Goal: Transaction & Acquisition: Book appointment/travel/reservation

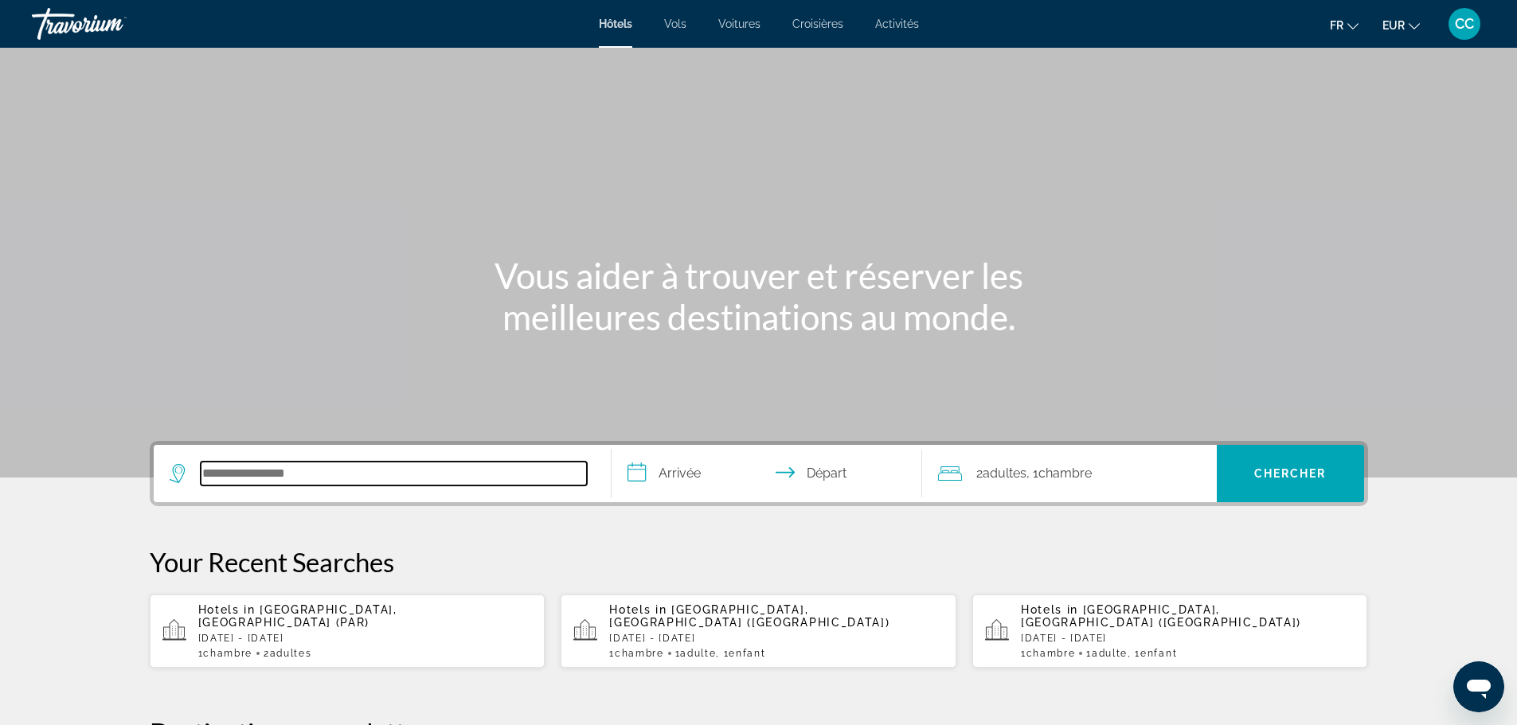
click at [397, 475] on input "Search hotel destination" at bounding box center [394, 474] width 386 height 24
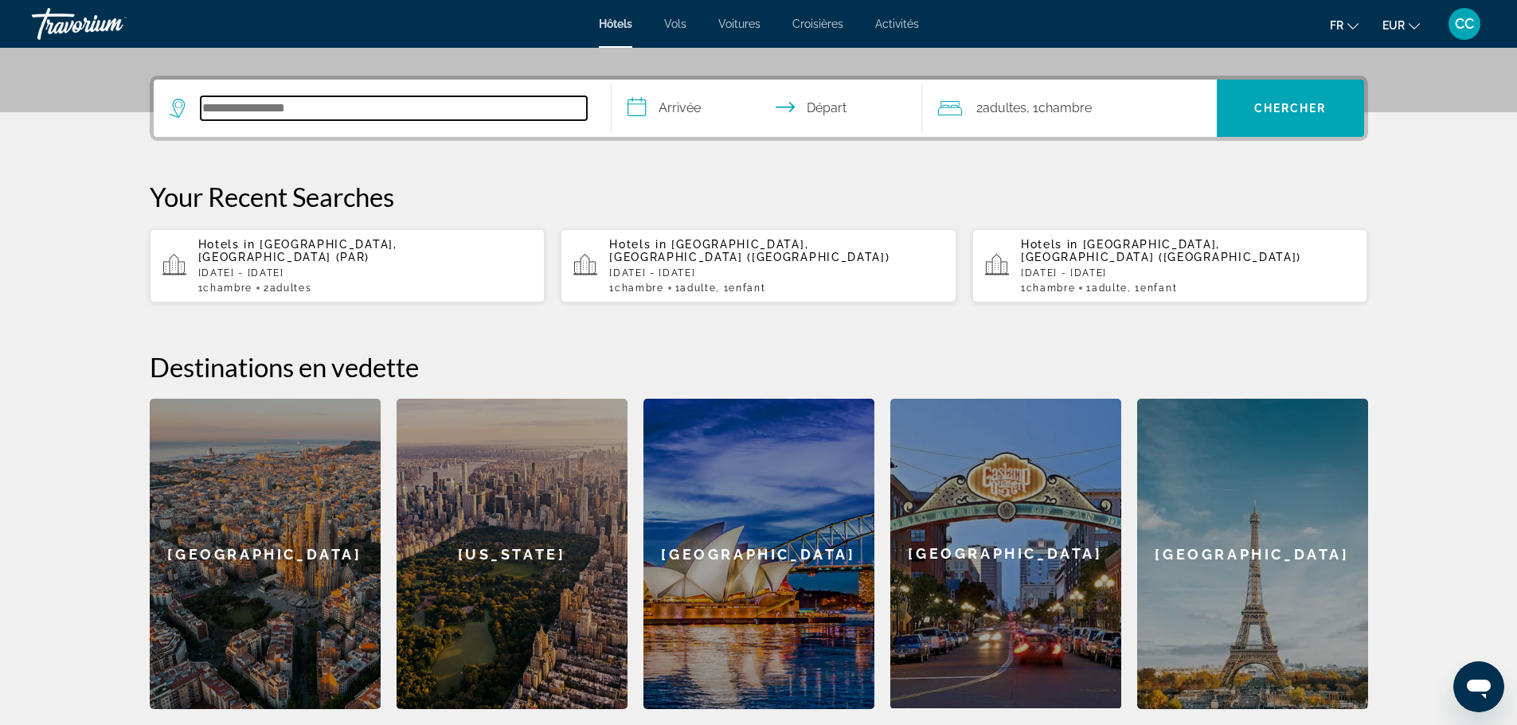
scroll to position [389, 0]
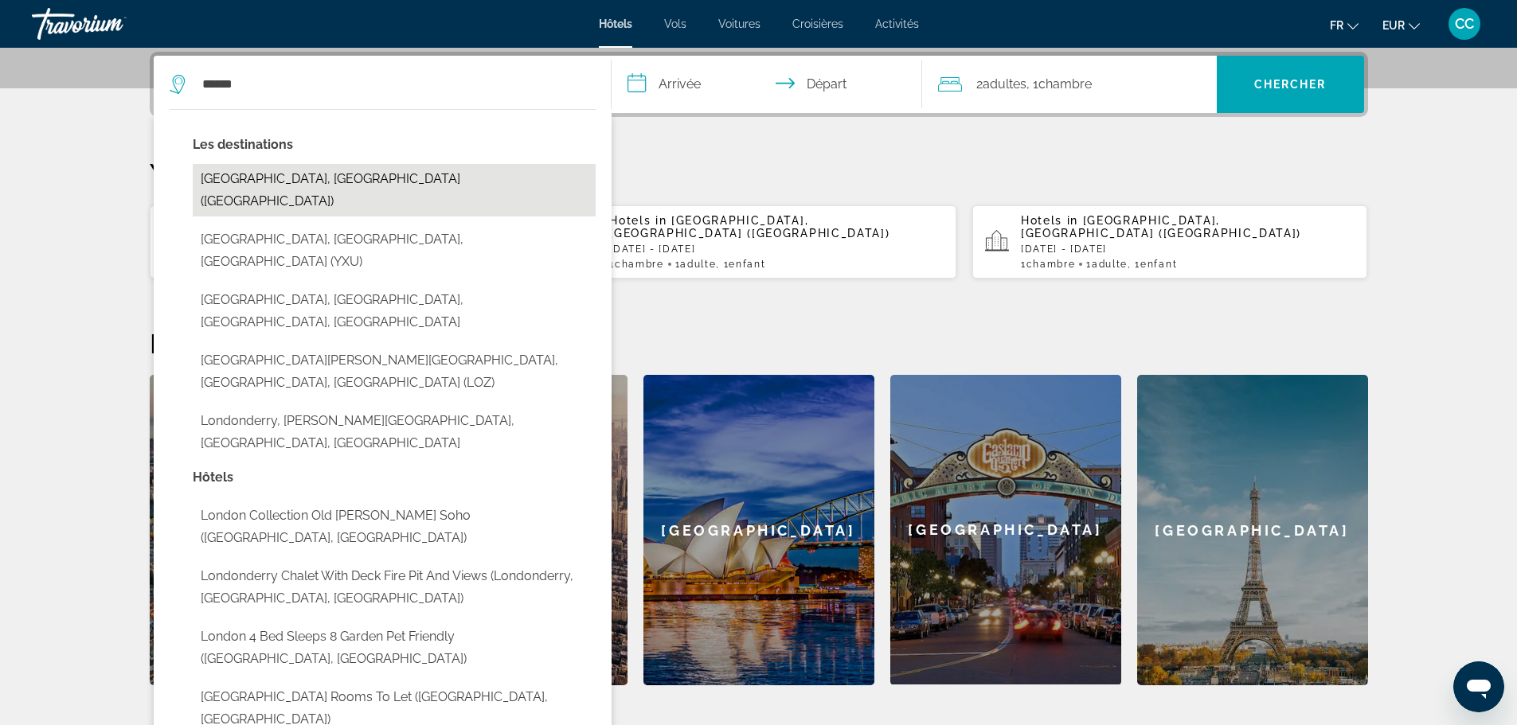
click at [291, 184] on button "[GEOGRAPHIC_DATA], [GEOGRAPHIC_DATA] ([GEOGRAPHIC_DATA])" at bounding box center [394, 190] width 403 height 53
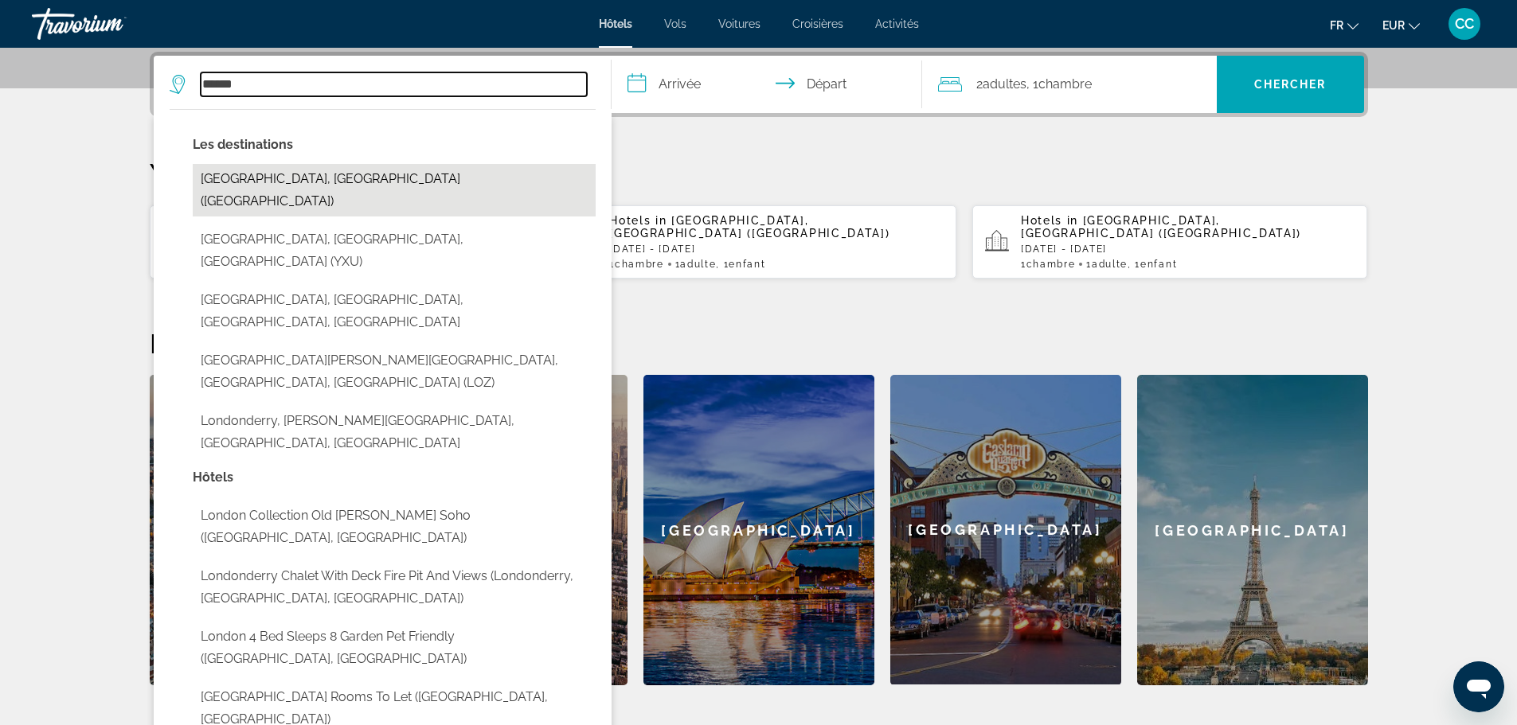
type input "**********"
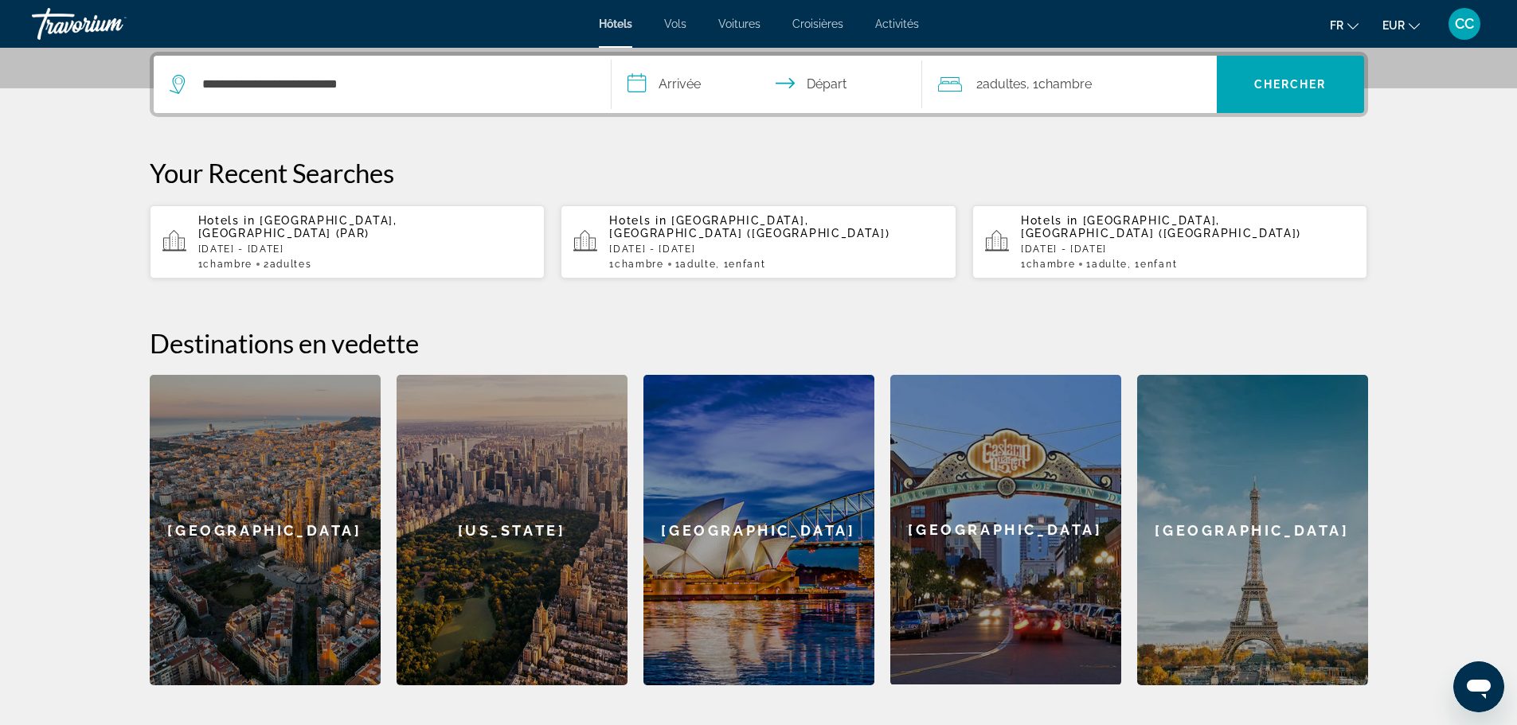
click at [680, 78] on input "**********" at bounding box center [769, 87] width 317 height 62
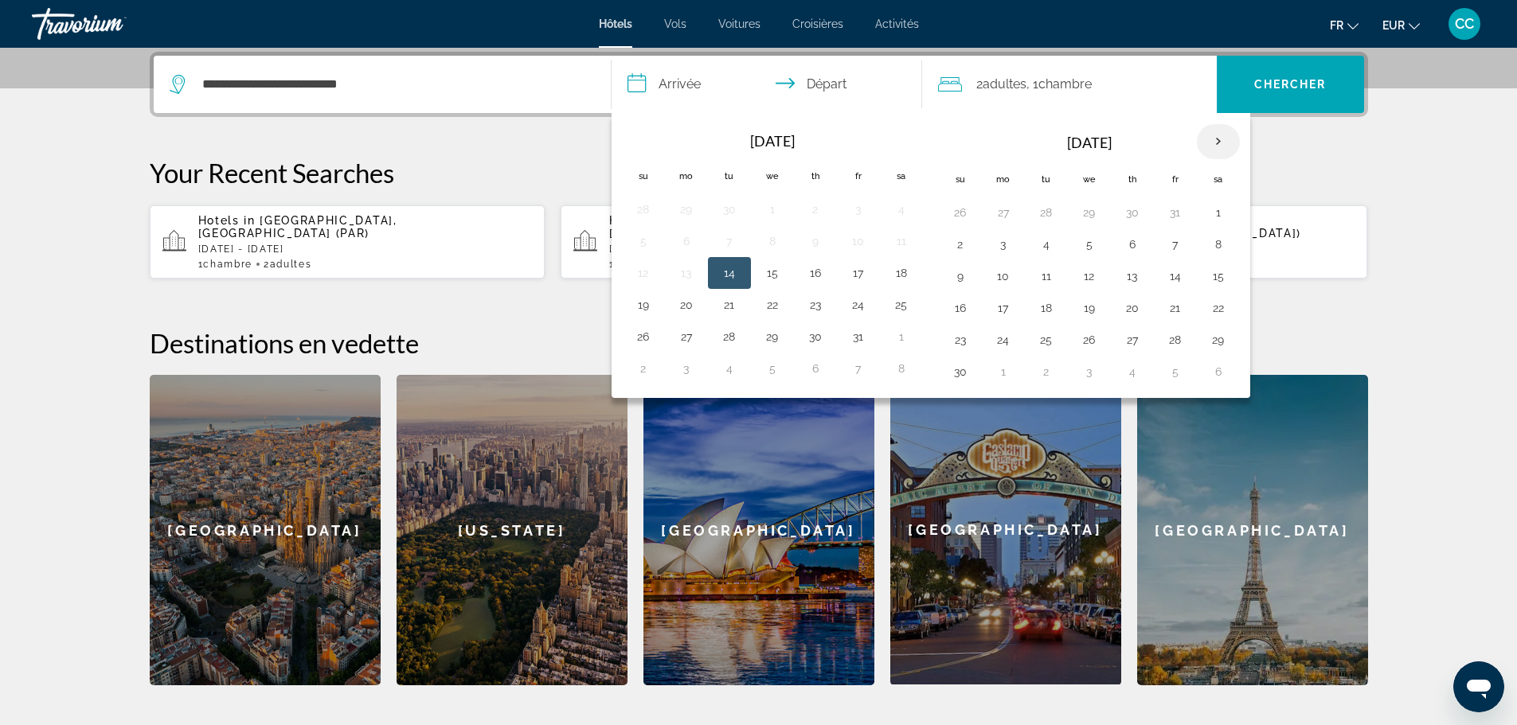
click at [1216, 136] on th "Next month" at bounding box center [1217, 141] width 43 height 35
click at [1216, 135] on th "Next month" at bounding box center [1217, 141] width 43 height 35
click at [1222, 278] on button "14" at bounding box center [1217, 276] width 25 height 22
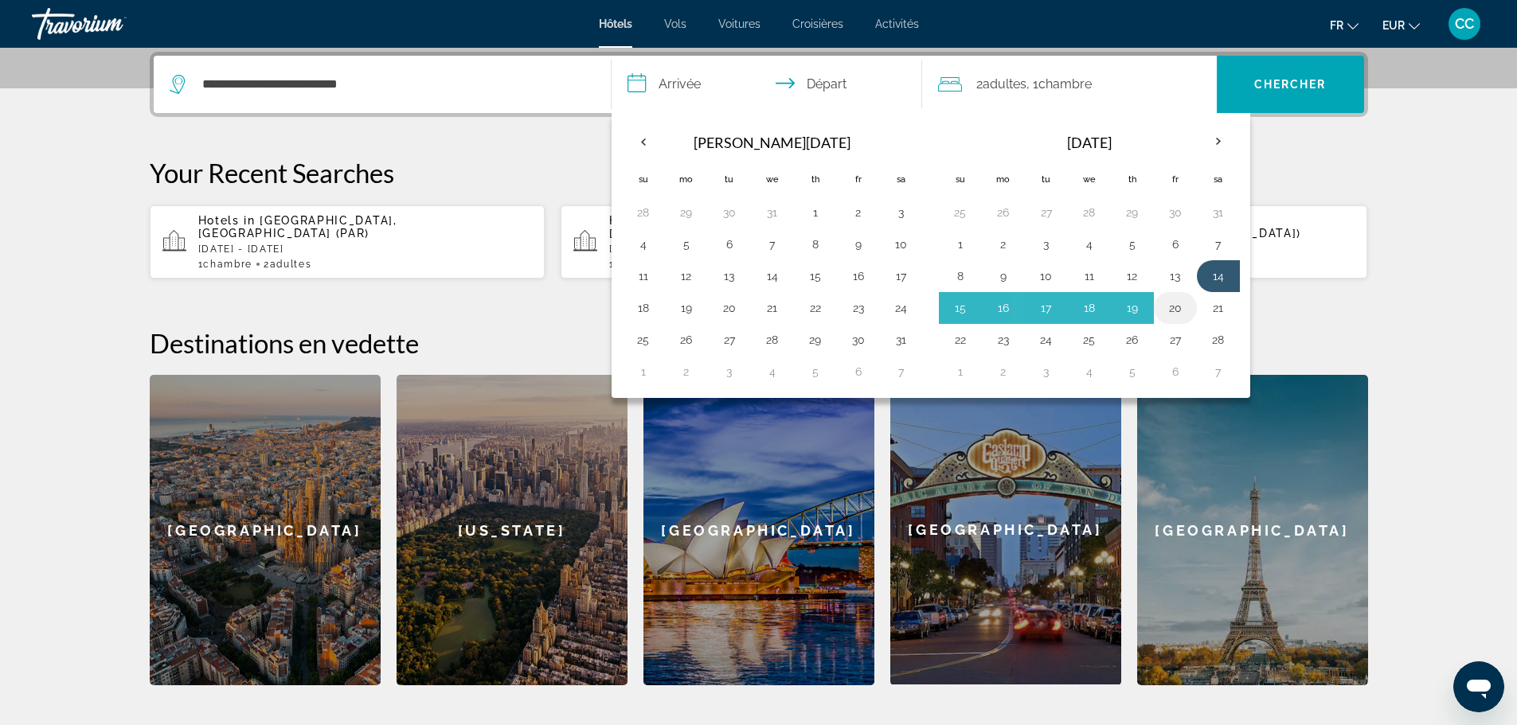
click at [1174, 312] on button "20" at bounding box center [1174, 308] width 25 height 22
type input "**********"
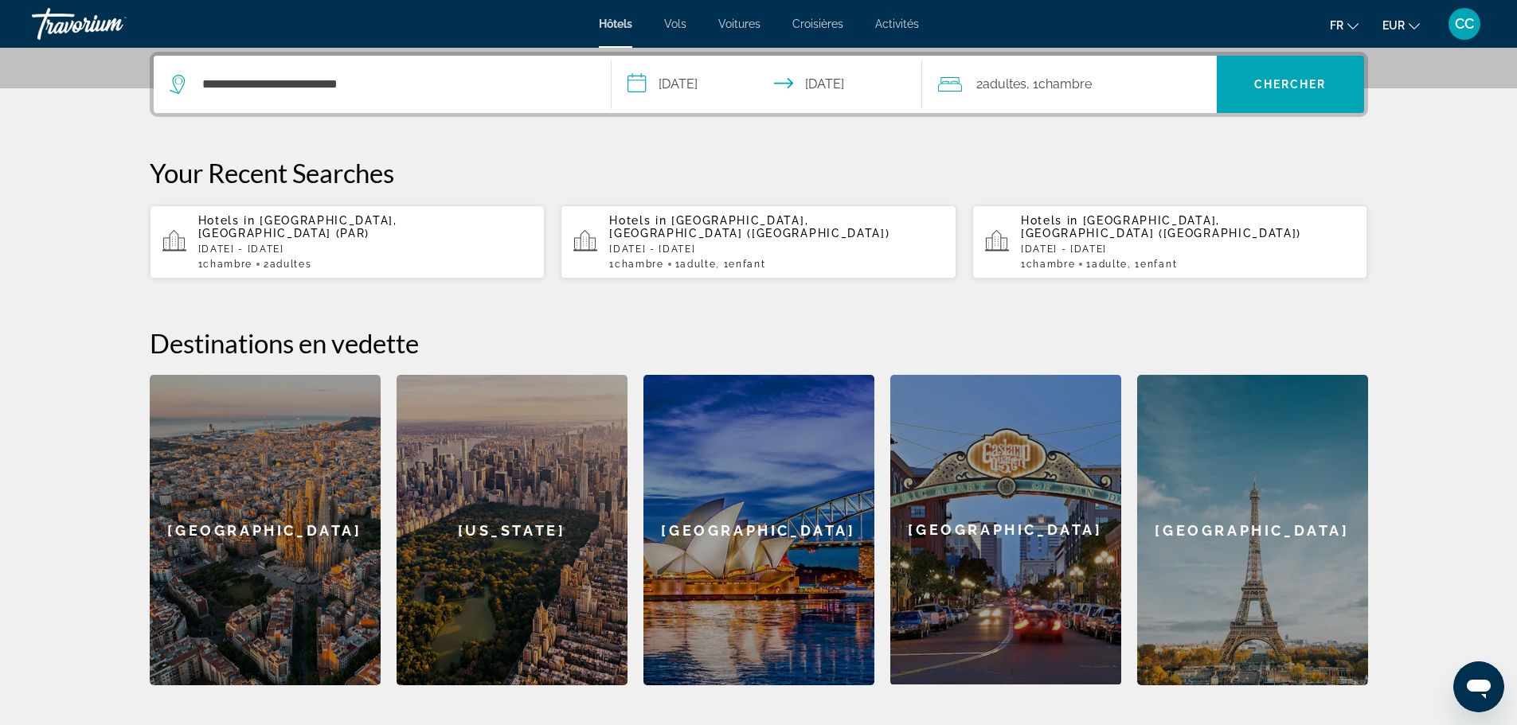
click at [1123, 91] on div "2 Adulte Adultes , 1 Chambre pièces" at bounding box center [1077, 84] width 279 height 22
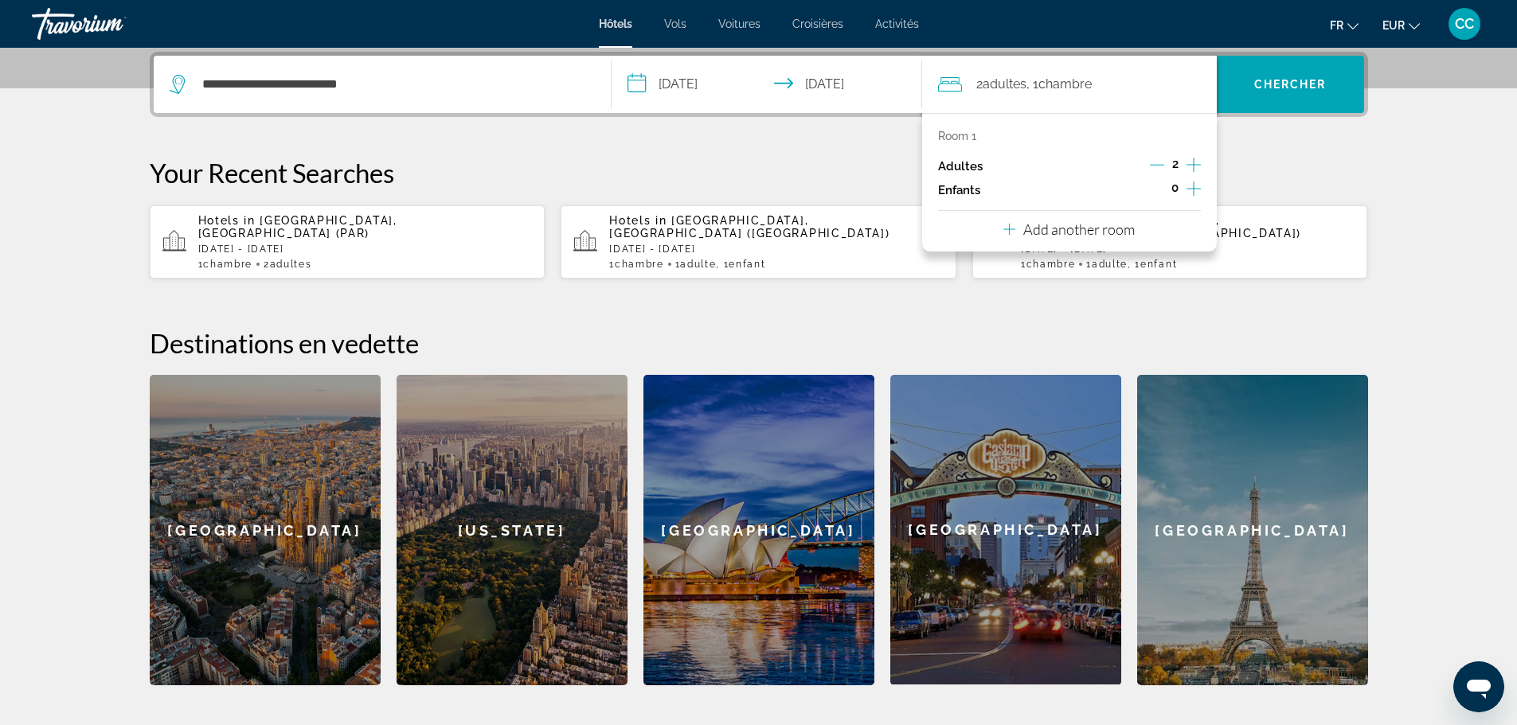
click at [1163, 166] on icon "Decrement adults" at bounding box center [1157, 165] width 14 height 14
click at [1191, 183] on icon "Increment children" at bounding box center [1193, 188] width 14 height 19
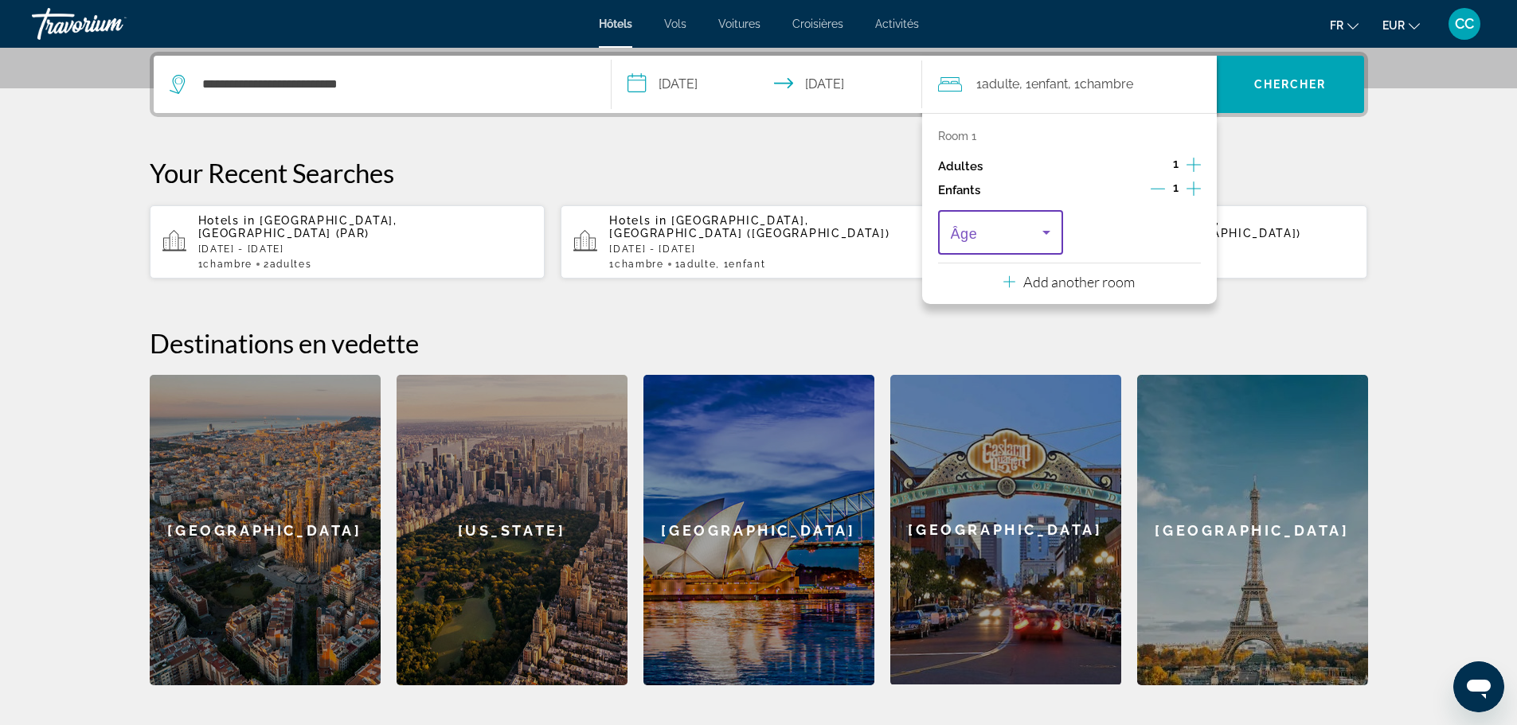
click at [1040, 236] on icon "Travelers: 1 adult, 1 child" at bounding box center [1045, 232] width 19 height 19
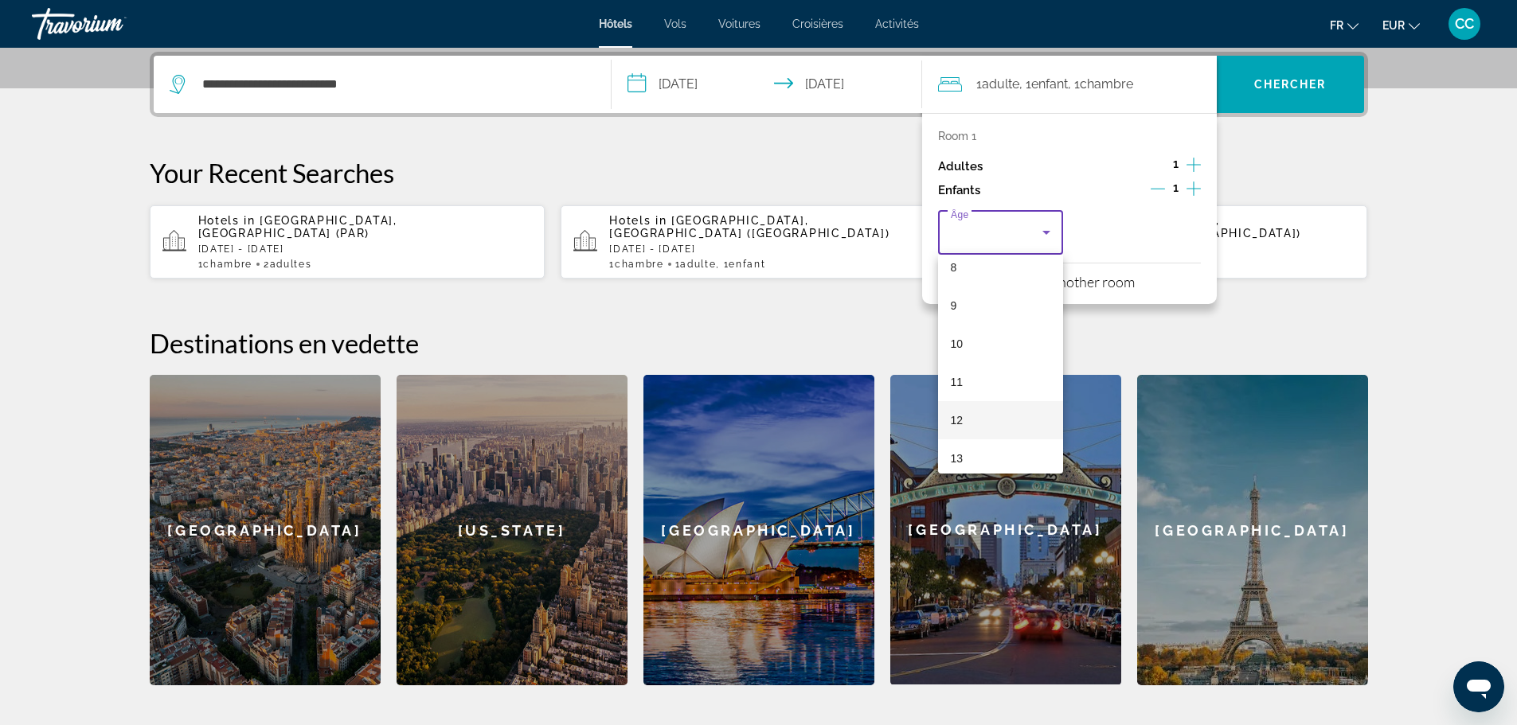
scroll to position [398, 0]
click at [978, 414] on mat-option "14" at bounding box center [1001, 417] width 126 height 38
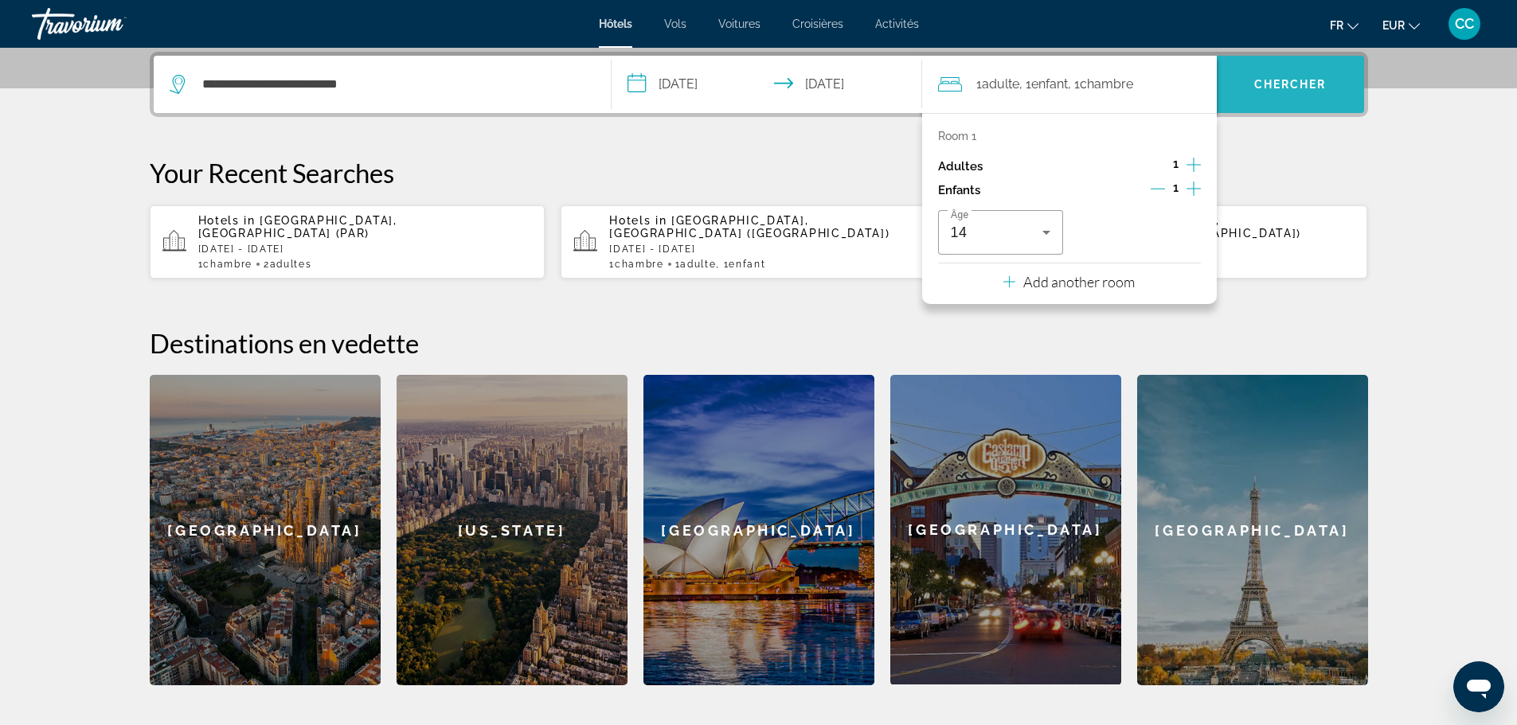
click at [1309, 72] on span "Search" at bounding box center [1289, 84] width 147 height 38
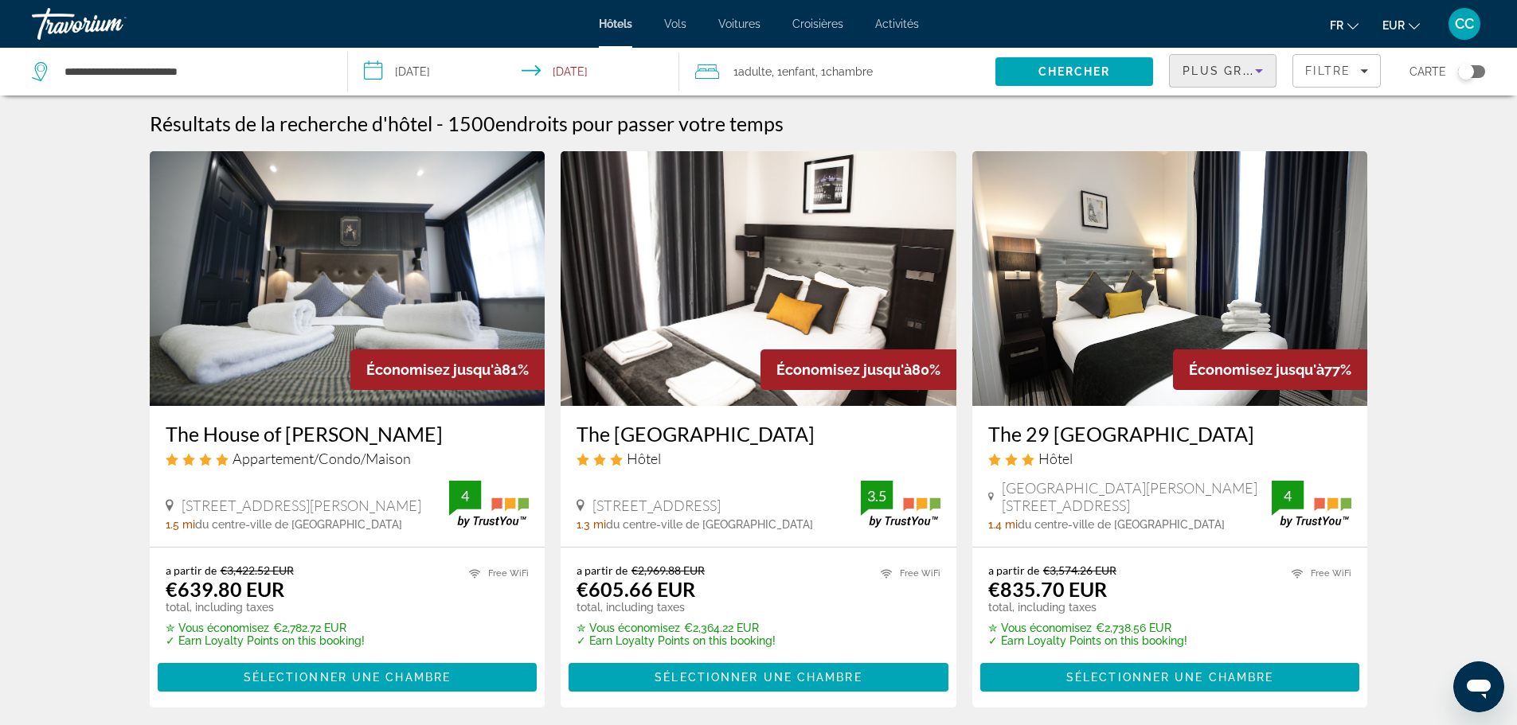
click at [1229, 64] on span "Plus grandes économies" at bounding box center [1277, 70] width 190 height 13
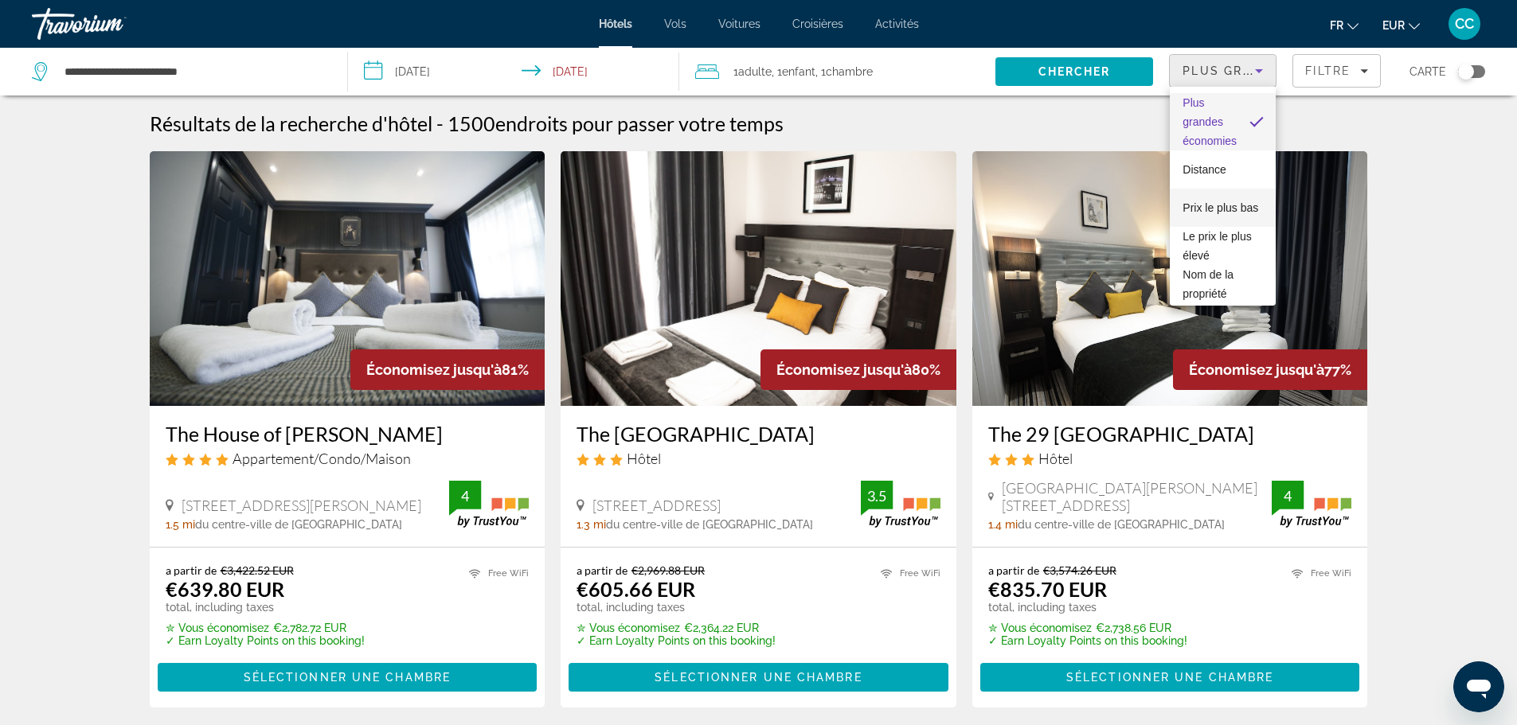
click at [1207, 208] on span "Prix le plus bas" at bounding box center [1220, 207] width 76 height 19
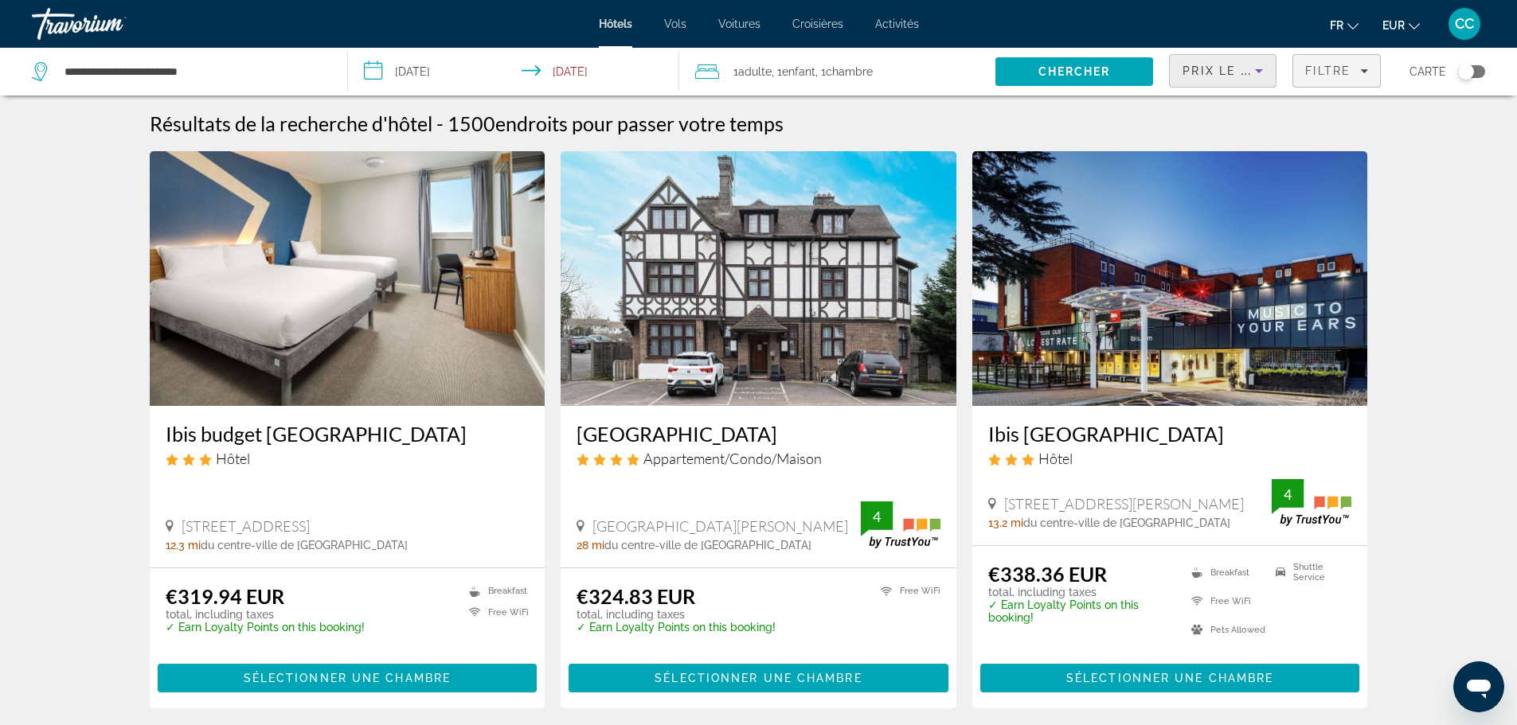
click at [1302, 65] on span "Filters" at bounding box center [1336, 71] width 87 height 38
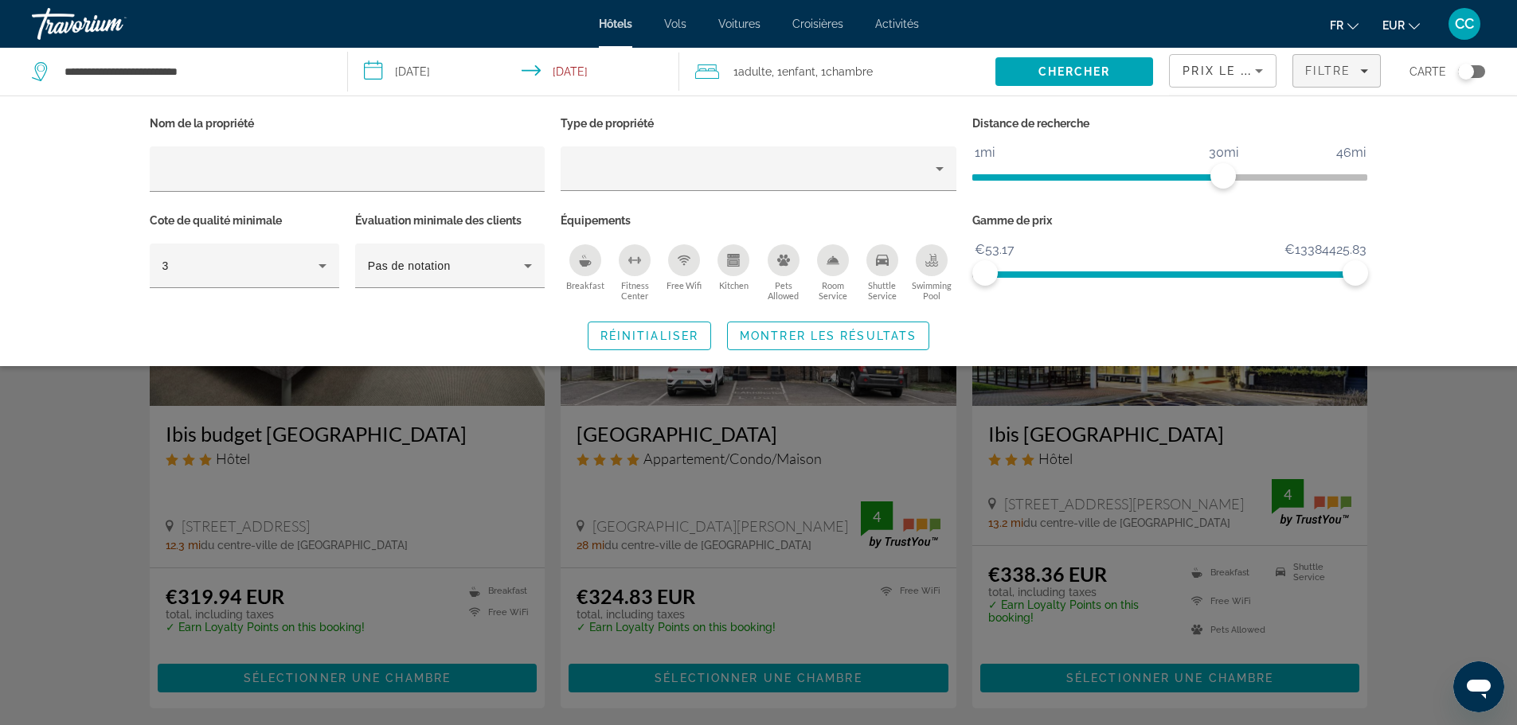
click at [588, 265] on div "Breakfast" at bounding box center [585, 260] width 32 height 32
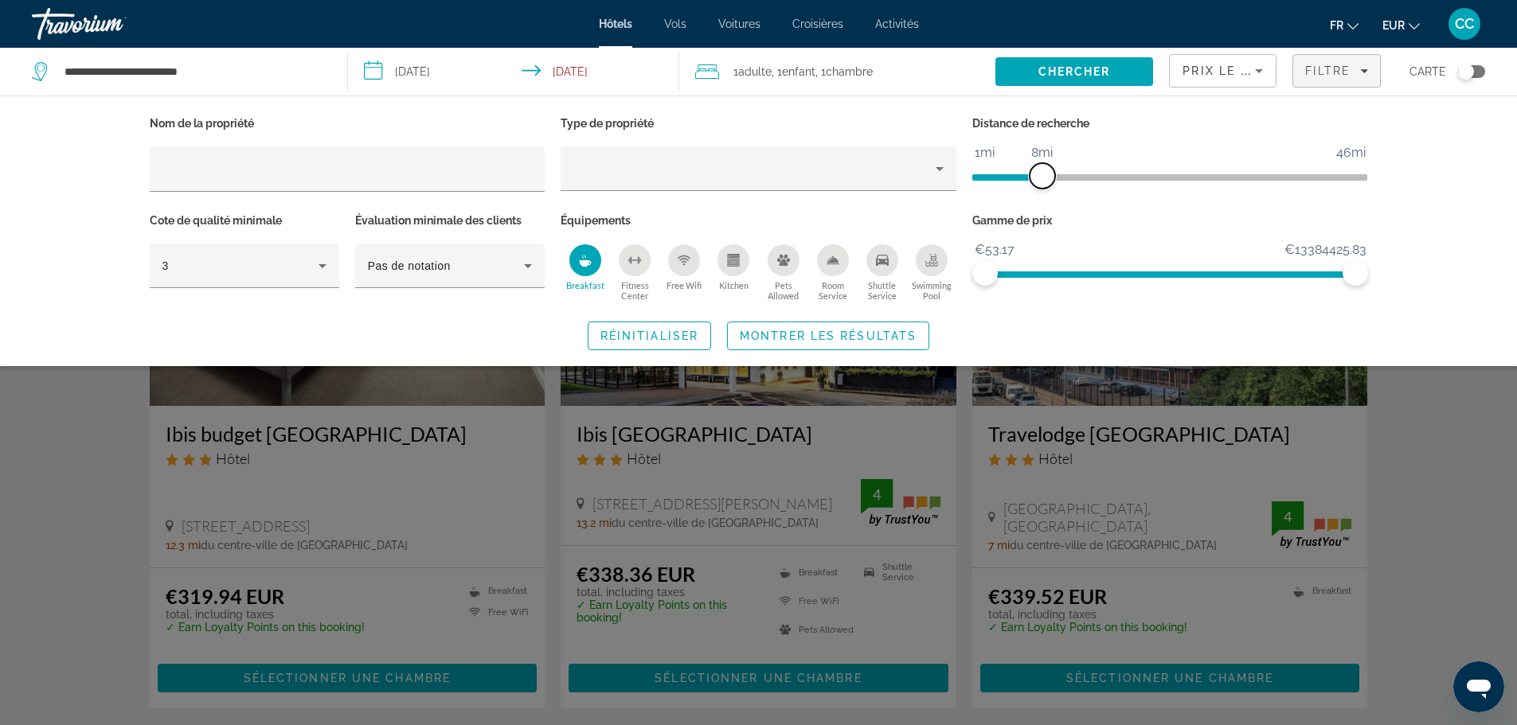
drag, startPoint x: 1228, startPoint y: 176, endPoint x: 1040, endPoint y: 166, distance: 187.4
click at [1040, 166] on span "ngx-slider" at bounding box center [1041, 175] width 25 height 25
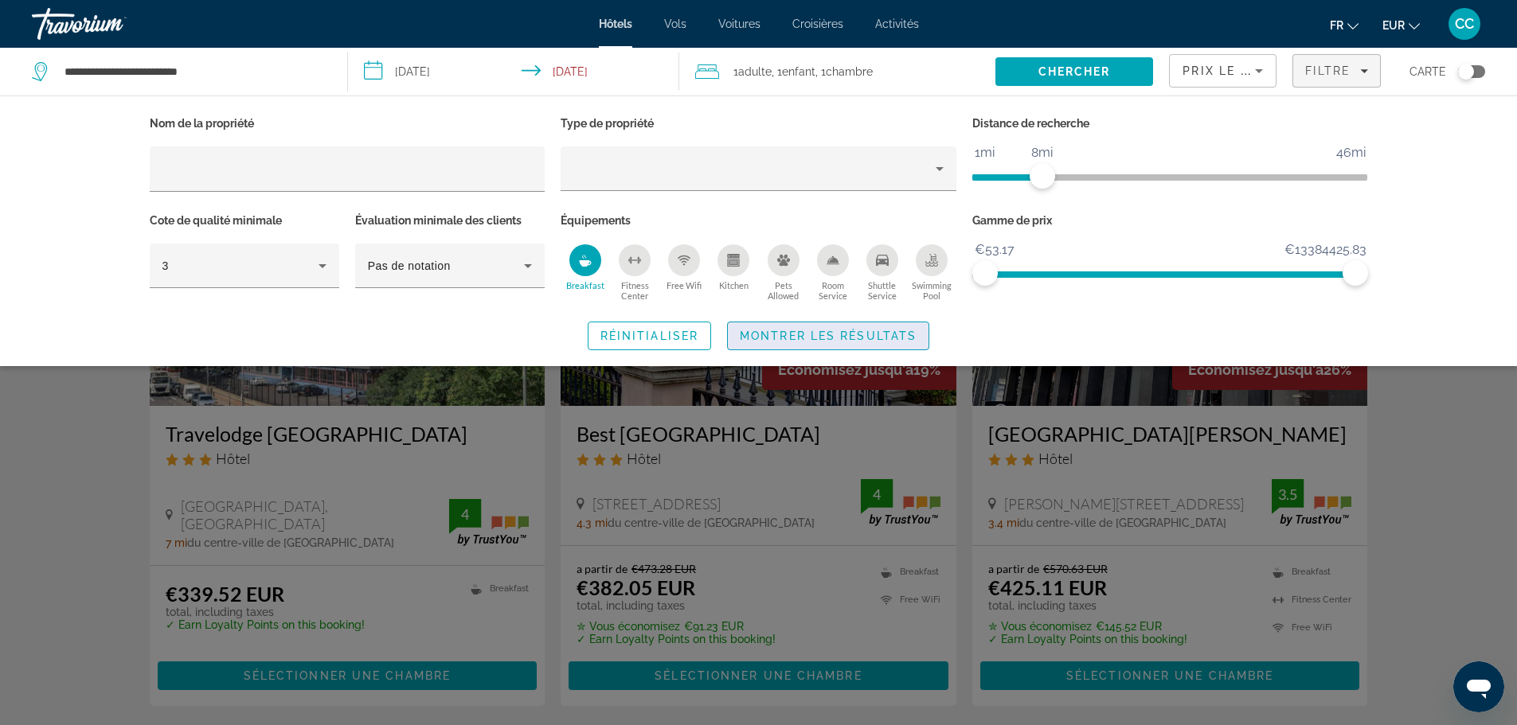
click at [884, 330] on span "Montrer les résultats" at bounding box center [828, 336] width 177 height 13
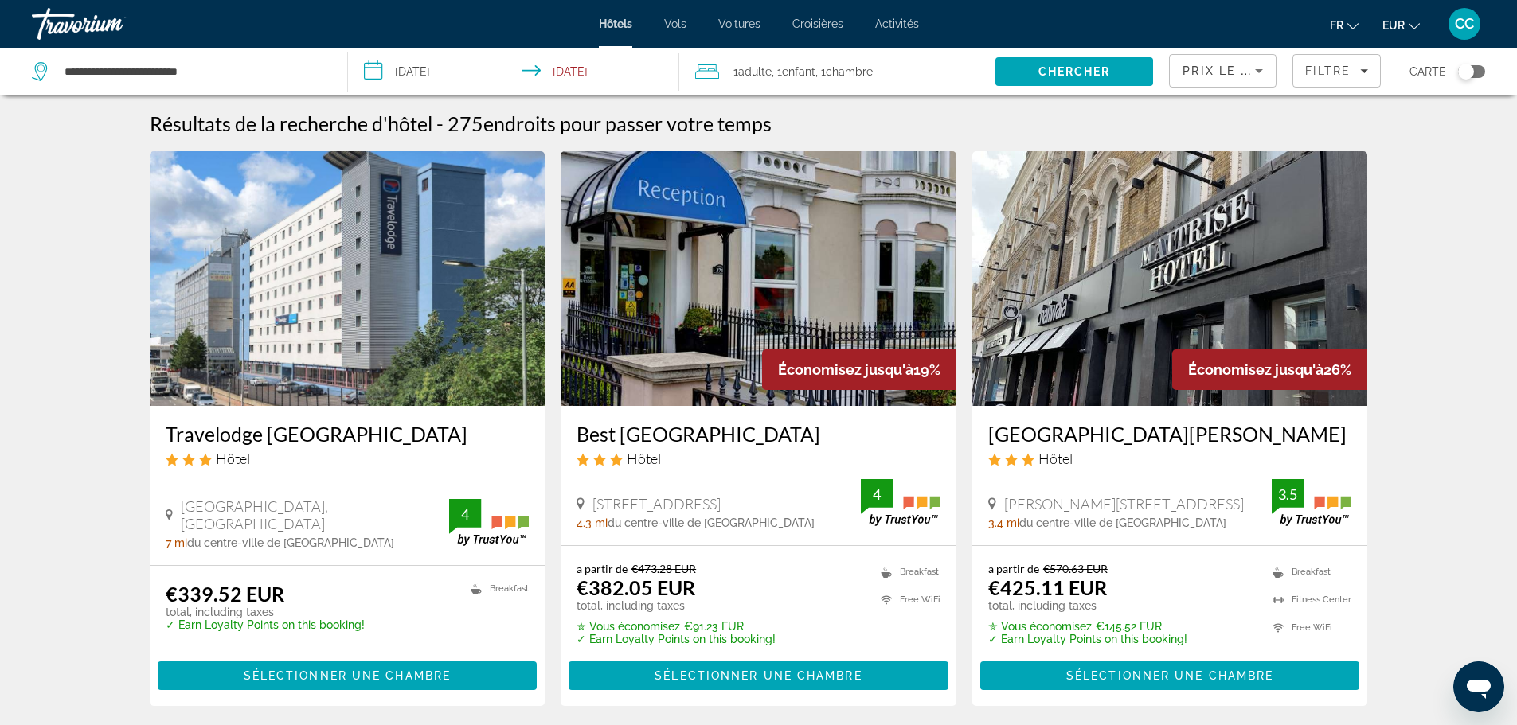
click at [1474, 65] on div "Toggle map" at bounding box center [1471, 71] width 27 height 13
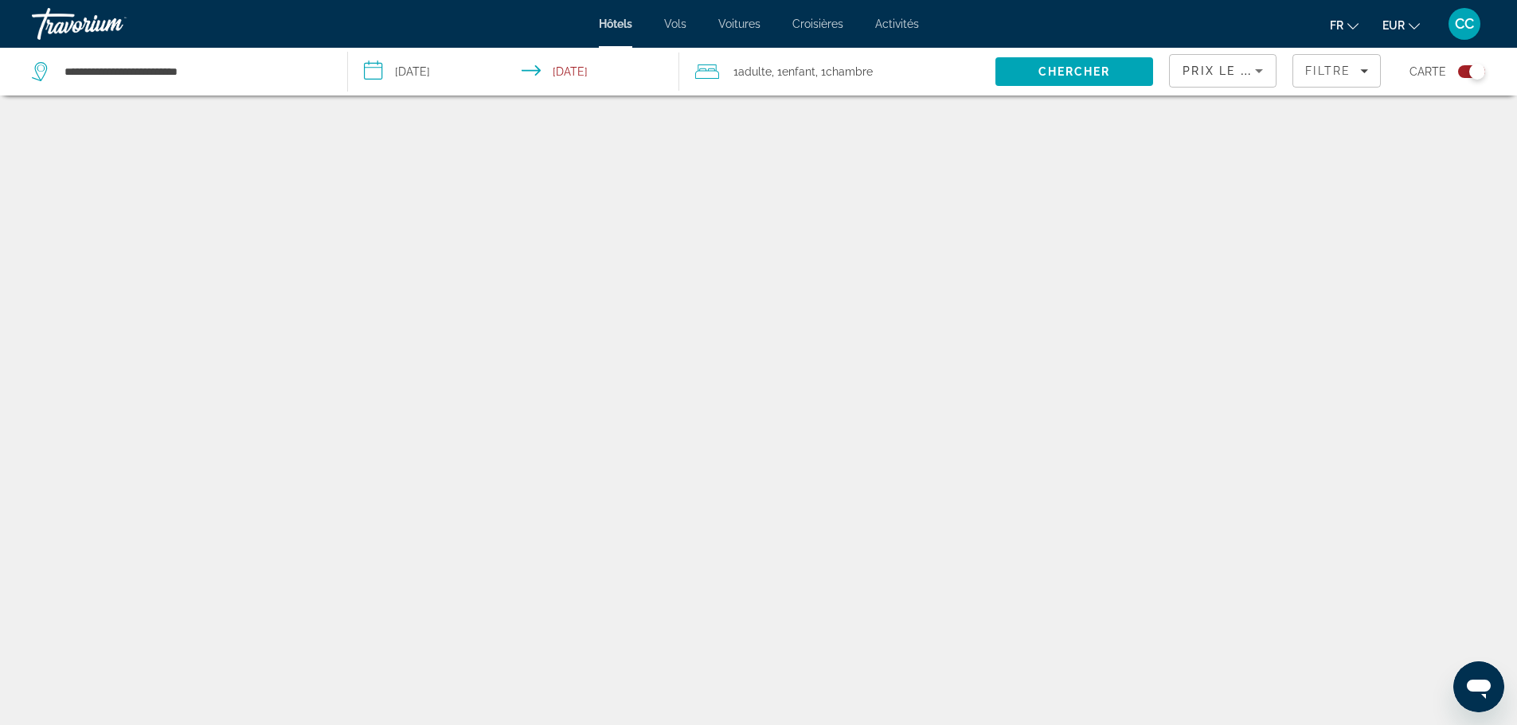
scroll to position [96, 0]
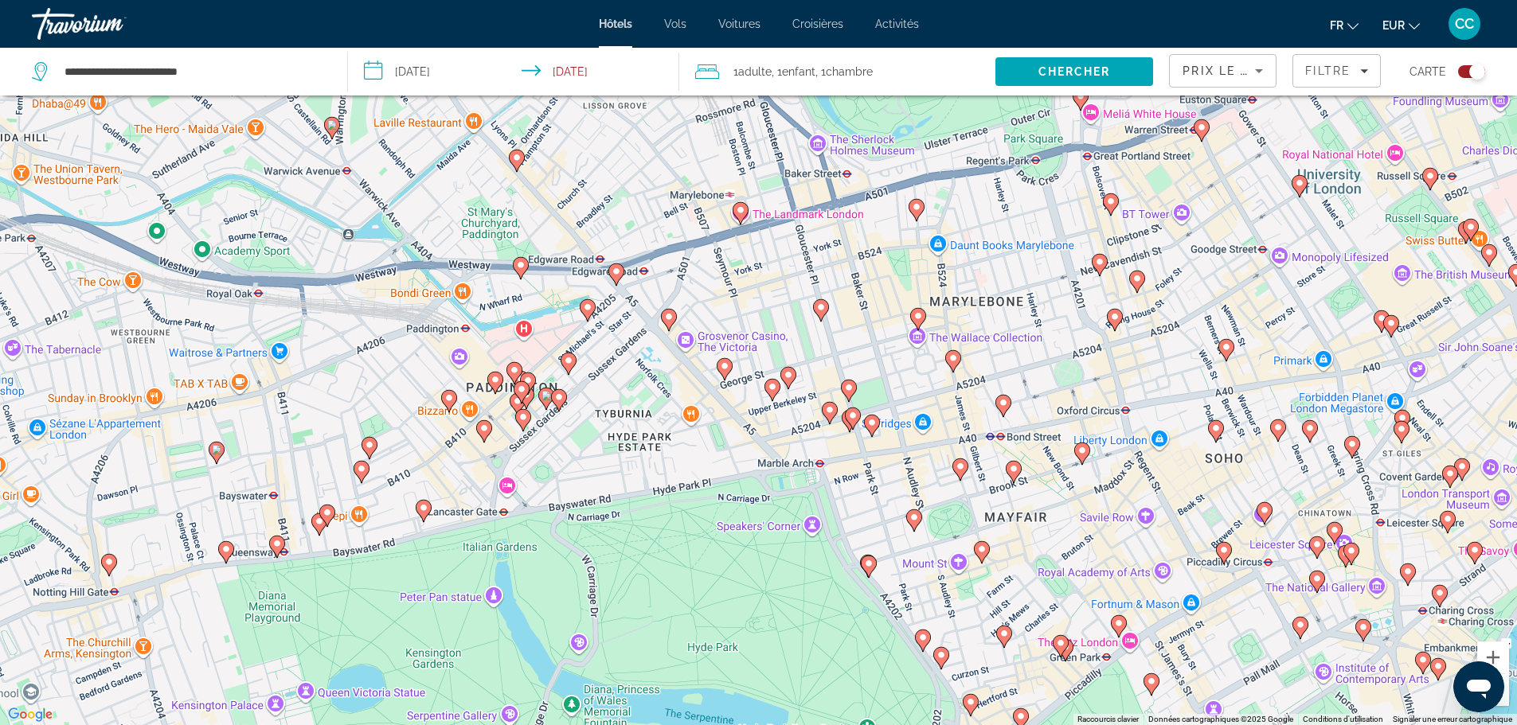
drag, startPoint x: 490, startPoint y: 233, endPoint x: 582, endPoint y: 529, distance: 310.2
click at [582, 529] on div "Pour activer le glissement avec le clavier, appuyez sur Alt+Entrée. Une fois ce…" at bounding box center [758, 362] width 1517 height 725
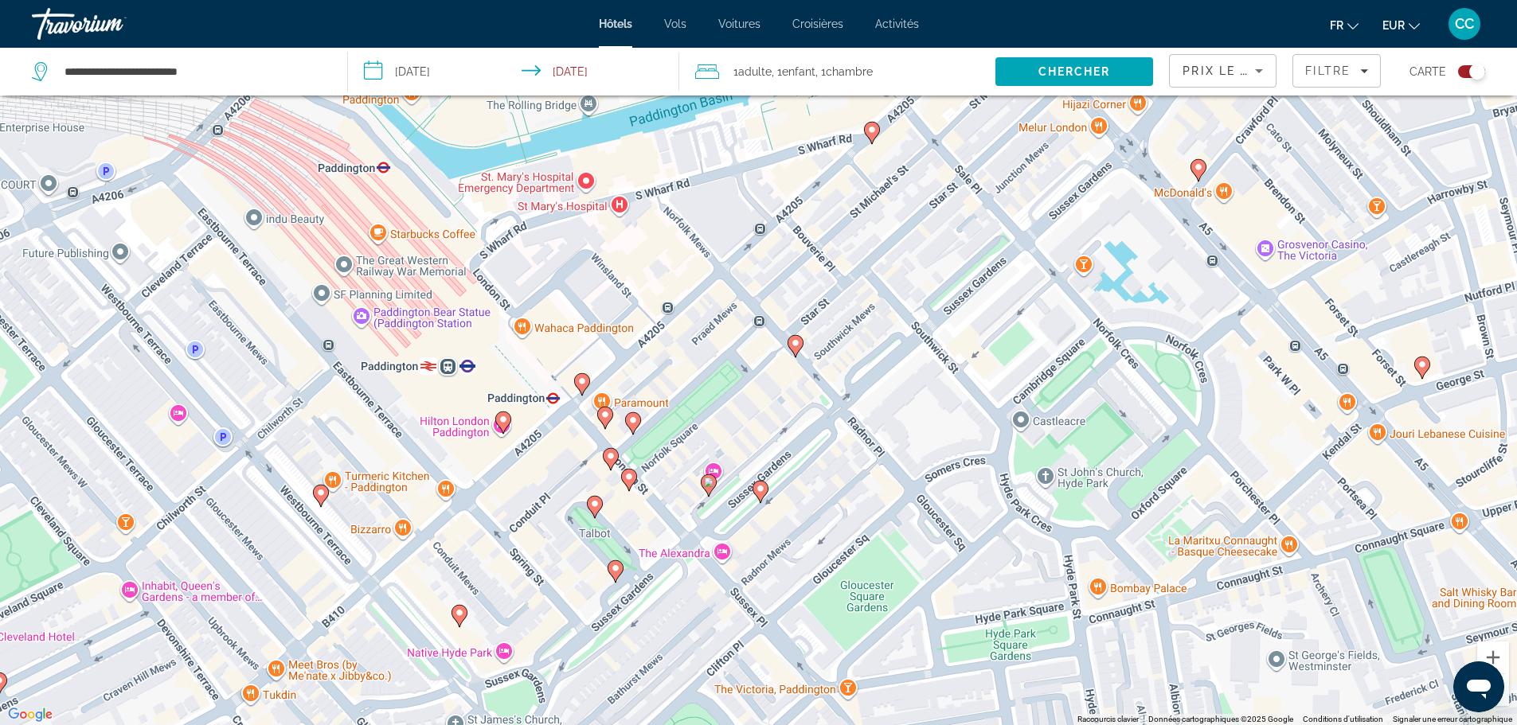
click at [759, 490] on image "Main content" at bounding box center [760, 489] width 10 height 10
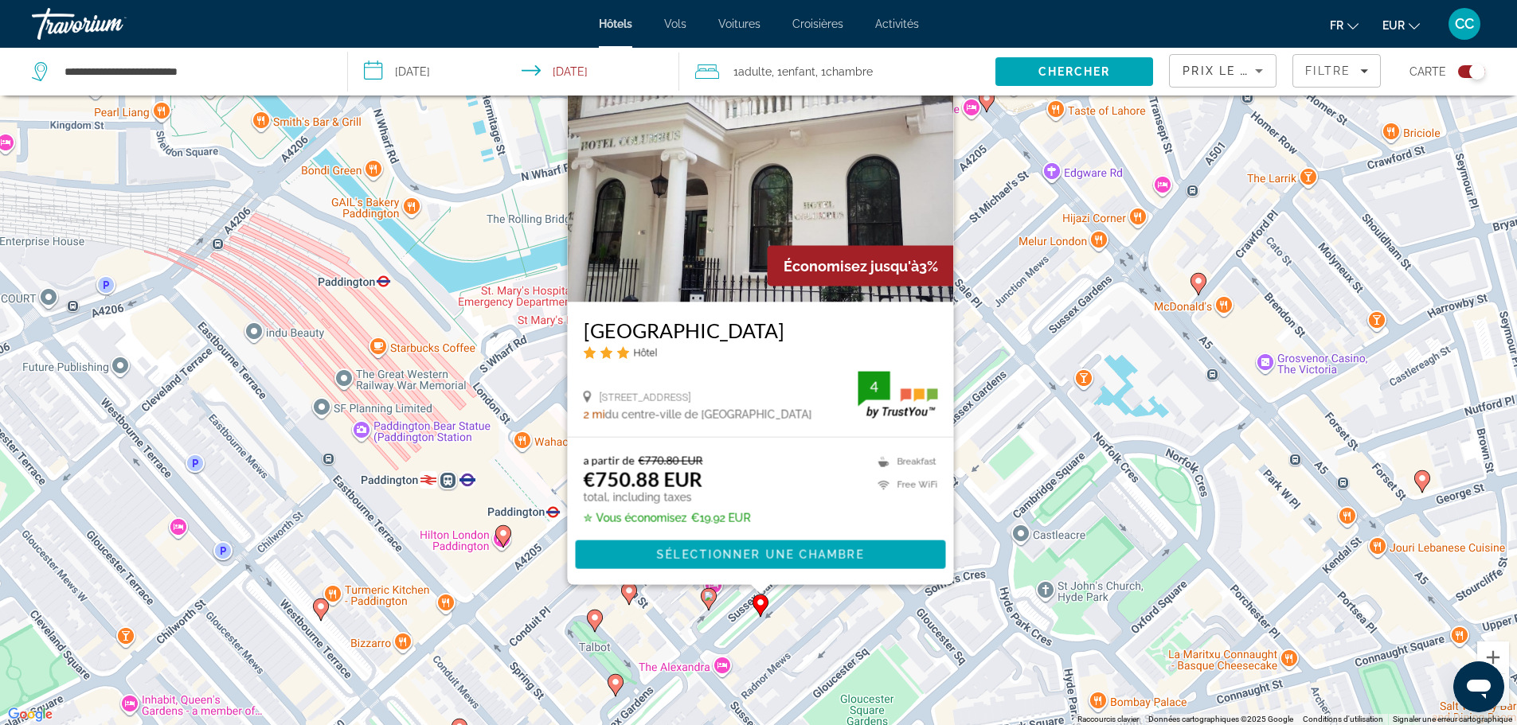
click at [708, 595] on image "Main content" at bounding box center [709, 596] width 10 height 10
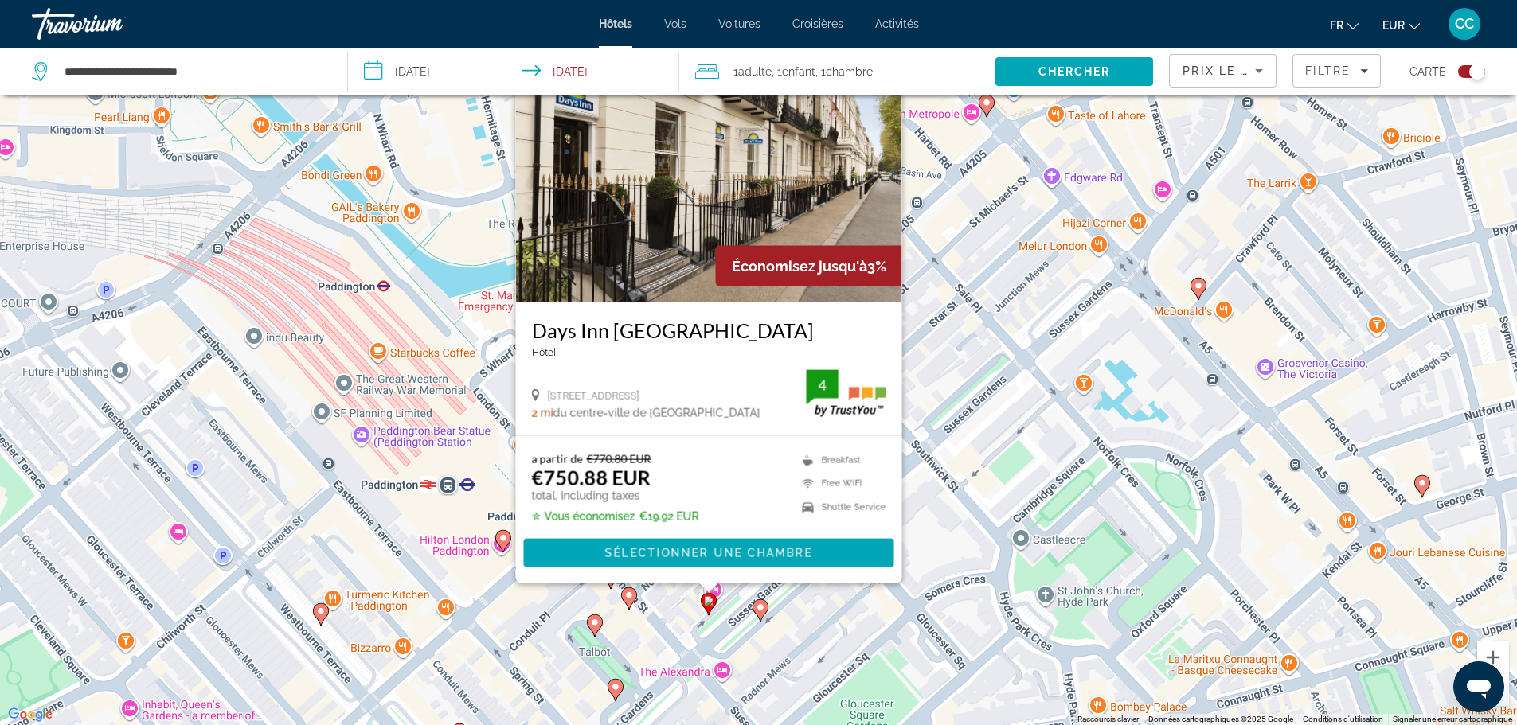
click at [619, 689] on image "Main content" at bounding box center [616, 687] width 10 height 10
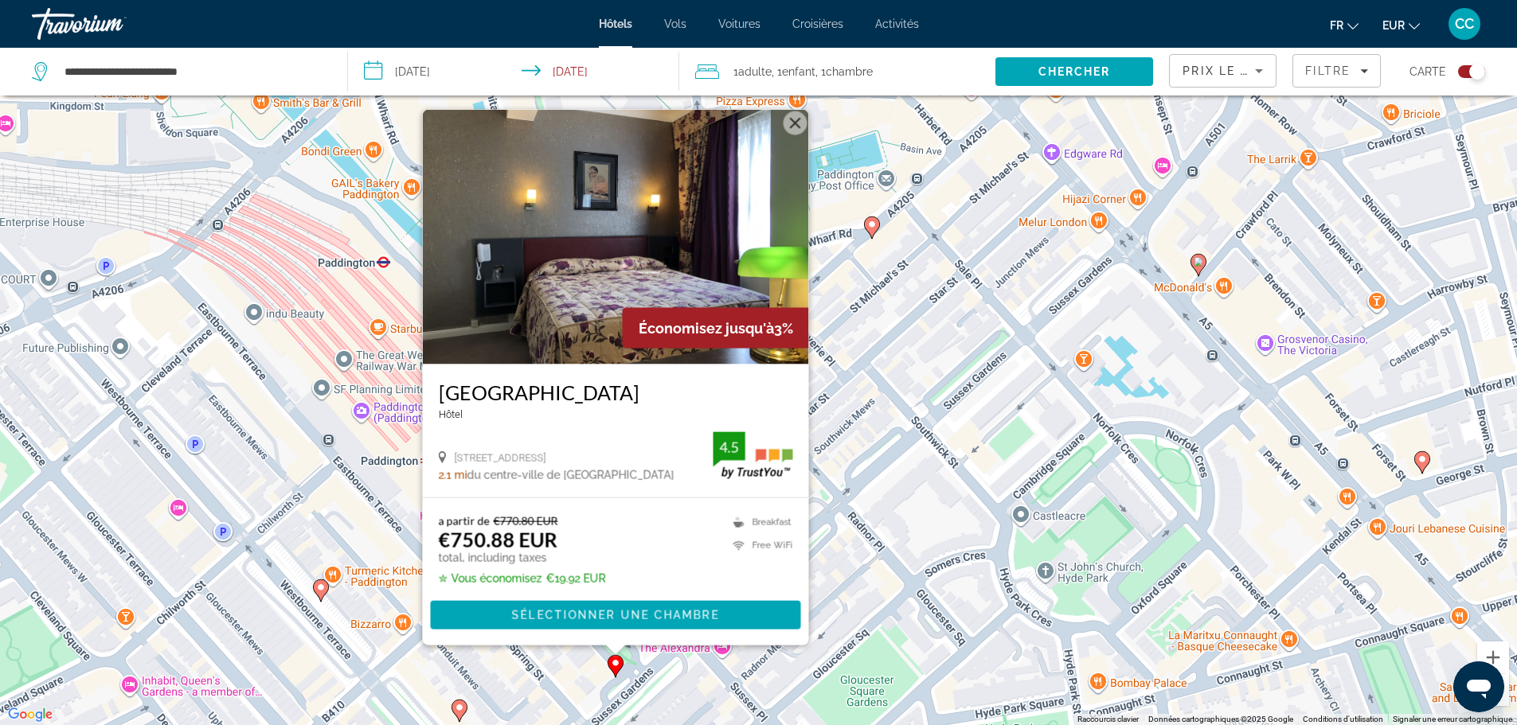
click at [323, 587] on image "Main content" at bounding box center [321, 588] width 10 height 10
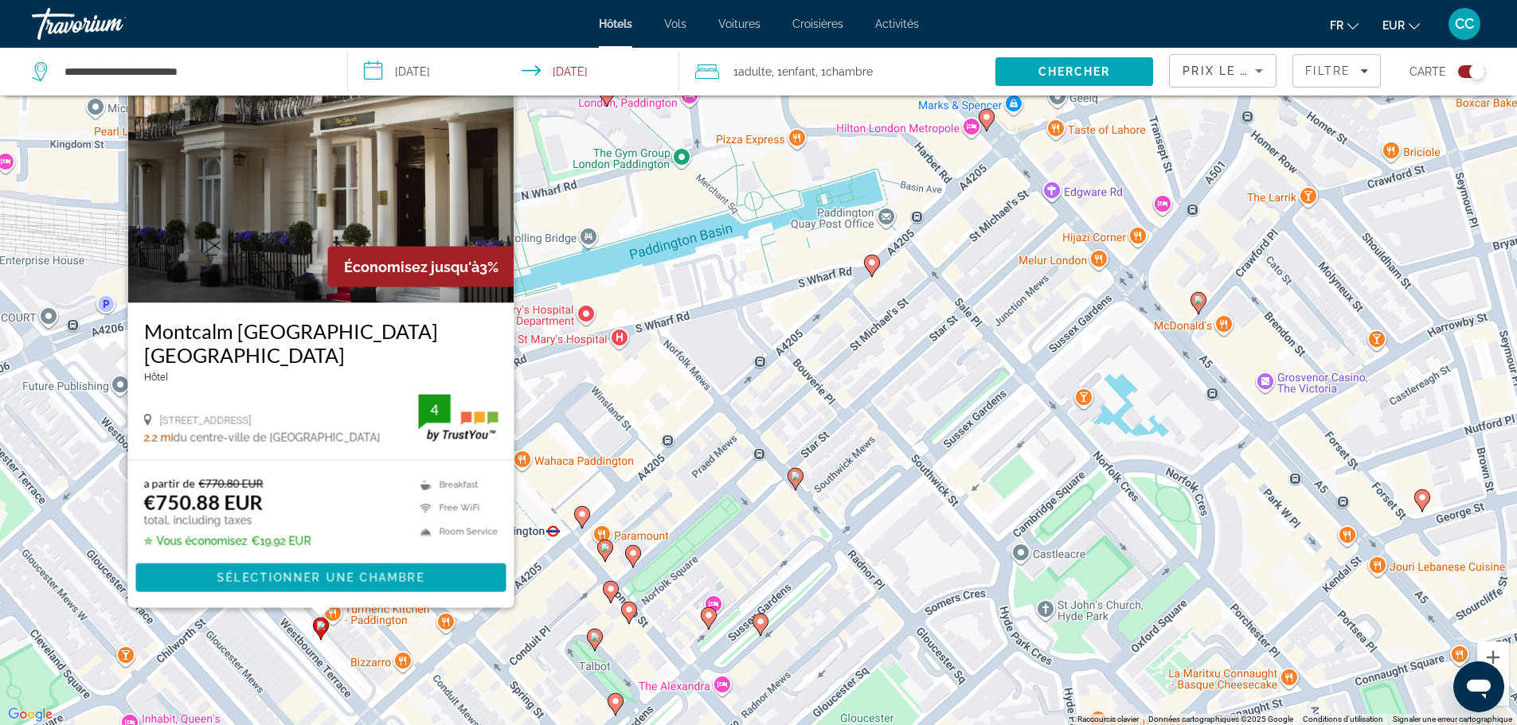
click at [580, 518] on g "Main content" at bounding box center [582, 517] width 16 height 22
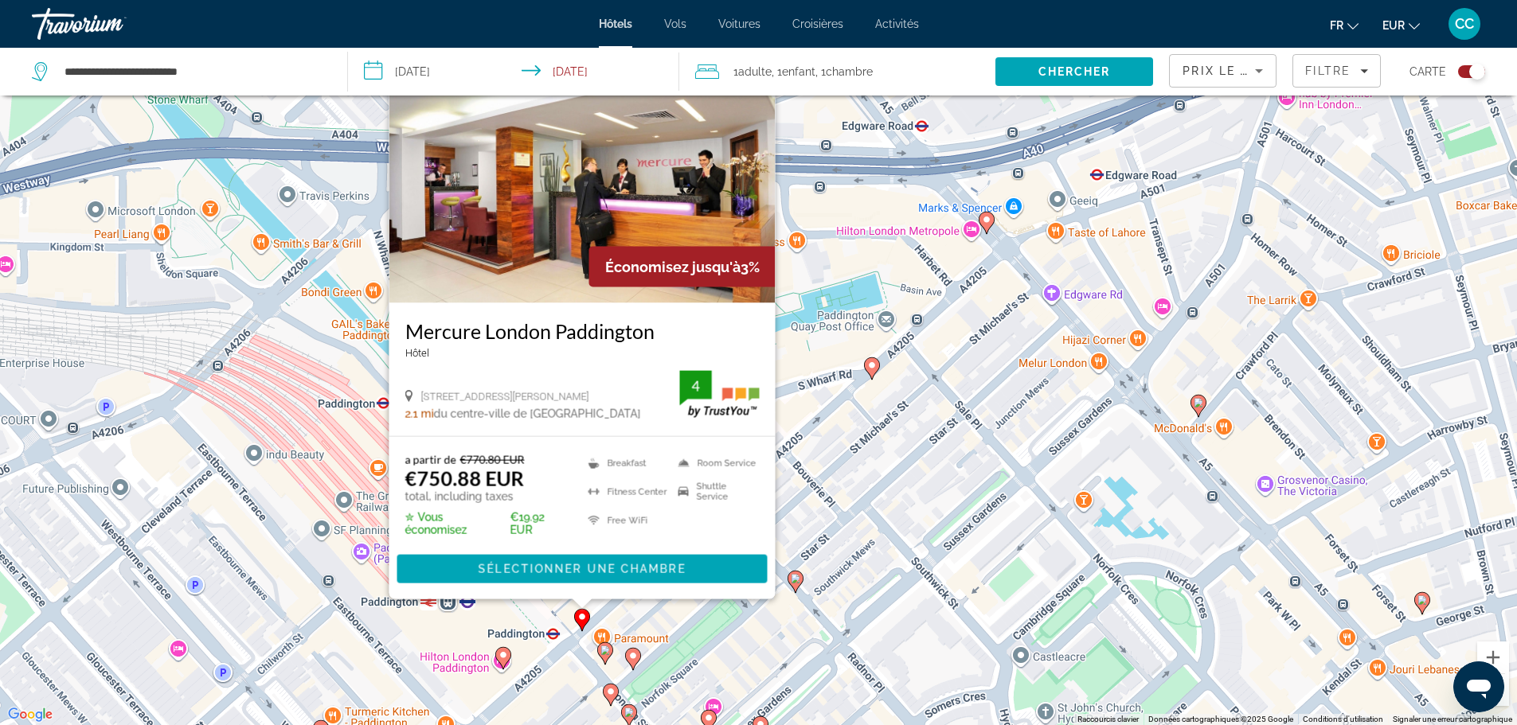
click at [607, 643] on icon "Main content" at bounding box center [604, 652] width 14 height 21
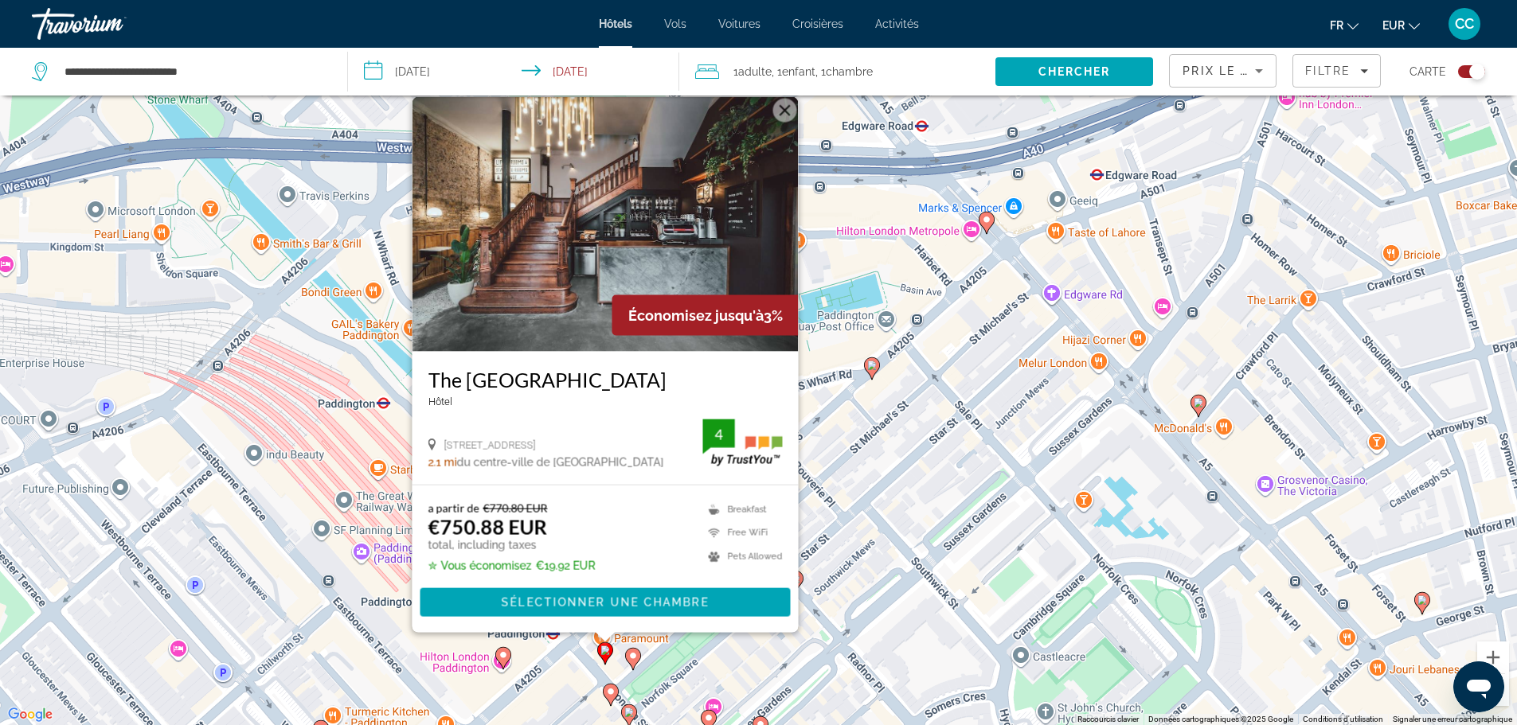
click at [635, 651] on icon "Main content" at bounding box center [632, 658] width 14 height 21
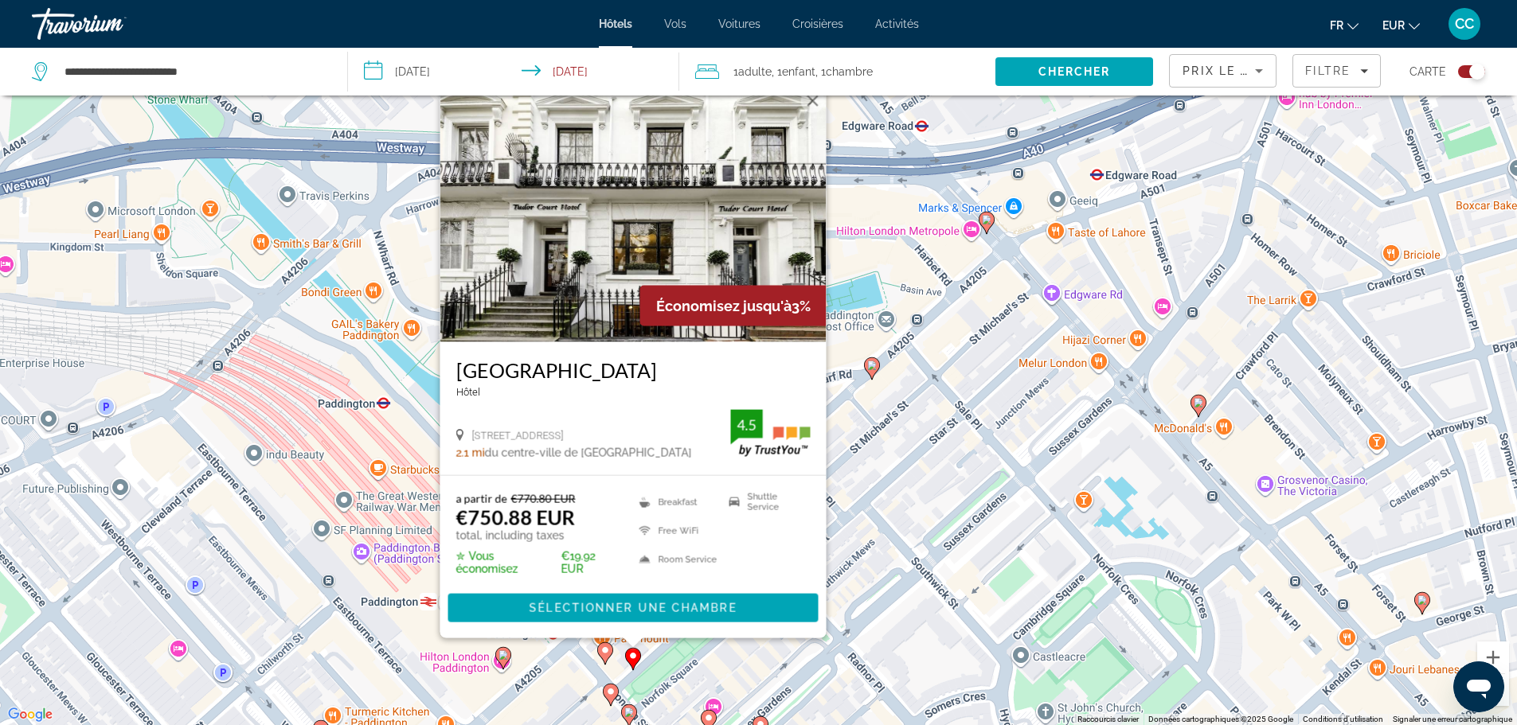
click at [610, 701] on icon "Main content" at bounding box center [610, 694] width 14 height 21
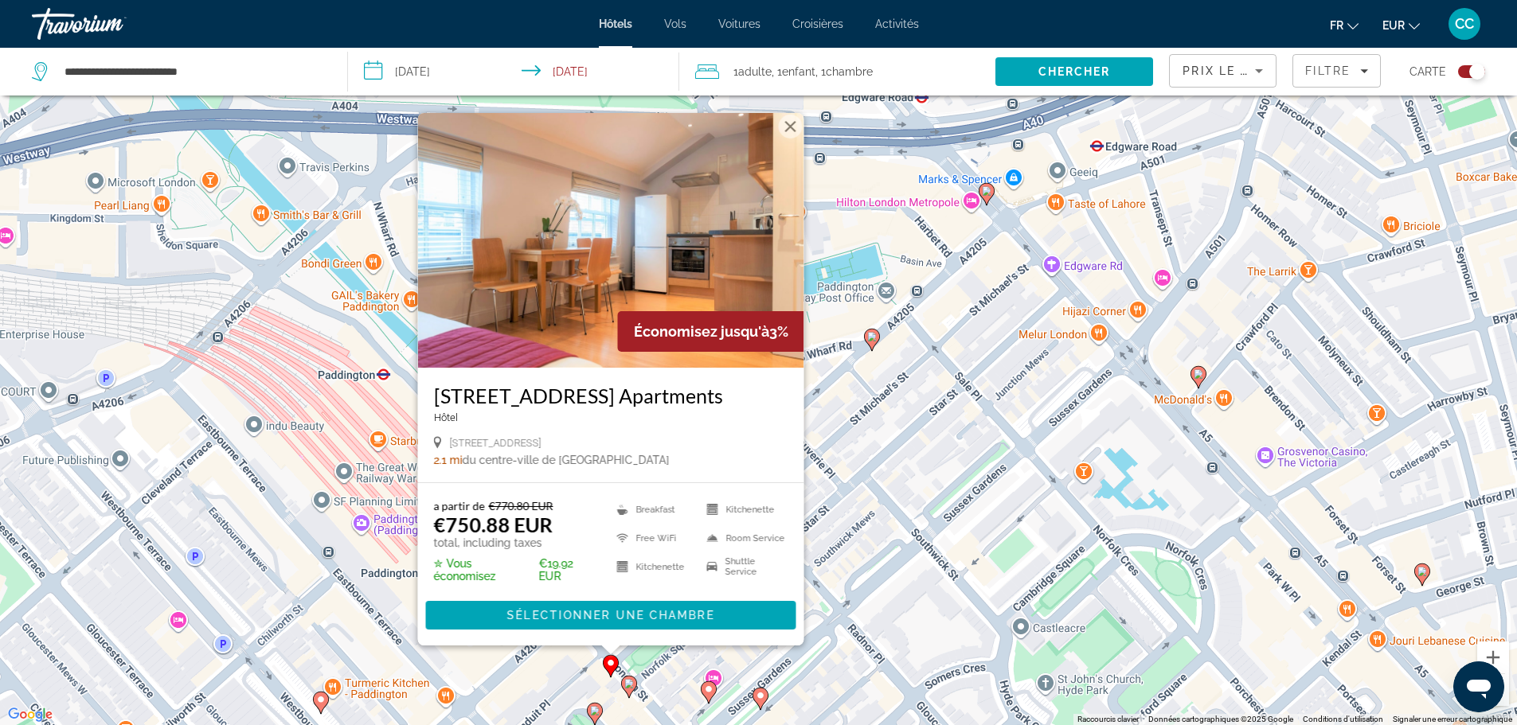
click at [630, 681] on image "Main content" at bounding box center [629, 684] width 10 height 10
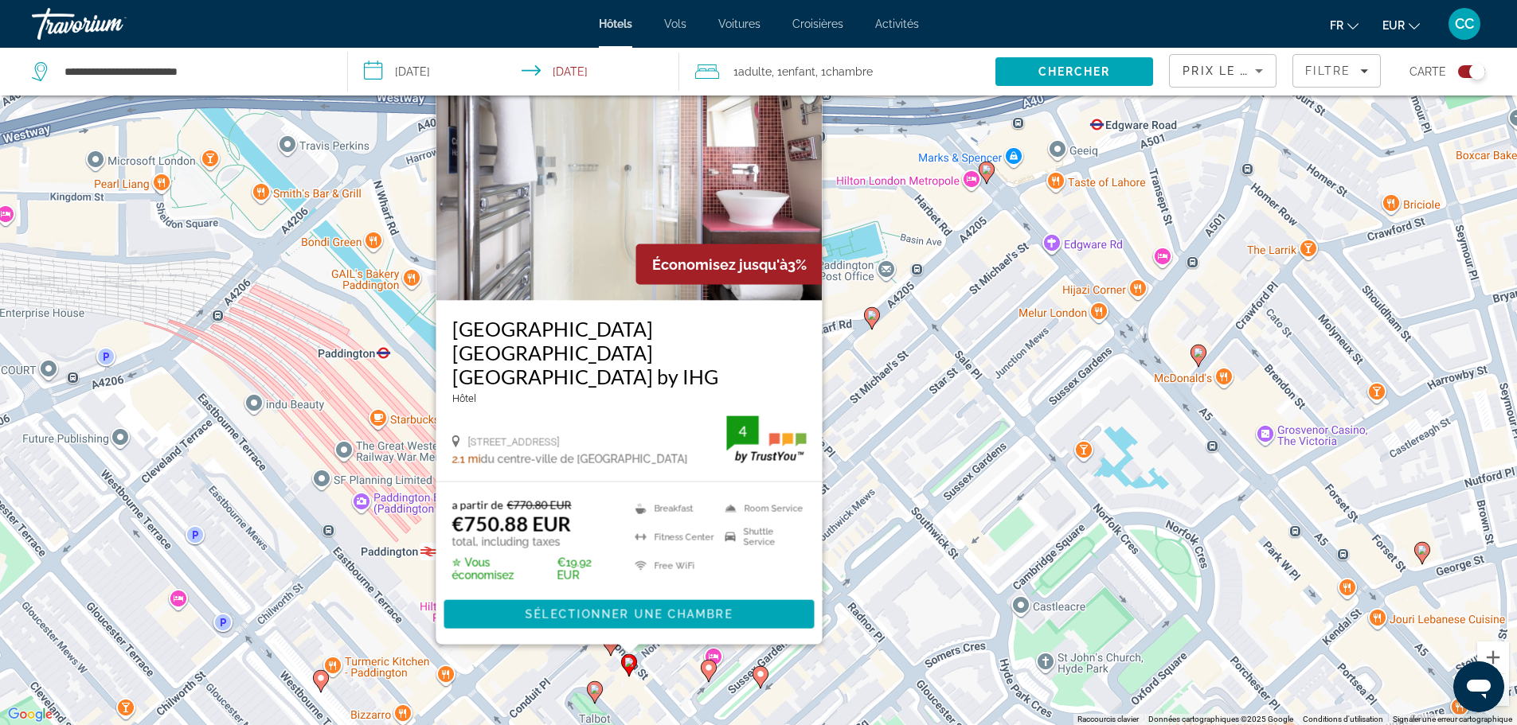
click at [704, 664] on icon "Main content" at bounding box center [708, 670] width 14 height 21
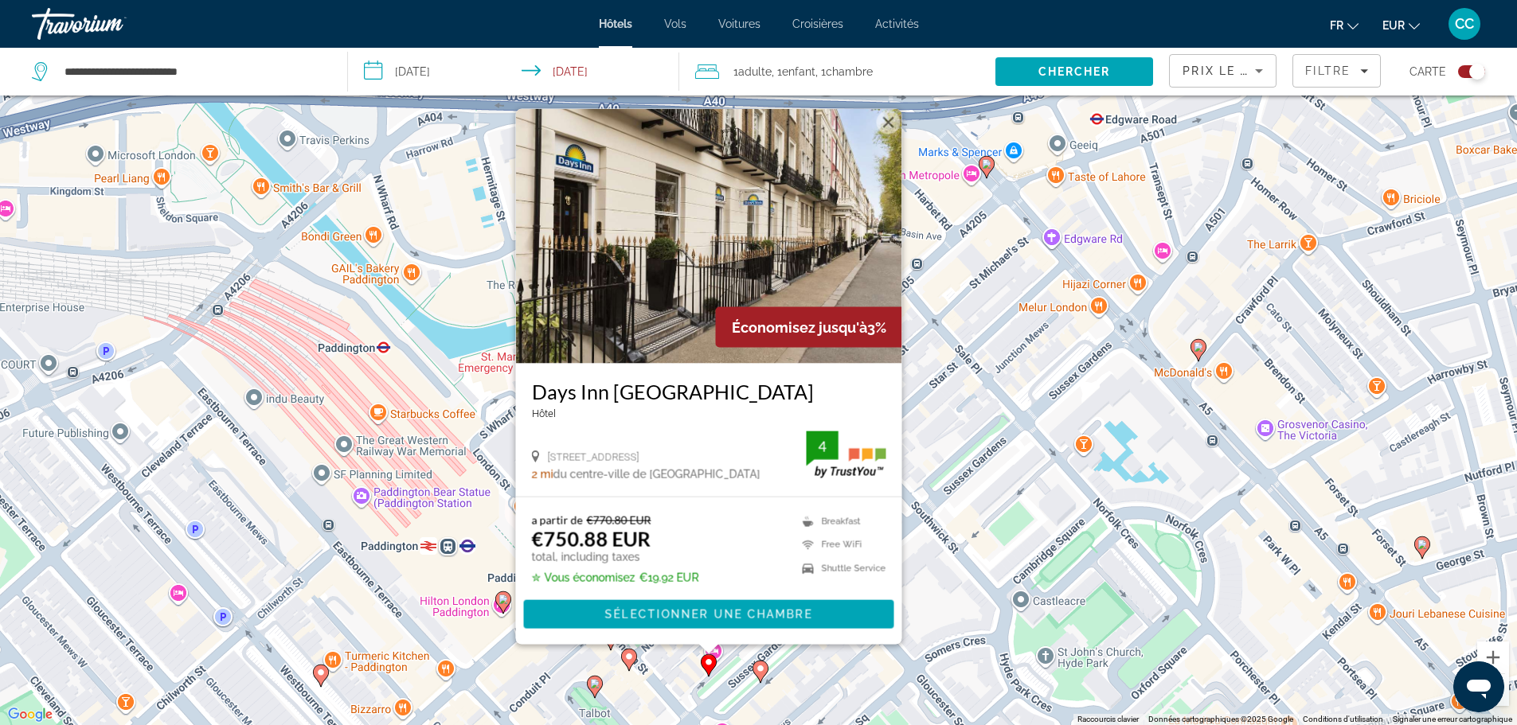
click at [478, 382] on div "Pour activer le glissement avec le clavier, appuyez sur Alt+Entrée. Une fois ce…" at bounding box center [758, 362] width 1517 height 725
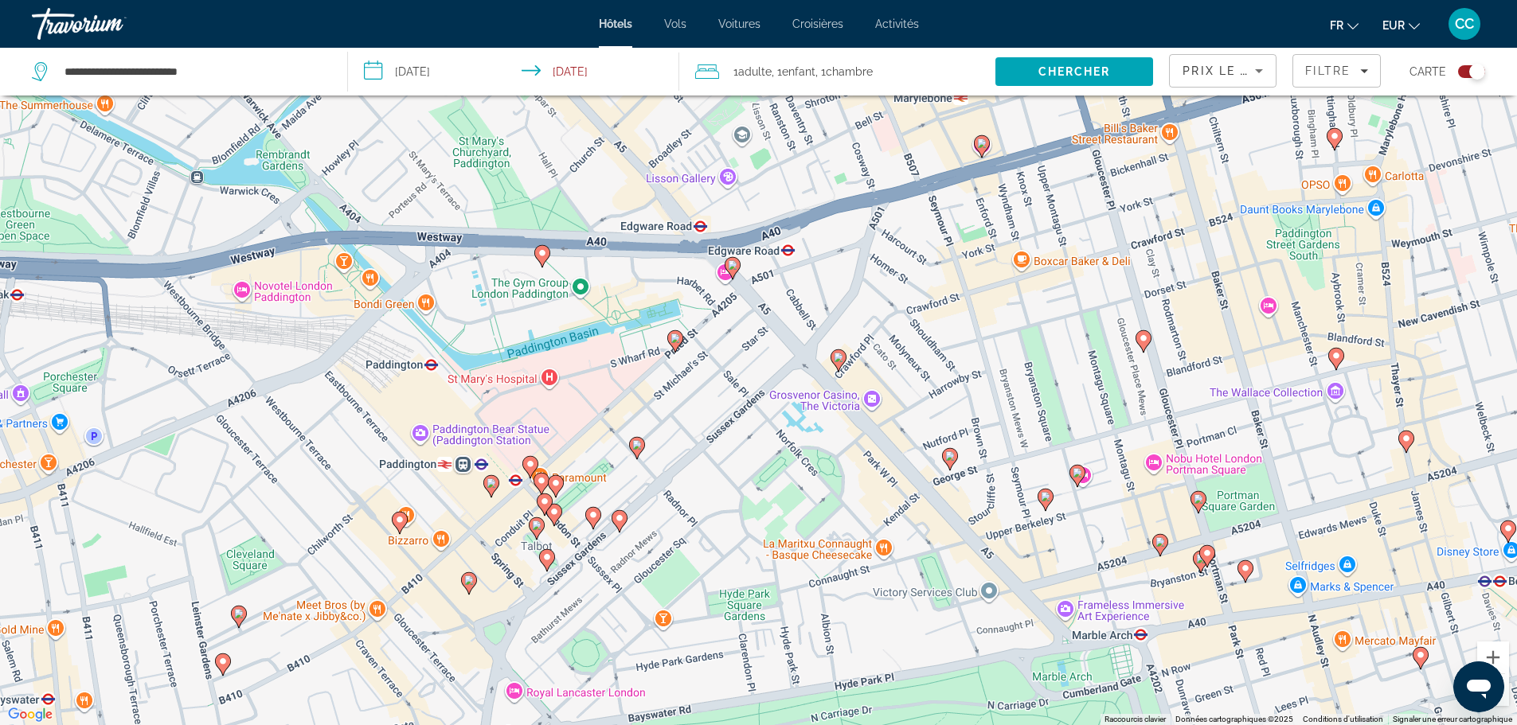
click at [681, 336] on icon "Main content" at bounding box center [674, 340] width 14 height 21
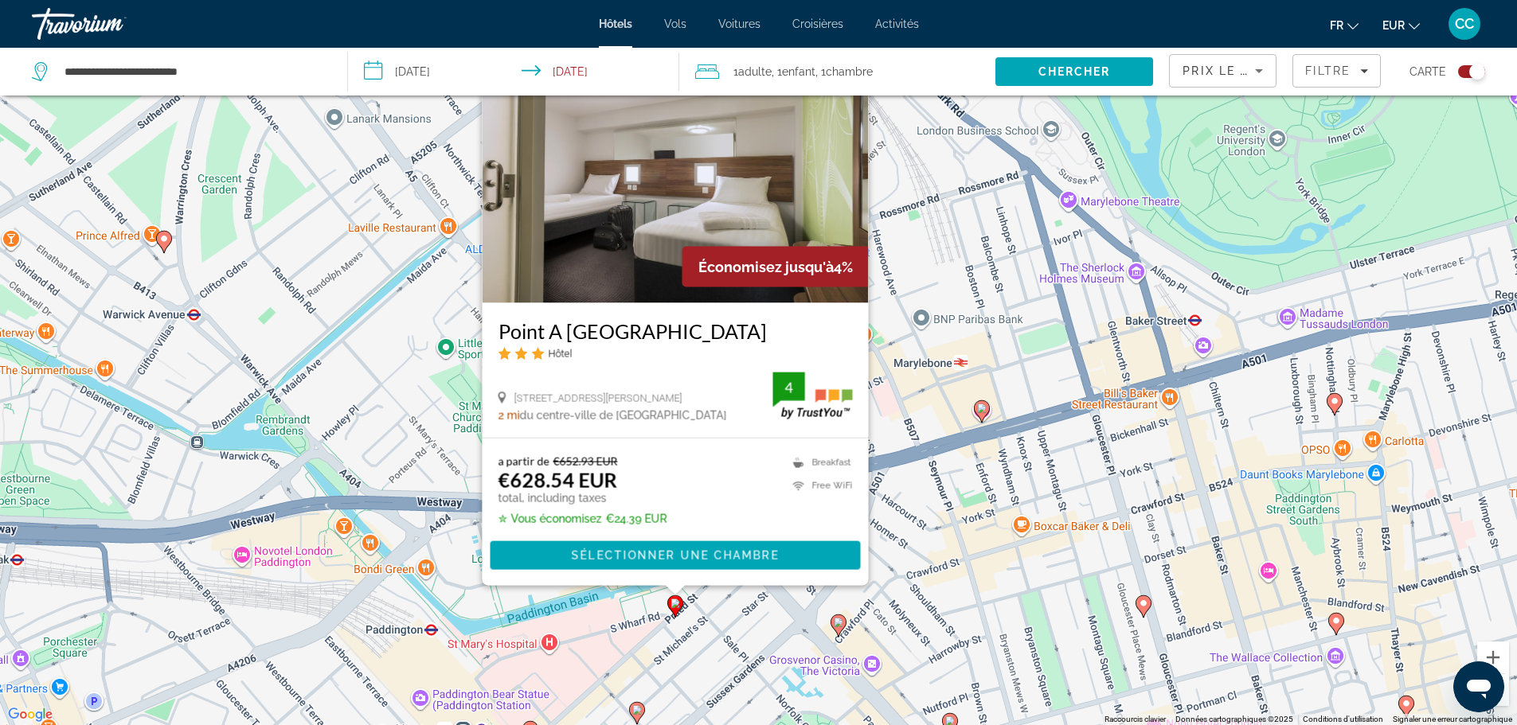
click at [346, 596] on div "Pour activer le glissement avec le clavier, appuyez sur Alt+Entrée. Une fois ce…" at bounding box center [758, 362] width 1517 height 725
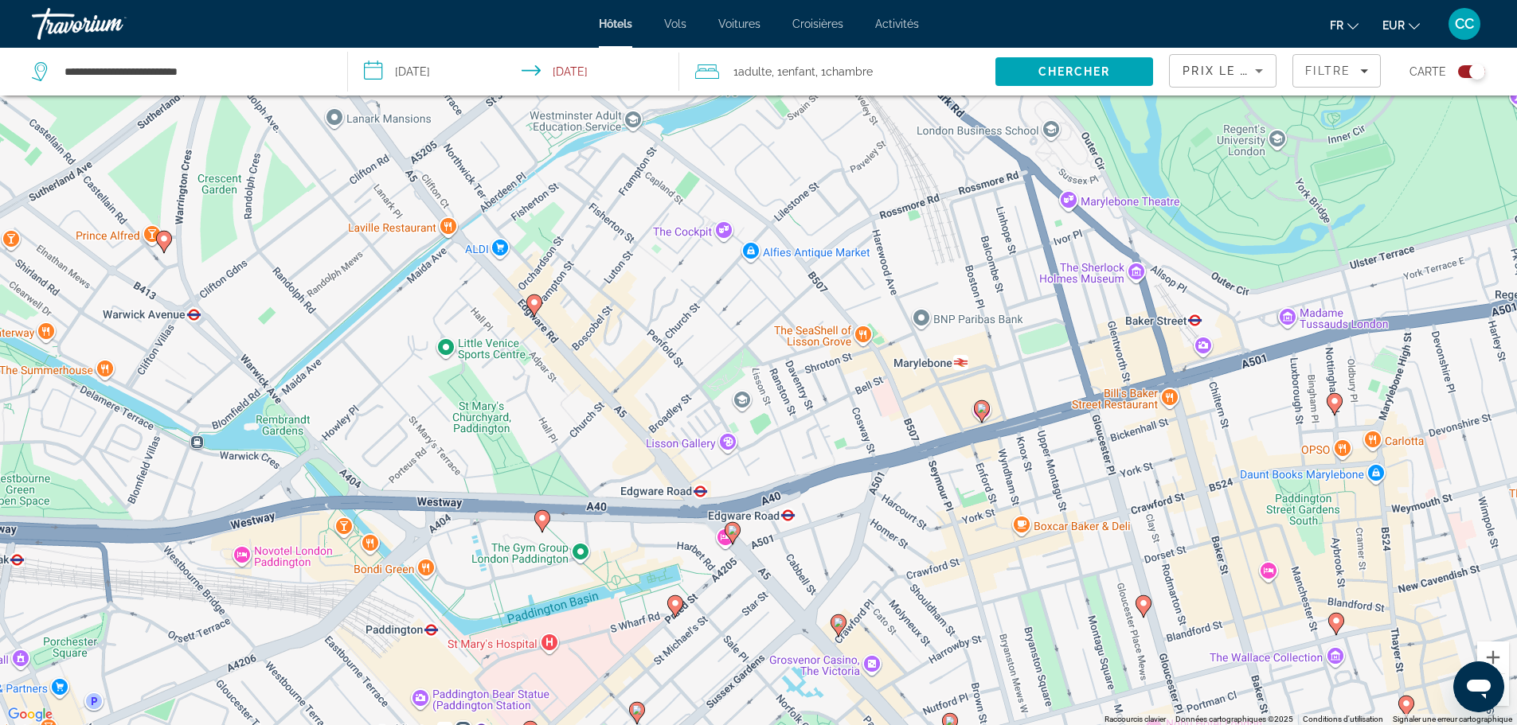
click at [544, 517] on image "Main content" at bounding box center [542, 518] width 10 height 10
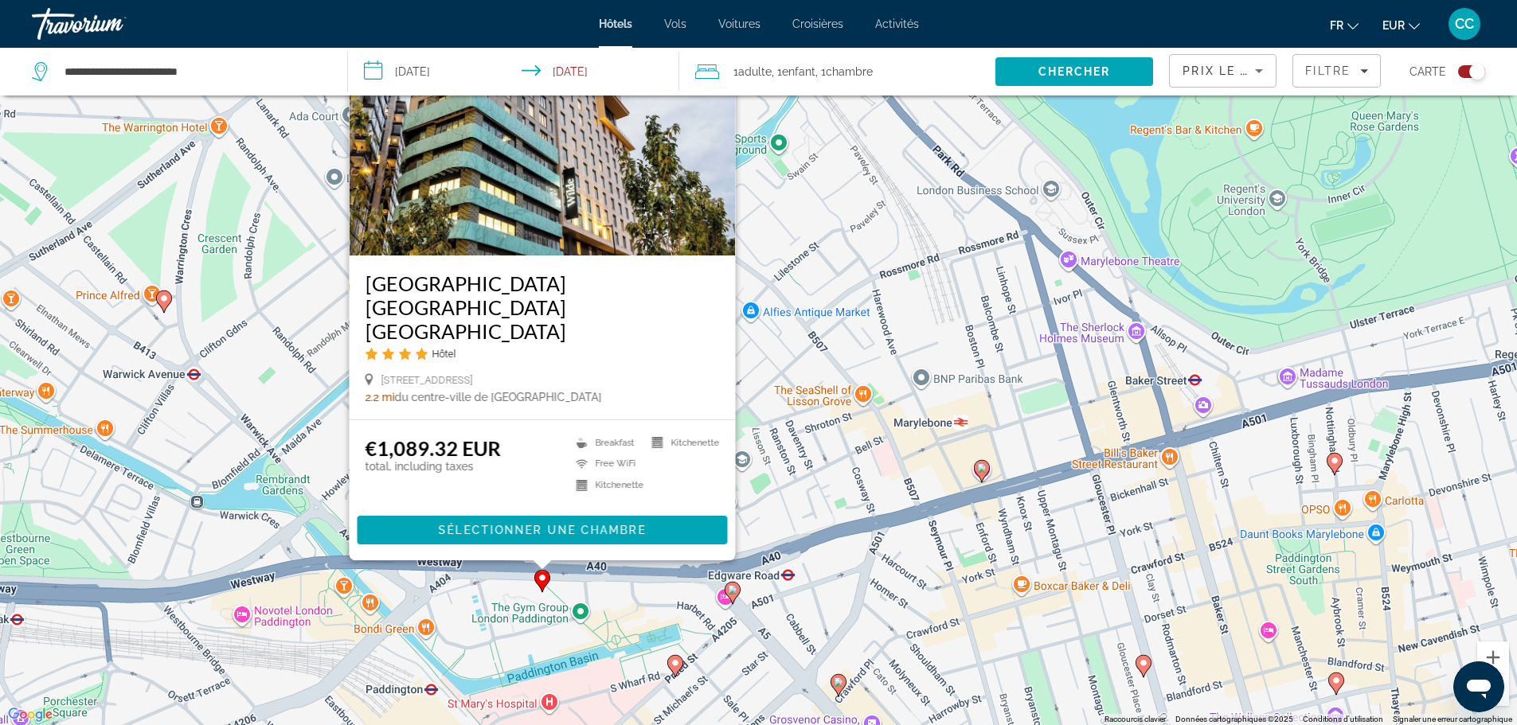
click at [732, 584] on icon "Main content" at bounding box center [731, 592] width 14 height 21
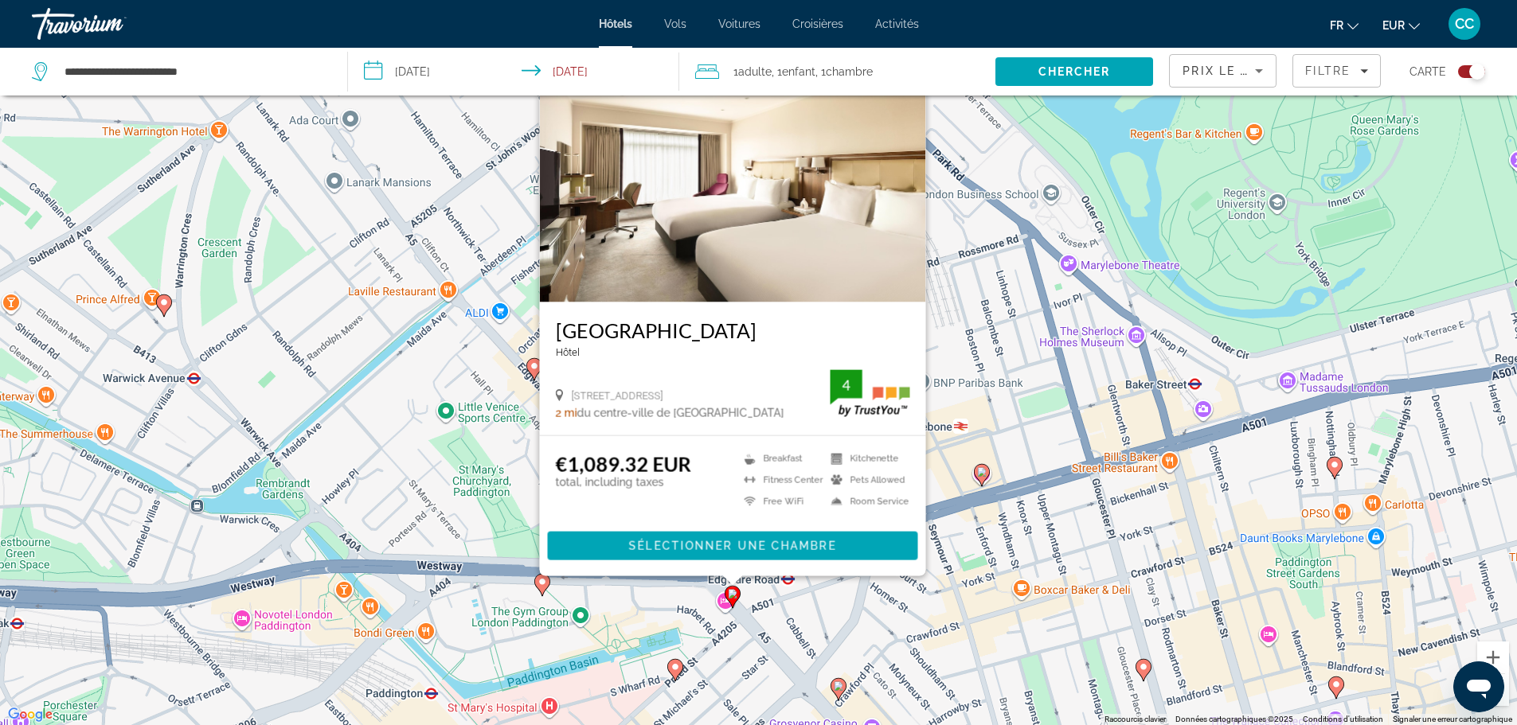
click at [673, 615] on div "Pour activer le glissement avec le clavier, appuyez sur Alt+Entrée. Une fois ce…" at bounding box center [758, 362] width 1517 height 725
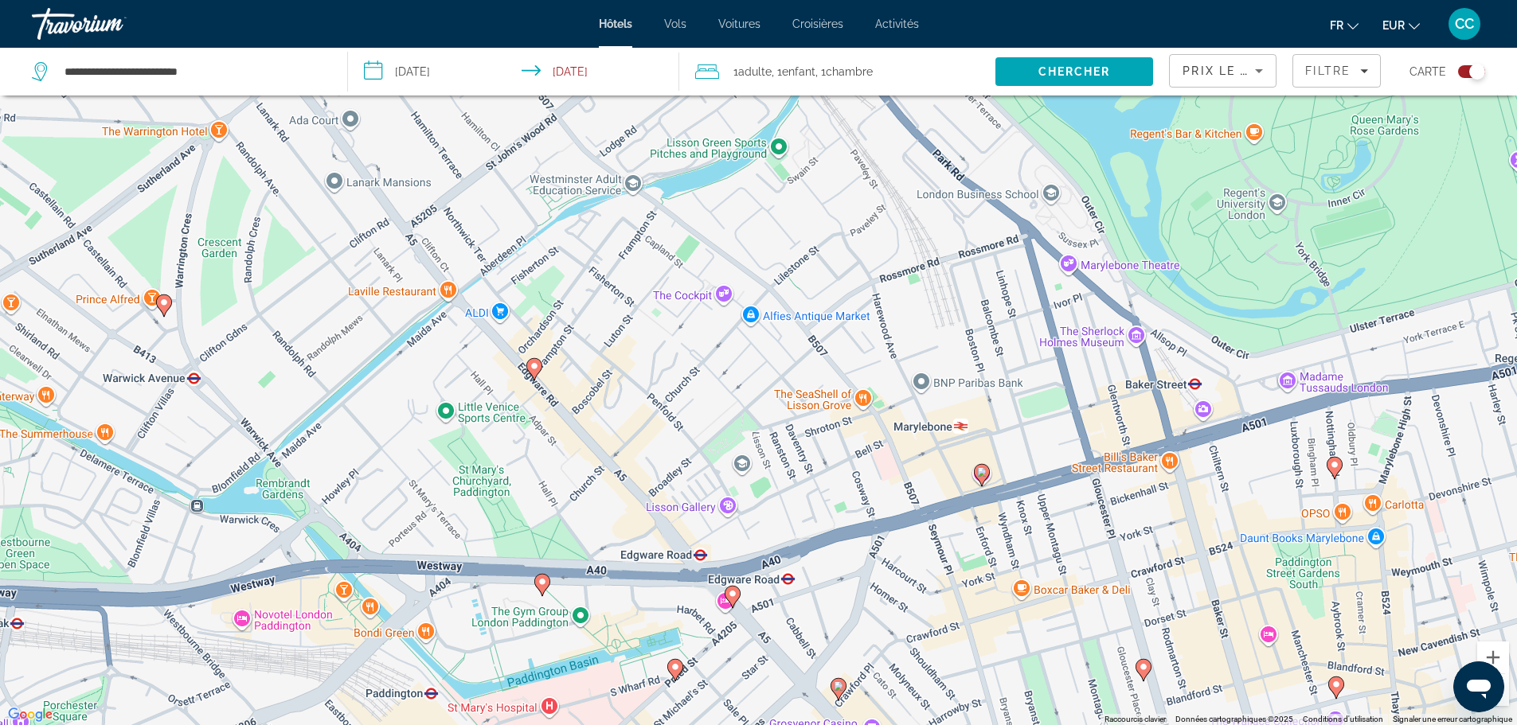
click at [836, 687] on image "Main content" at bounding box center [838, 686] width 10 height 10
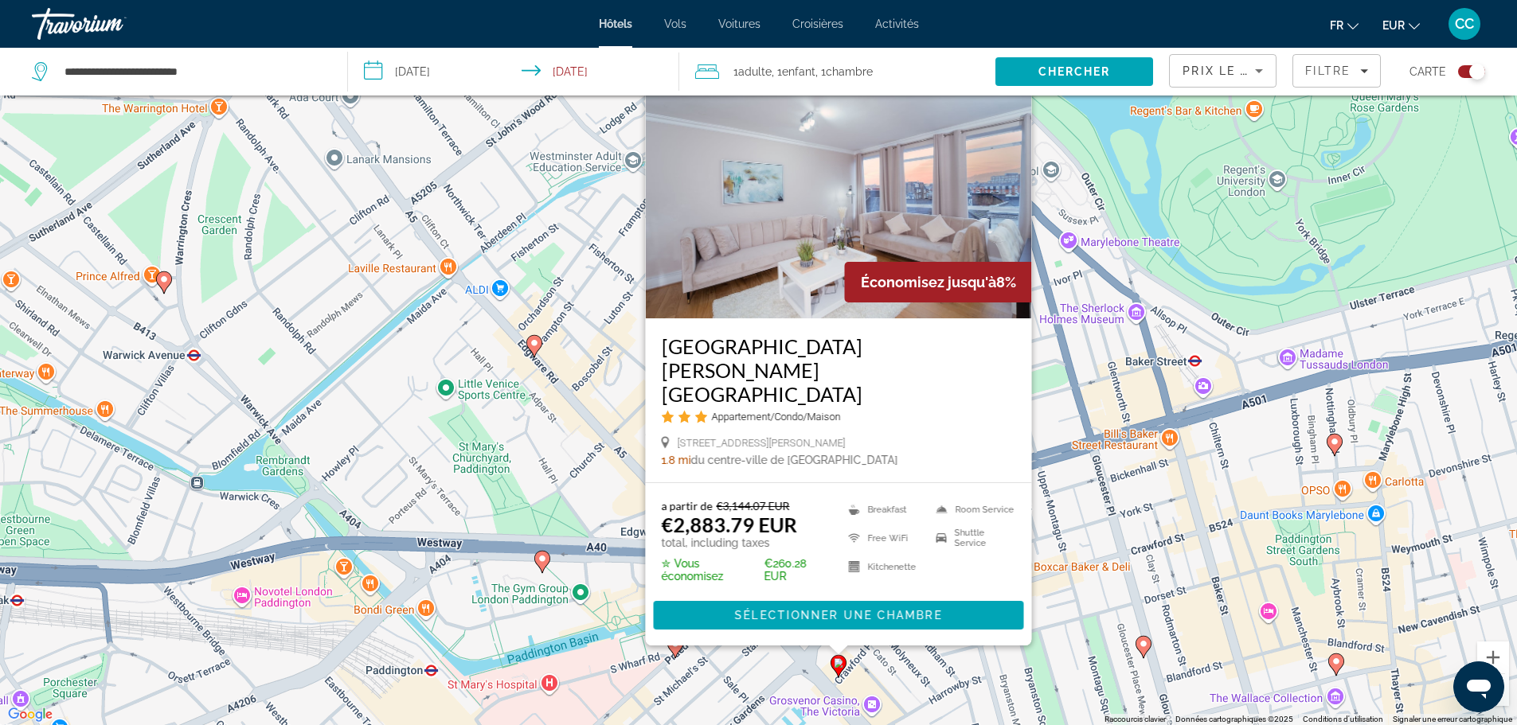
click at [785, 688] on div "Pour activer le glissement avec le clavier, appuyez sur Alt+Entrée. Une fois ce…" at bounding box center [758, 362] width 1517 height 725
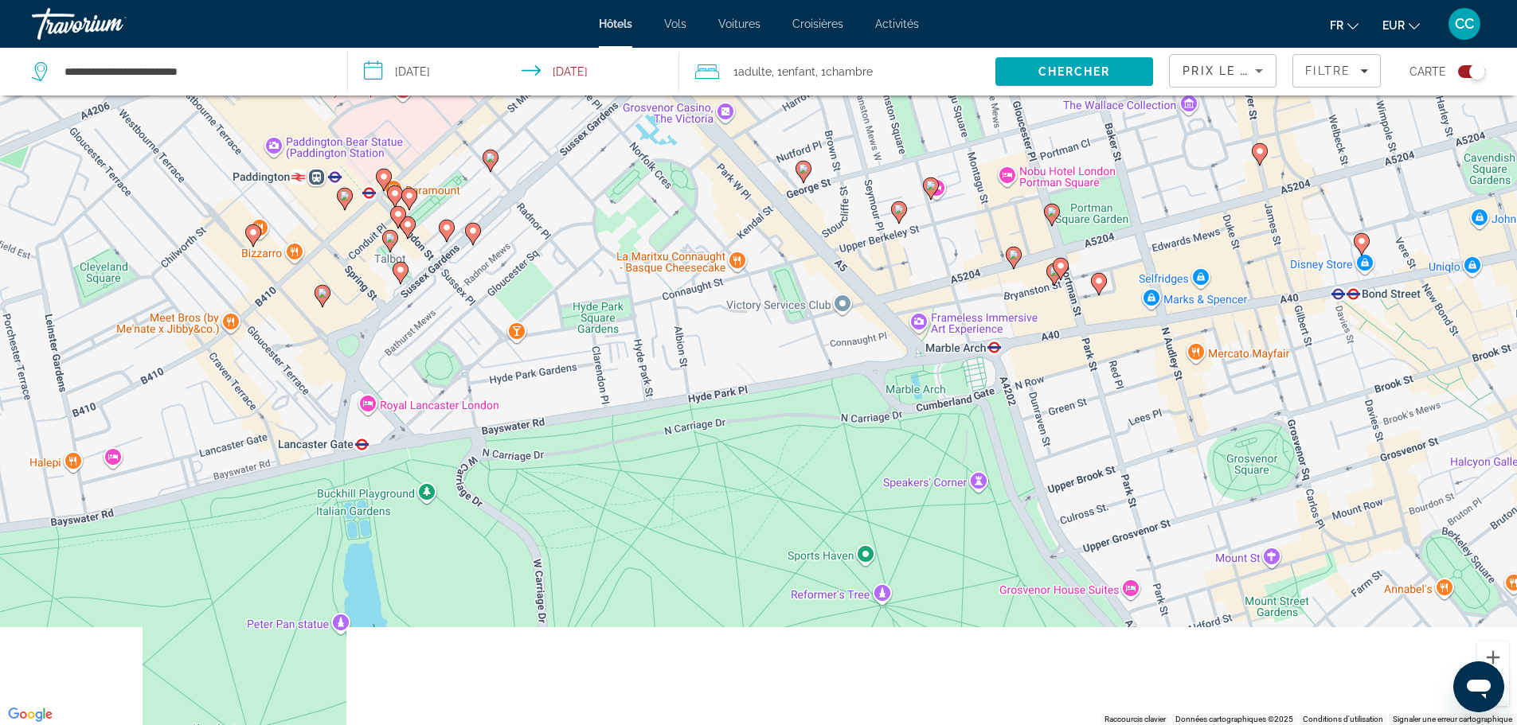
drag, startPoint x: 757, startPoint y: 662, endPoint x: 604, endPoint y: 42, distance: 638.7
click at [604, 42] on div "**********" at bounding box center [758, 266] width 1517 height 725
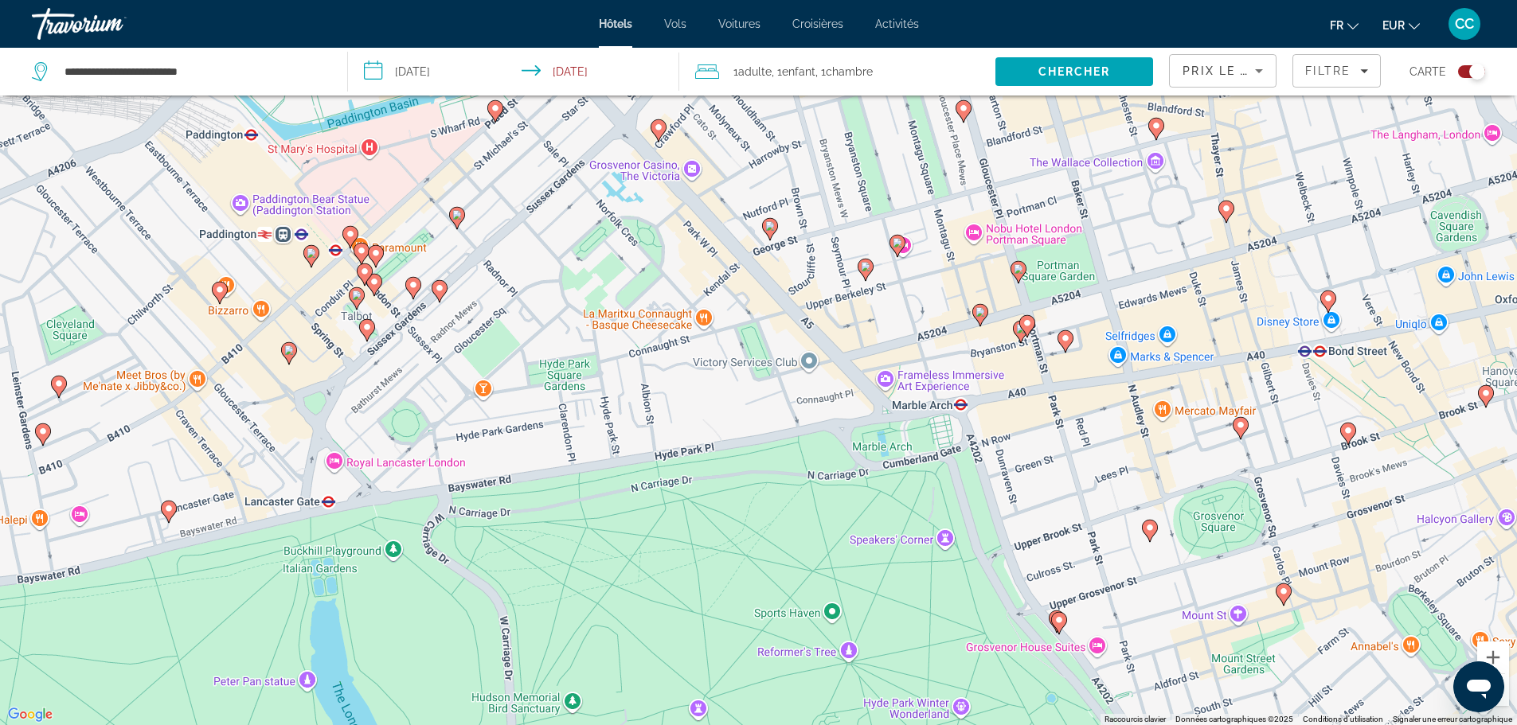
drag, startPoint x: 749, startPoint y: 207, endPoint x: 733, endPoint y: 343, distance: 137.1
click at [733, 343] on div "Pour activer le glissement avec le clavier, appuyez sur Alt+Entrée. Une fois ce…" at bounding box center [758, 362] width 1517 height 725
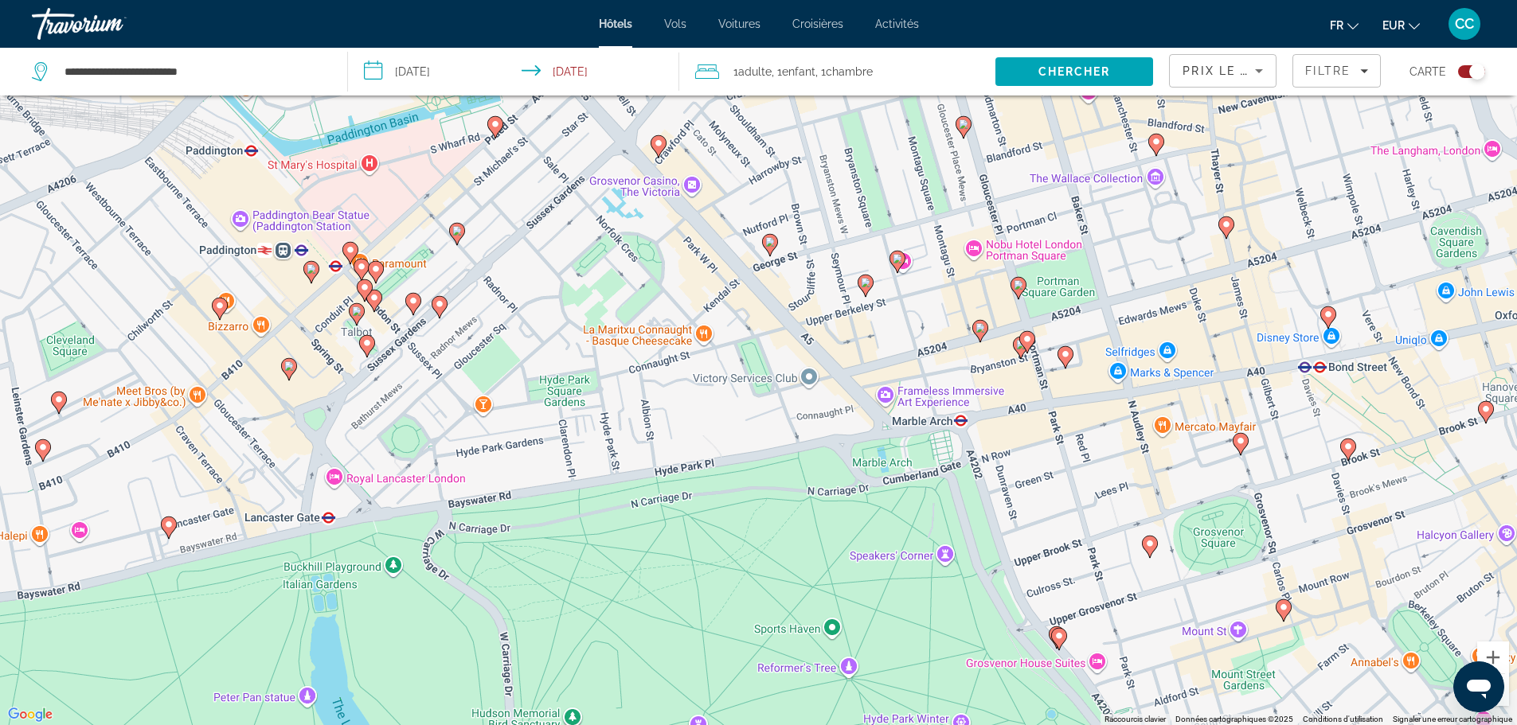
click at [1460, 70] on div "Toggle map" at bounding box center [1471, 71] width 27 height 13
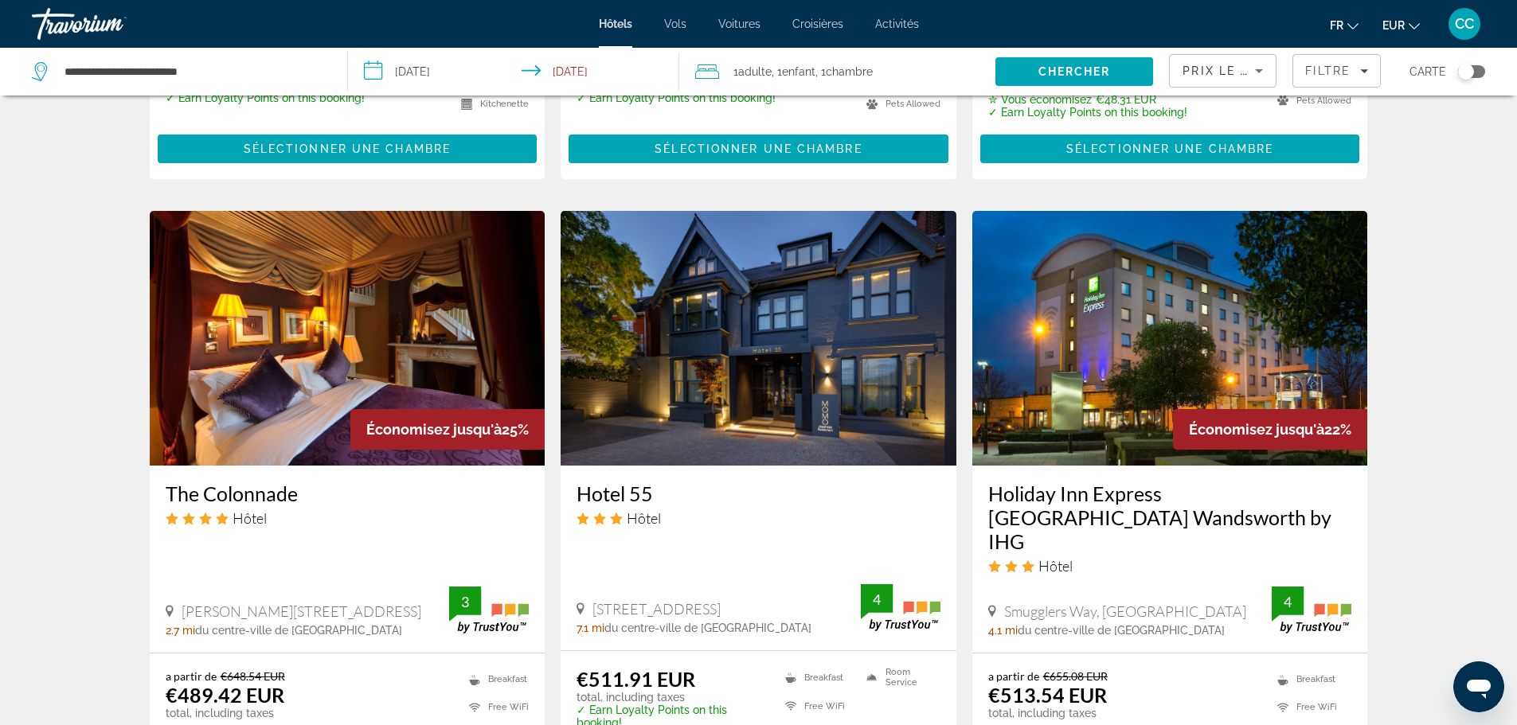
scroll to position [1274, 0]
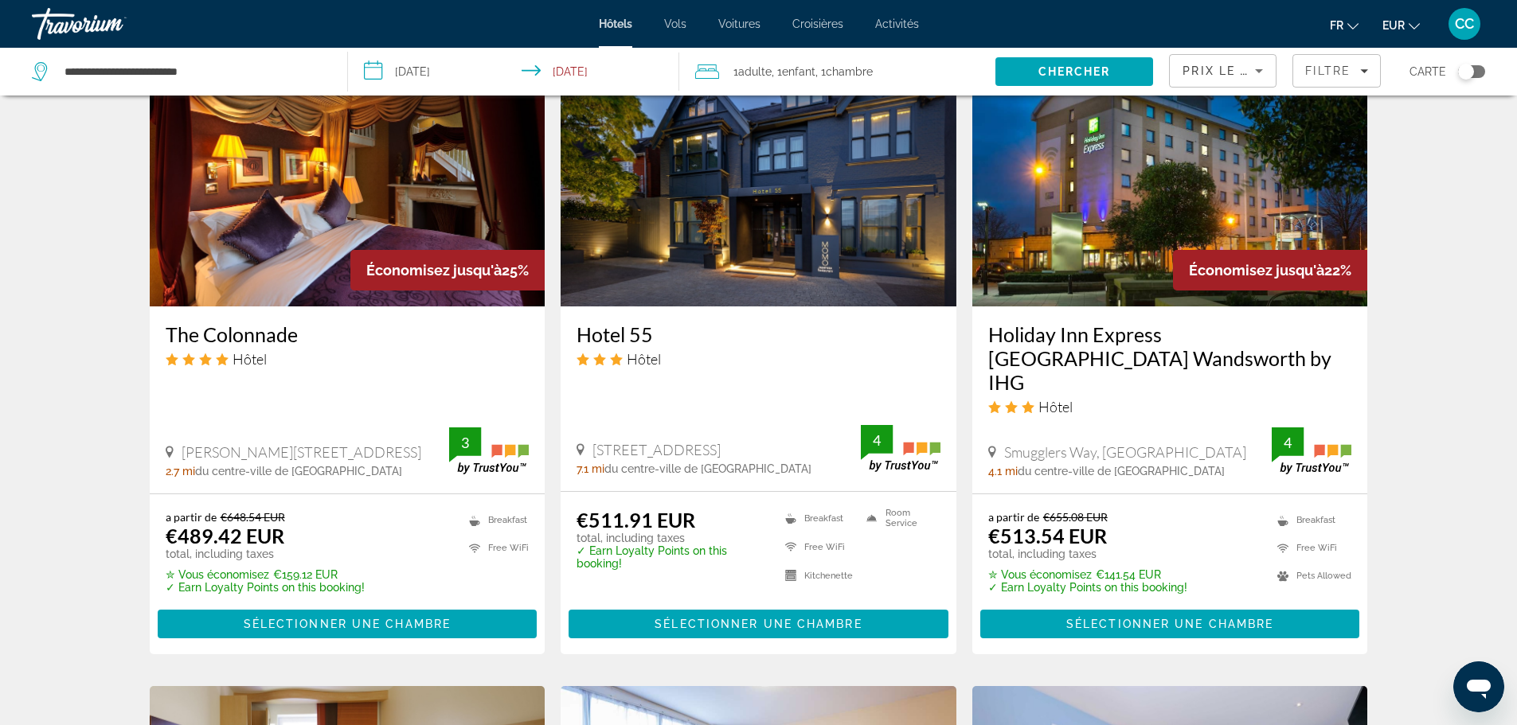
click at [390, 196] on img "Main content" at bounding box center [348, 179] width 396 height 255
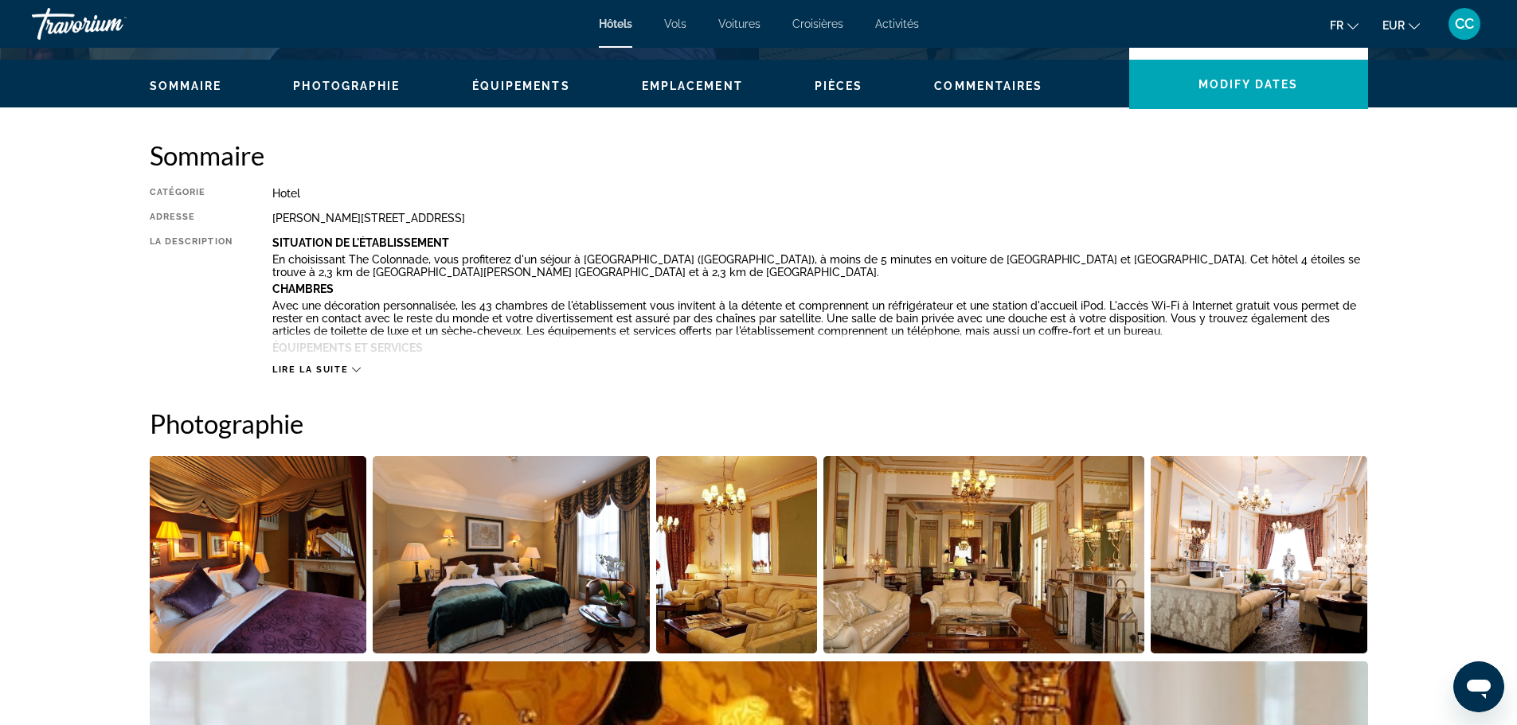
scroll to position [478, 0]
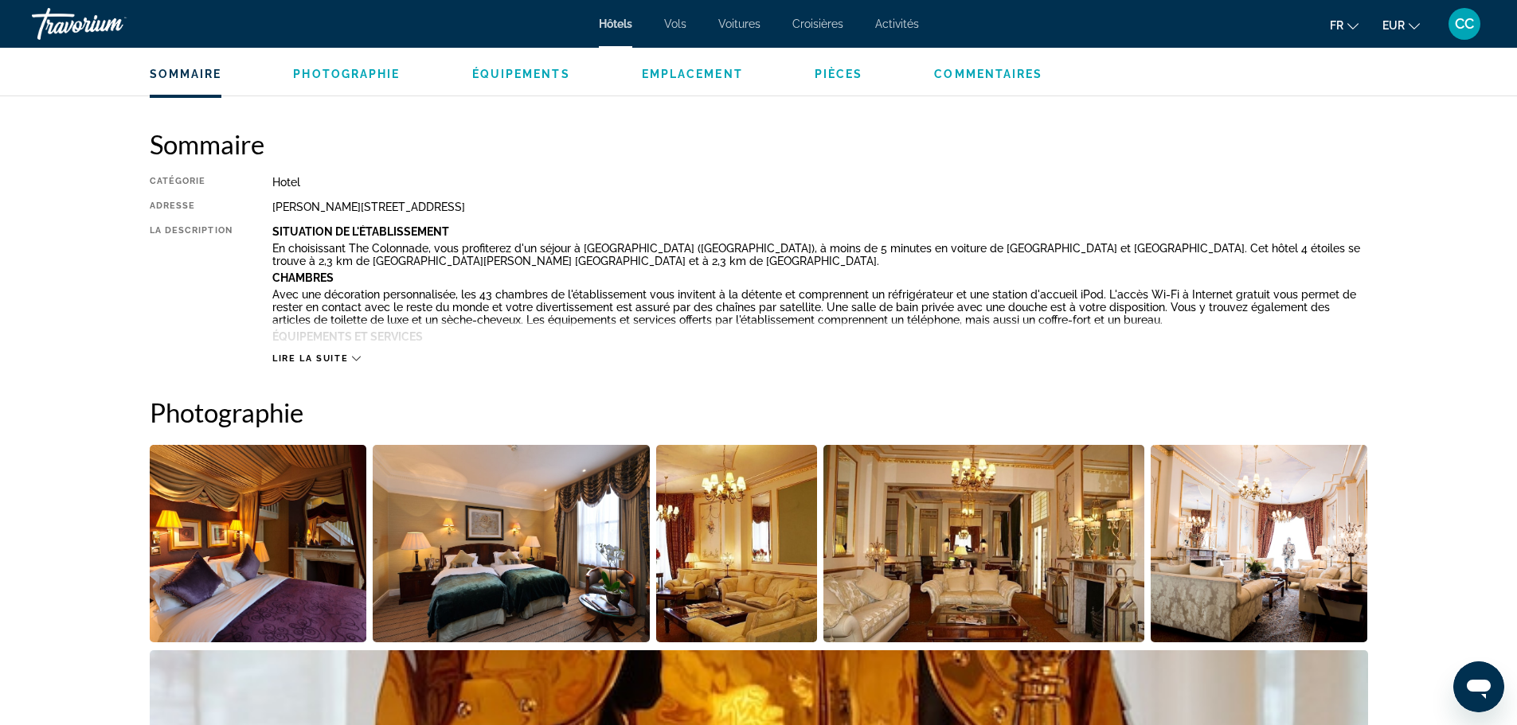
click at [326, 358] on span "Lire la suite" at bounding box center [310, 358] width 76 height 10
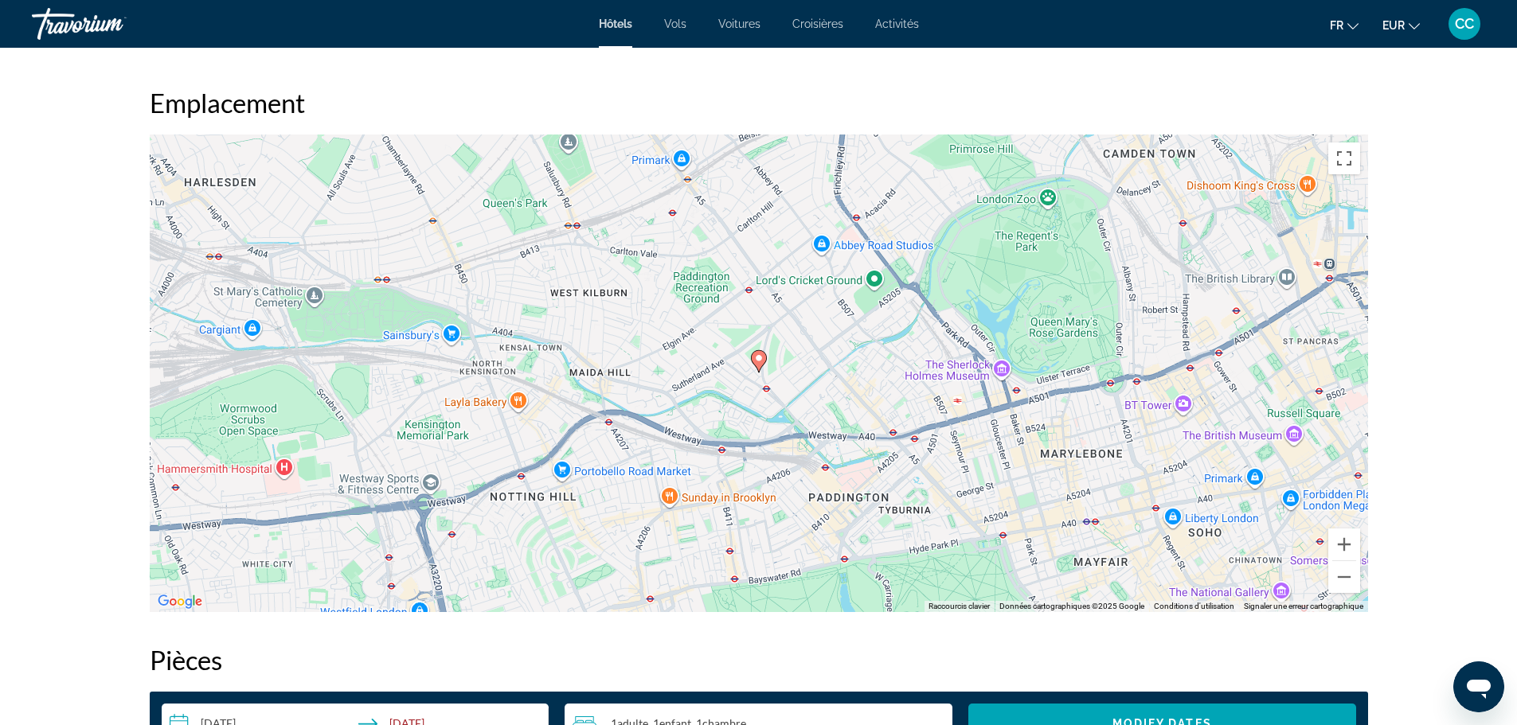
scroll to position [1592, 0]
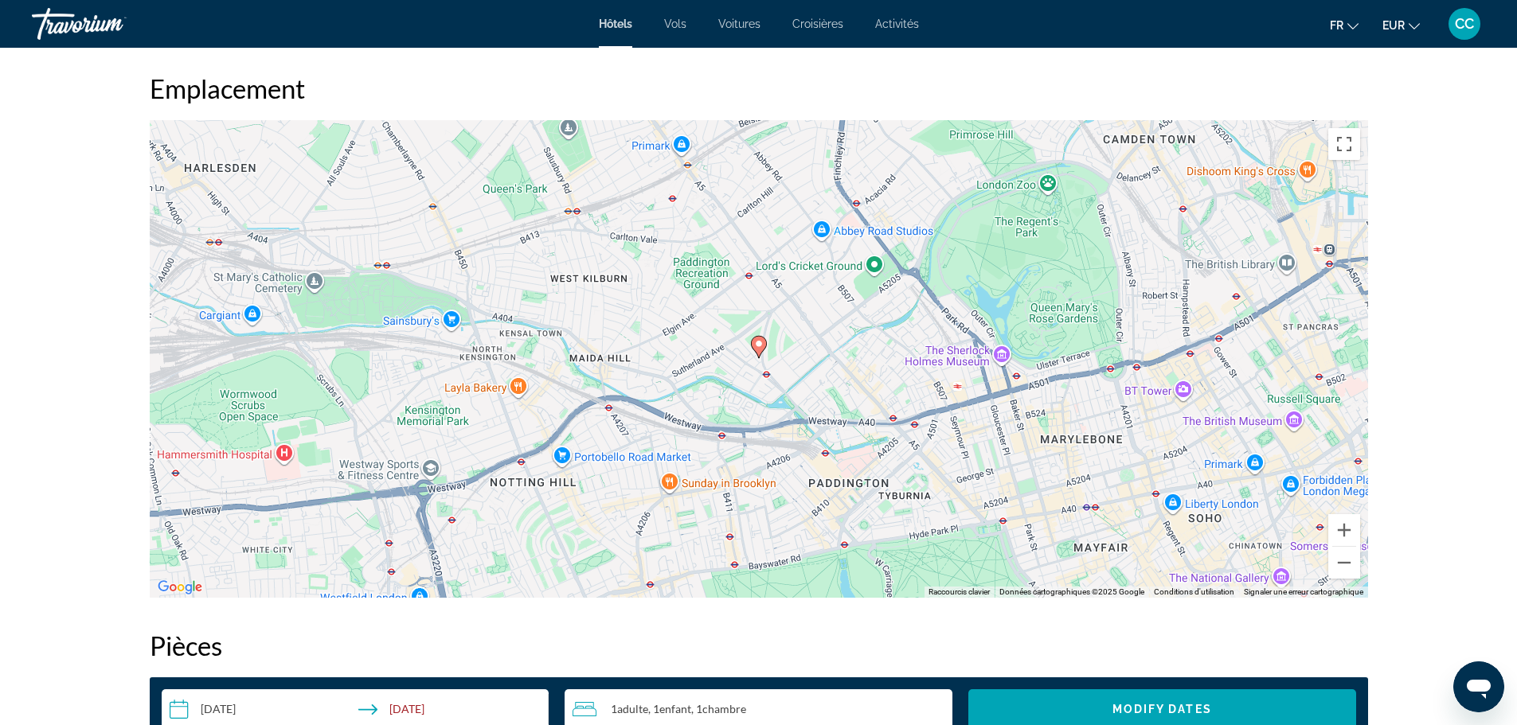
click at [719, 361] on div "Pour activer le glissement avec le clavier, appuyez sur Alt+Entrée. Une fois ce…" at bounding box center [759, 359] width 1218 height 478
click at [1353, 567] on button "Zoom arrière" at bounding box center [1344, 563] width 32 height 32
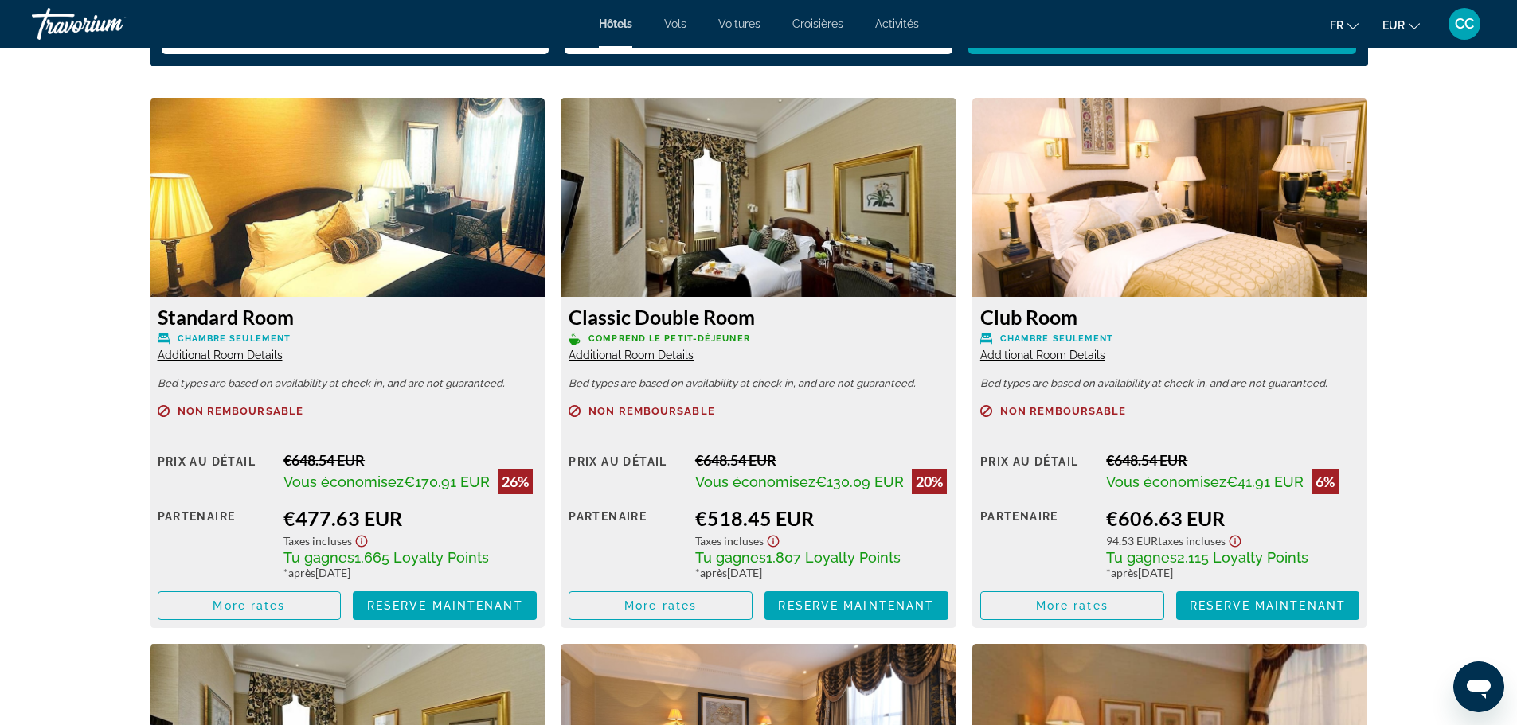
scroll to position [2309, 0]
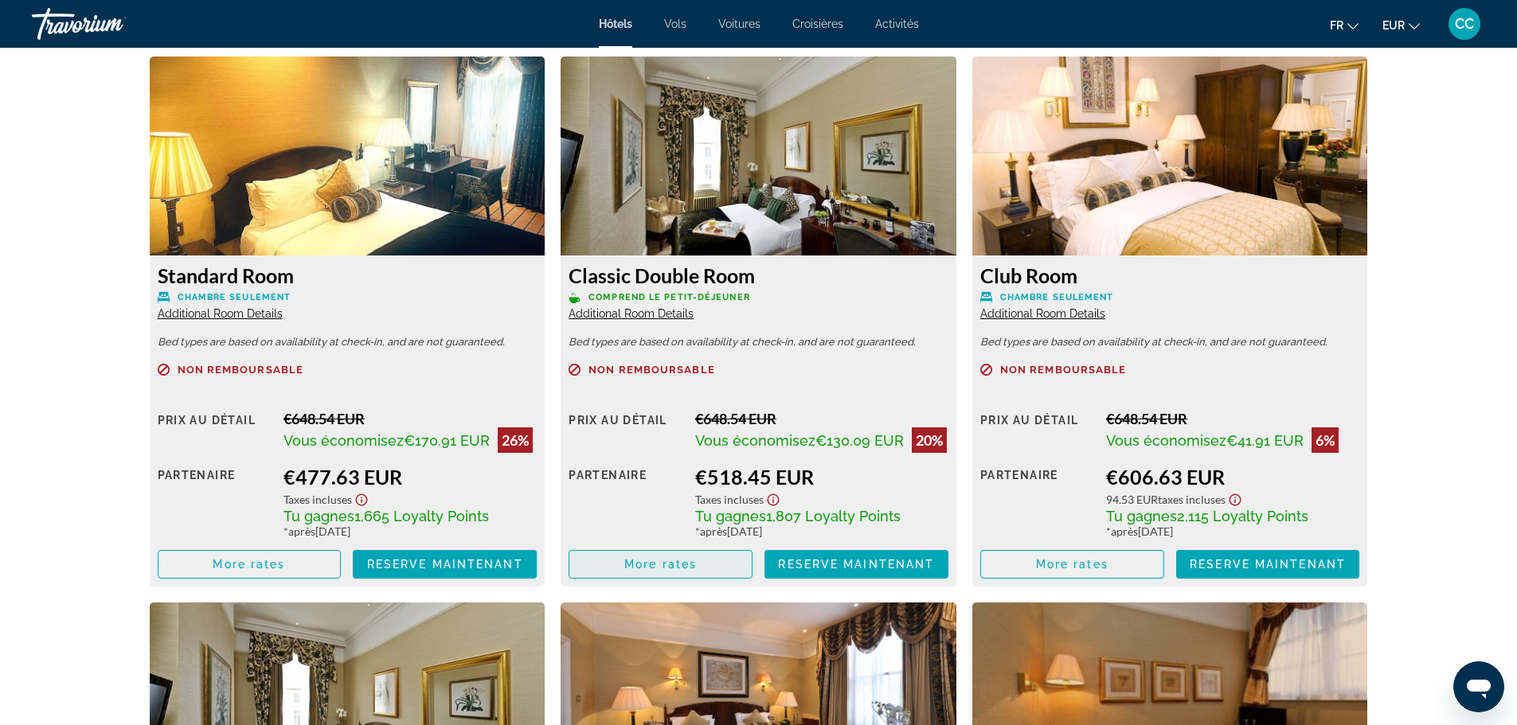
click at [701, 558] on span "Main content" at bounding box center [660, 564] width 182 height 38
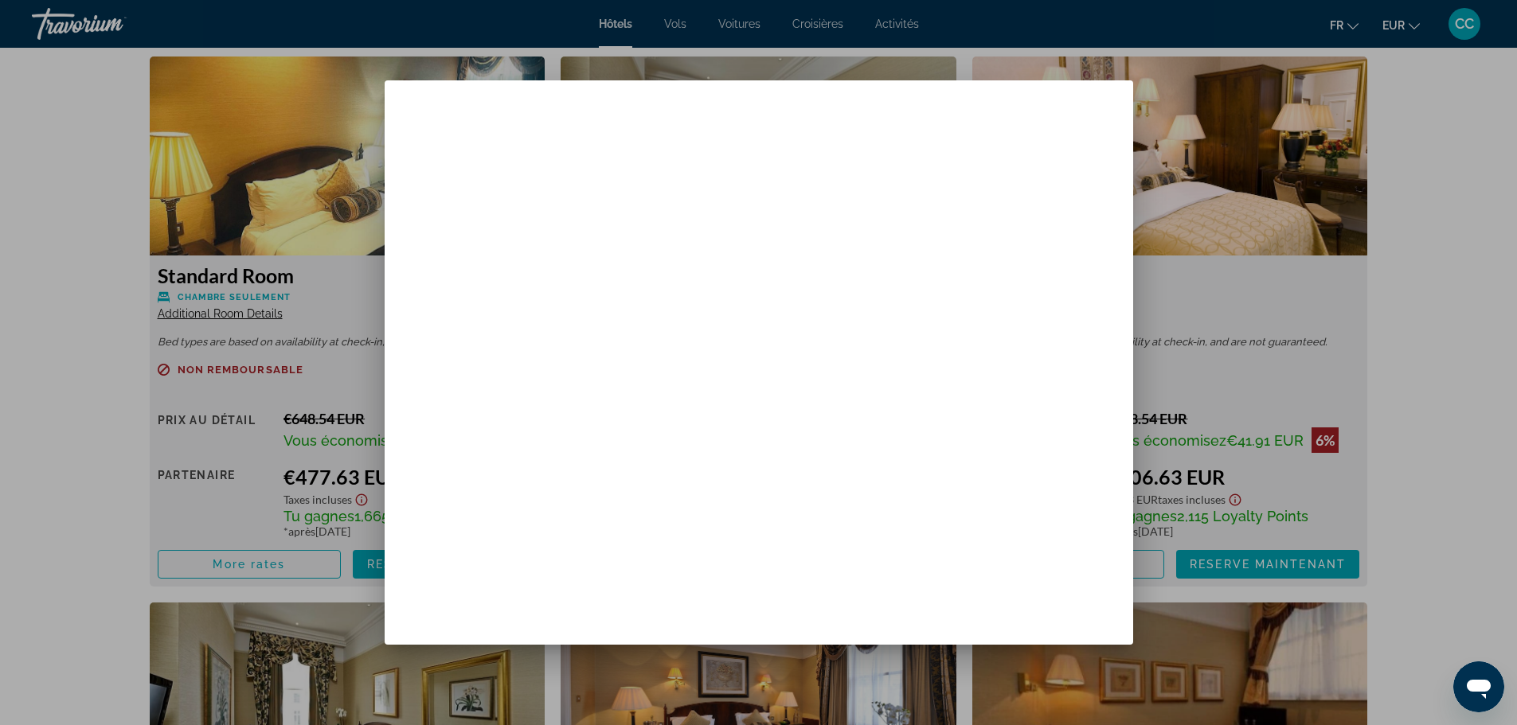
scroll to position [0, 0]
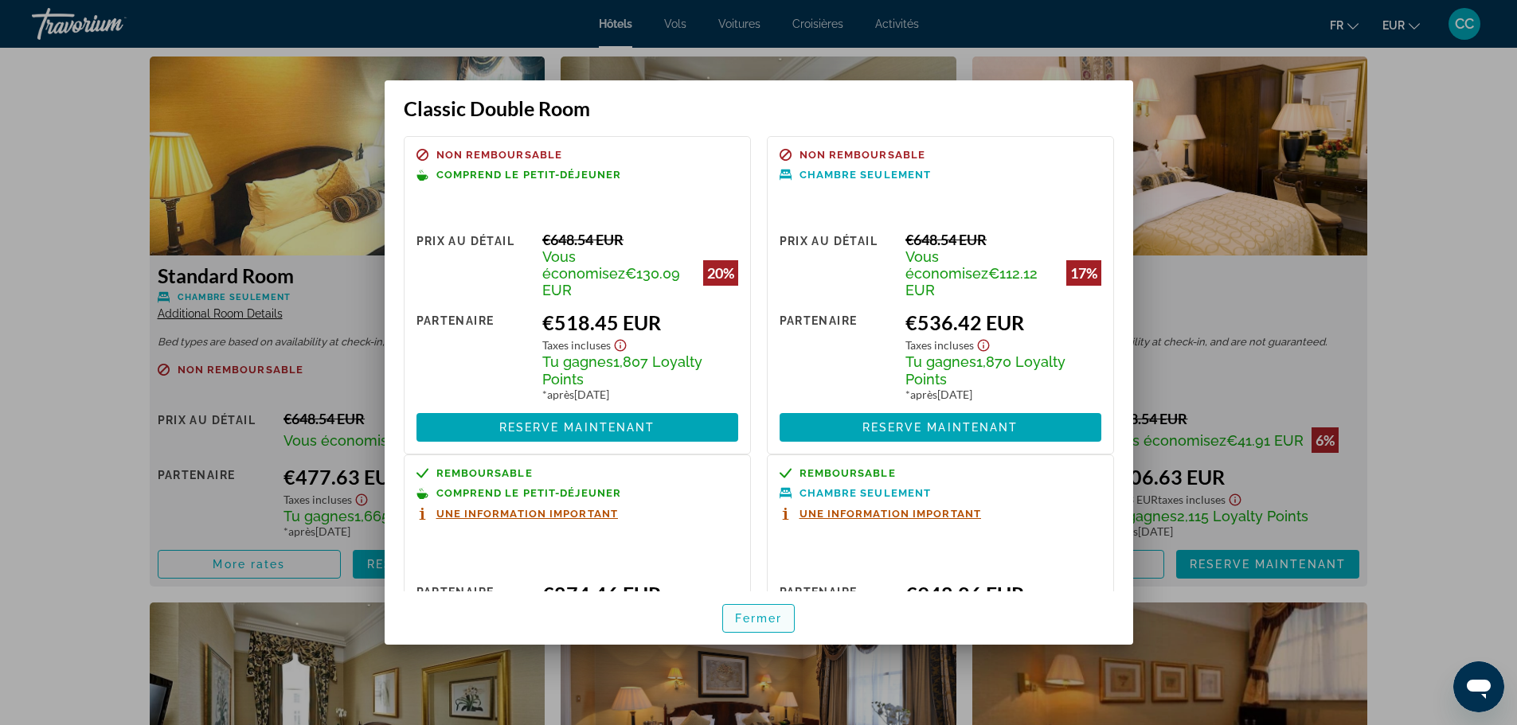
click at [749, 622] on span "Fermer" at bounding box center [759, 618] width 48 height 13
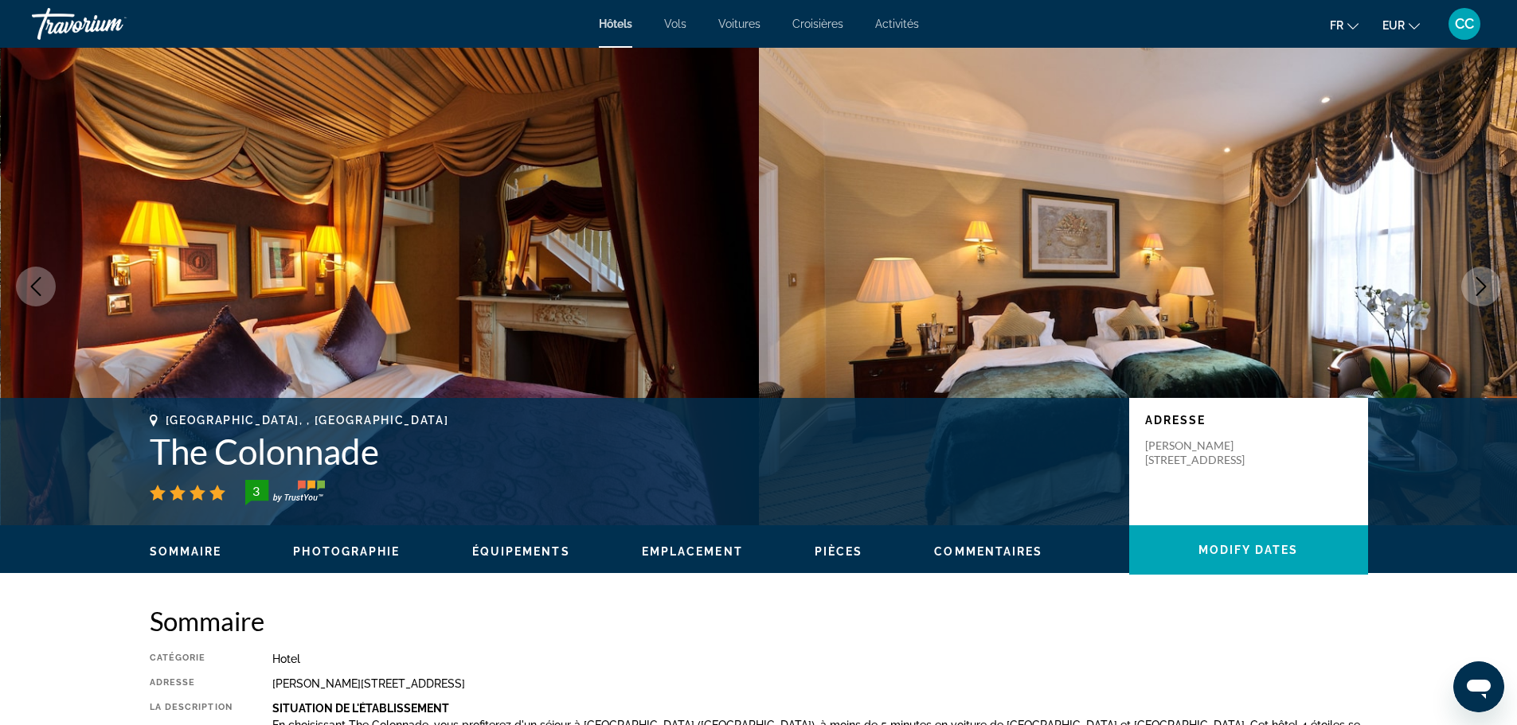
scroll to position [2309, 0]
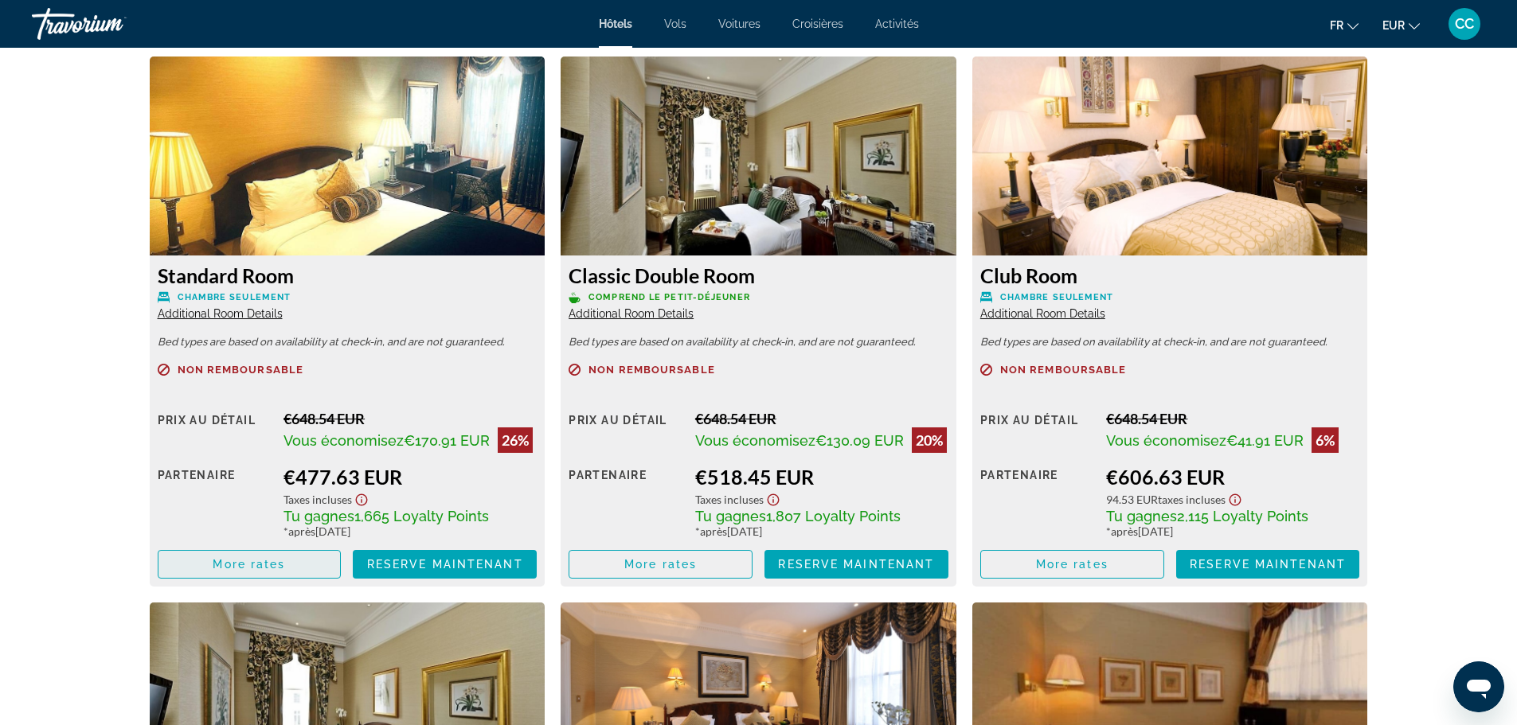
click at [277, 570] on span "More rates" at bounding box center [249, 564] width 72 height 13
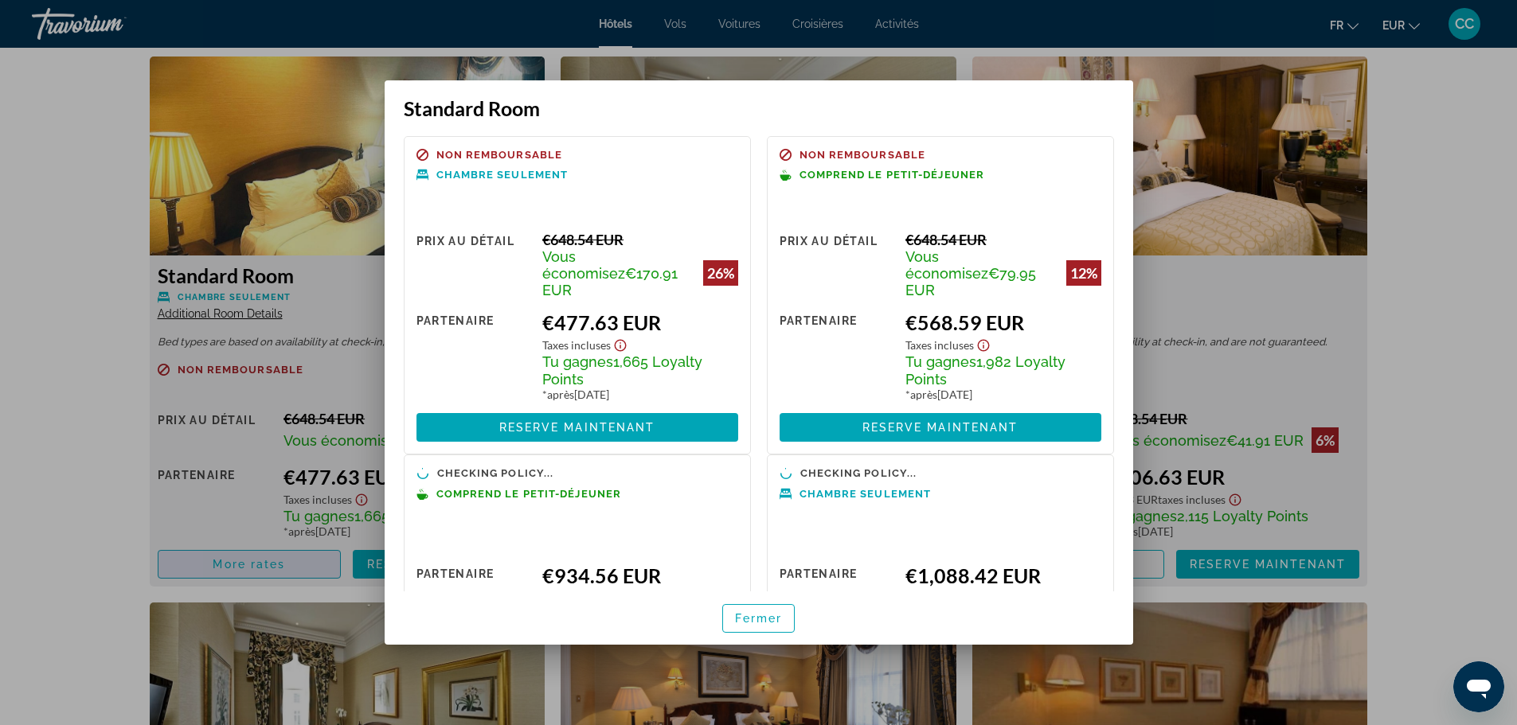
scroll to position [0, 0]
click at [751, 612] on span "Fermer" at bounding box center [759, 618] width 48 height 13
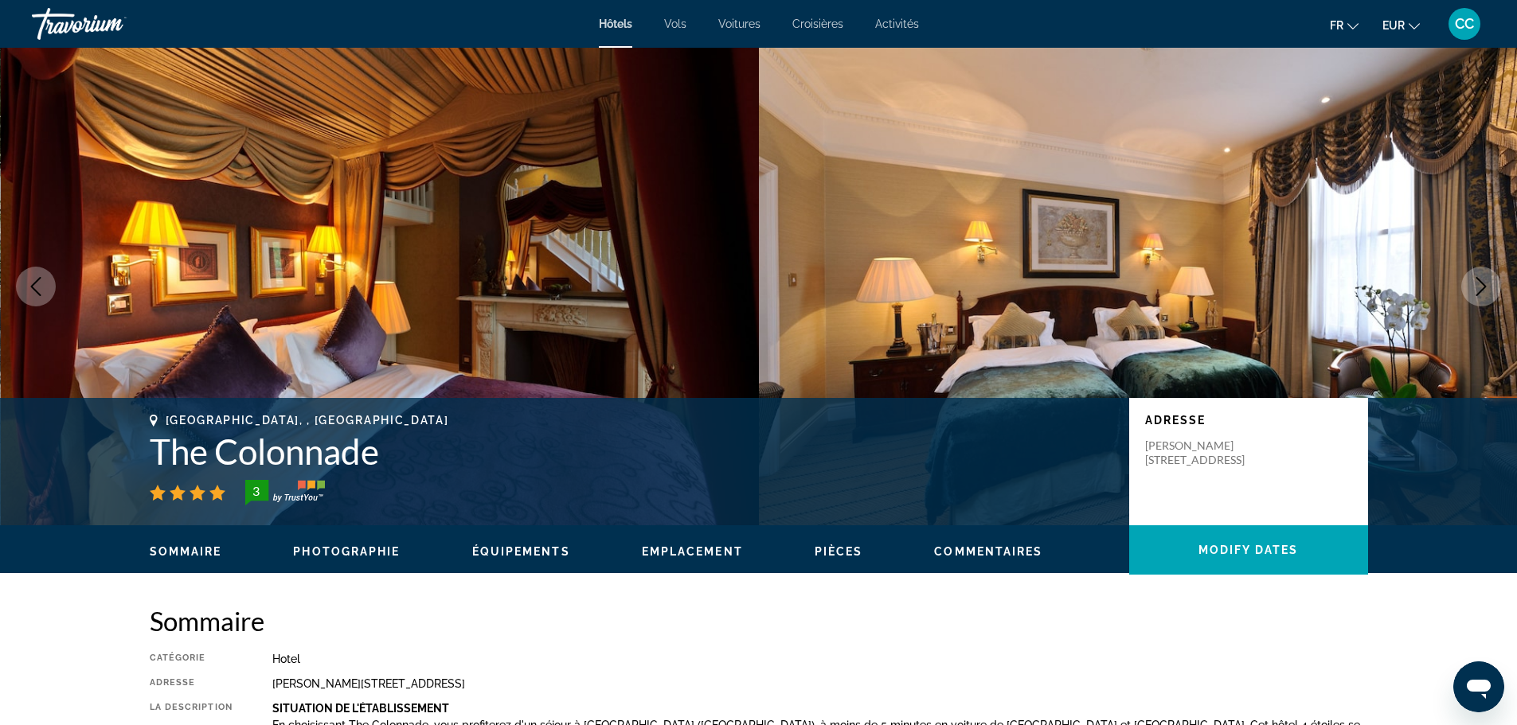
scroll to position [2309, 0]
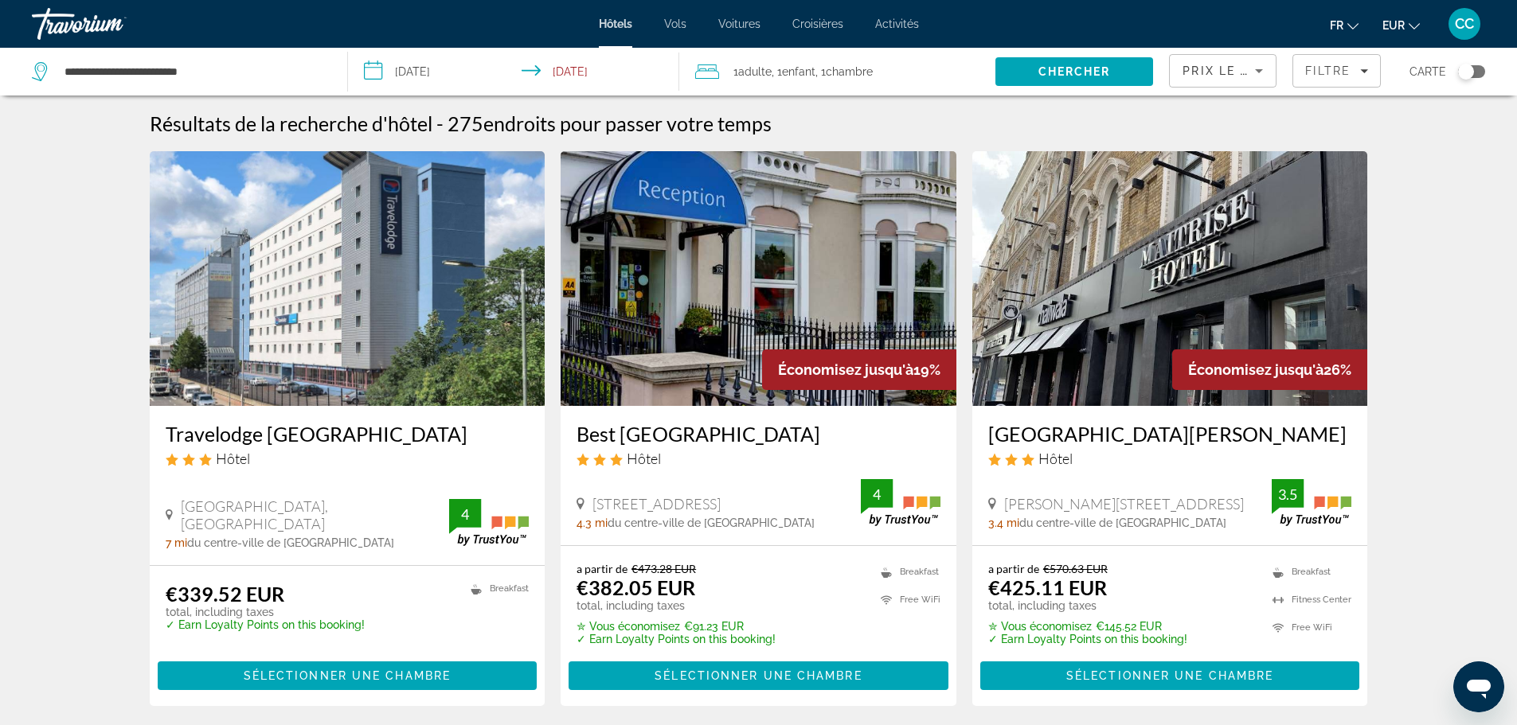
click at [1232, 321] on img "Main content" at bounding box center [1170, 278] width 396 height 255
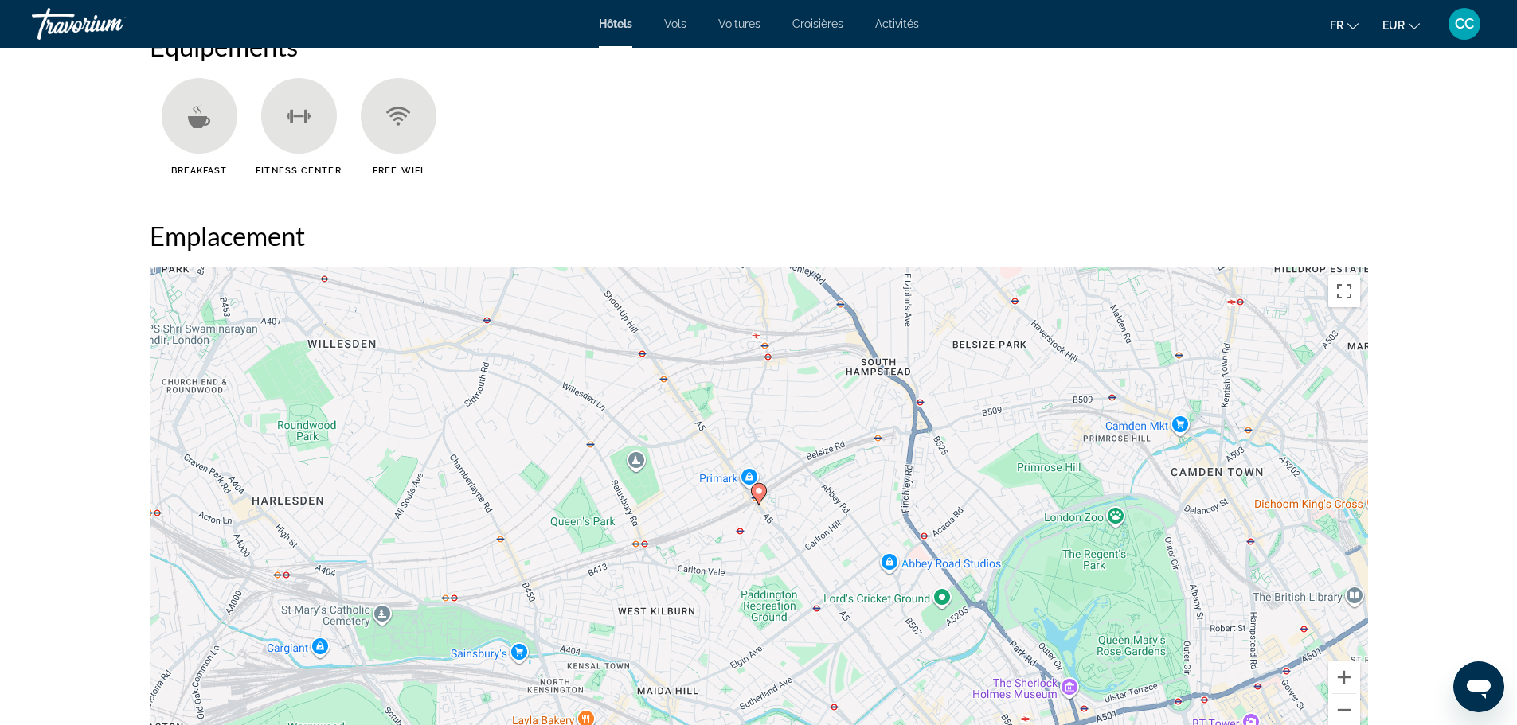
scroll to position [1433, 0]
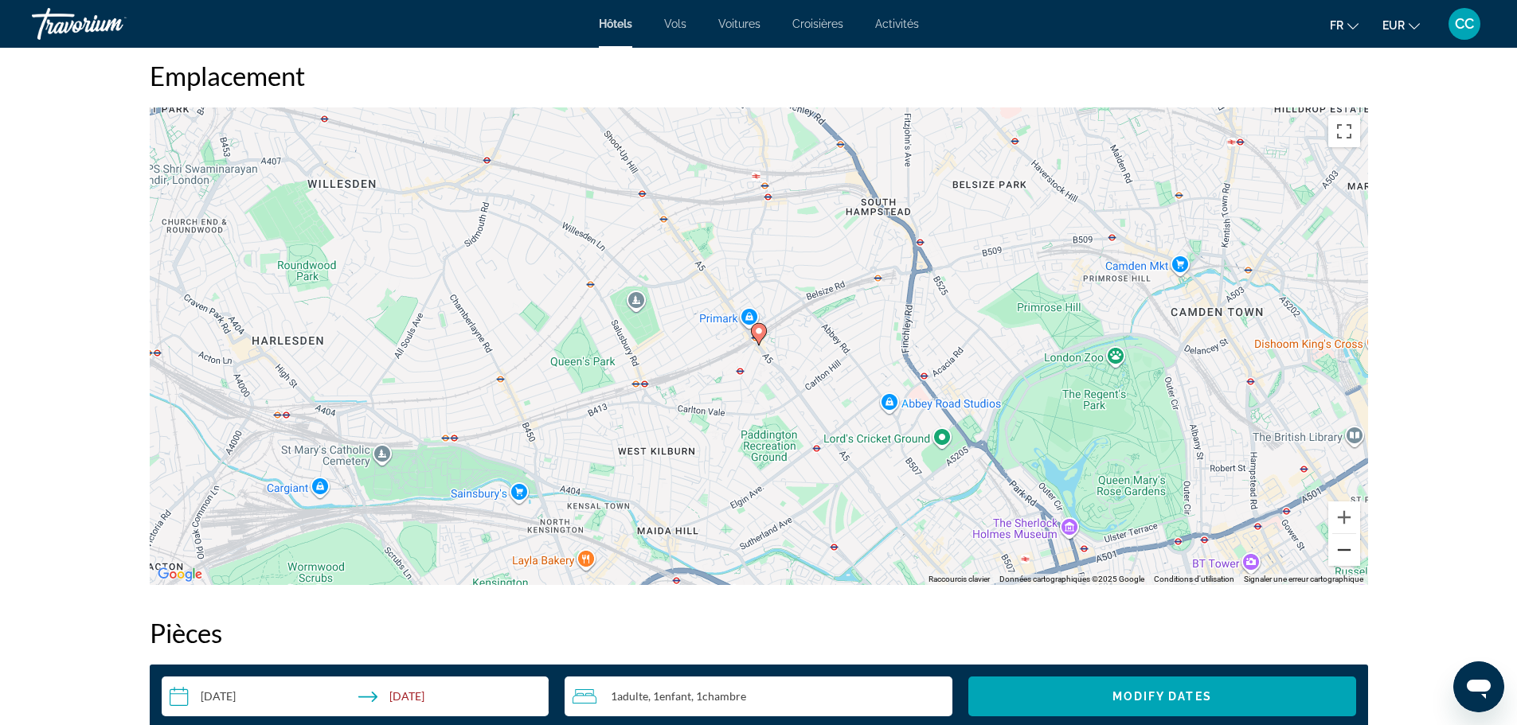
click at [1346, 554] on button "Zoom arrière" at bounding box center [1344, 550] width 32 height 32
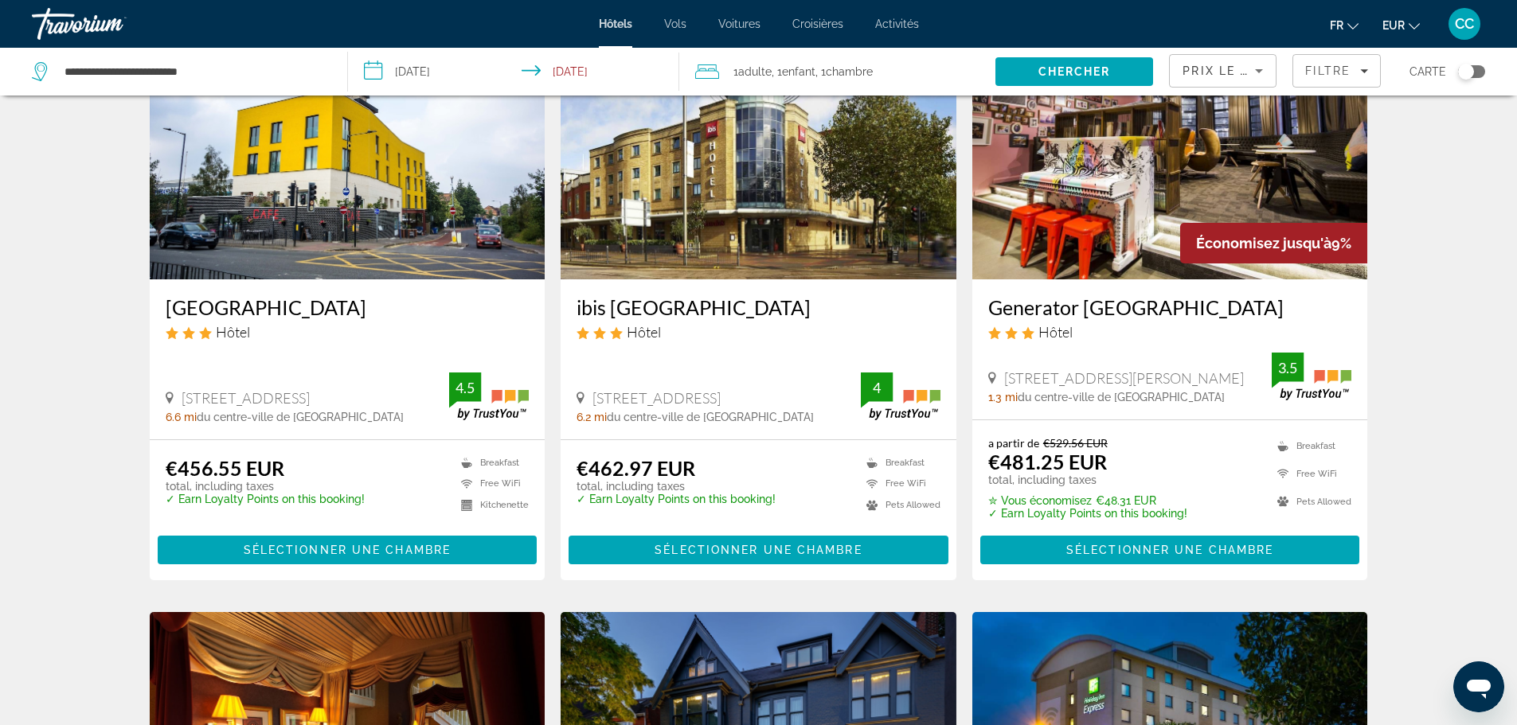
scroll to position [716, 0]
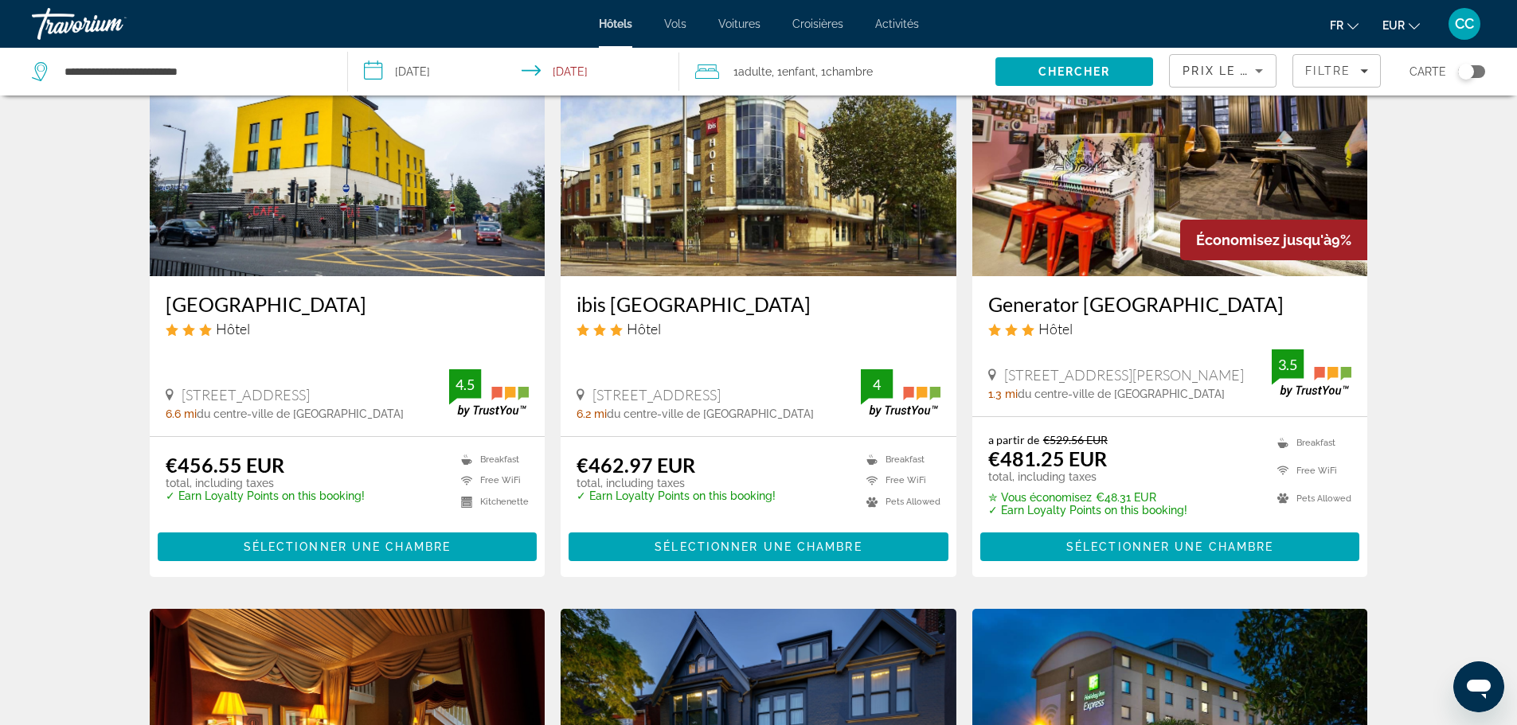
click at [1098, 213] on img "Main content" at bounding box center [1170, 148] width 396 height 255
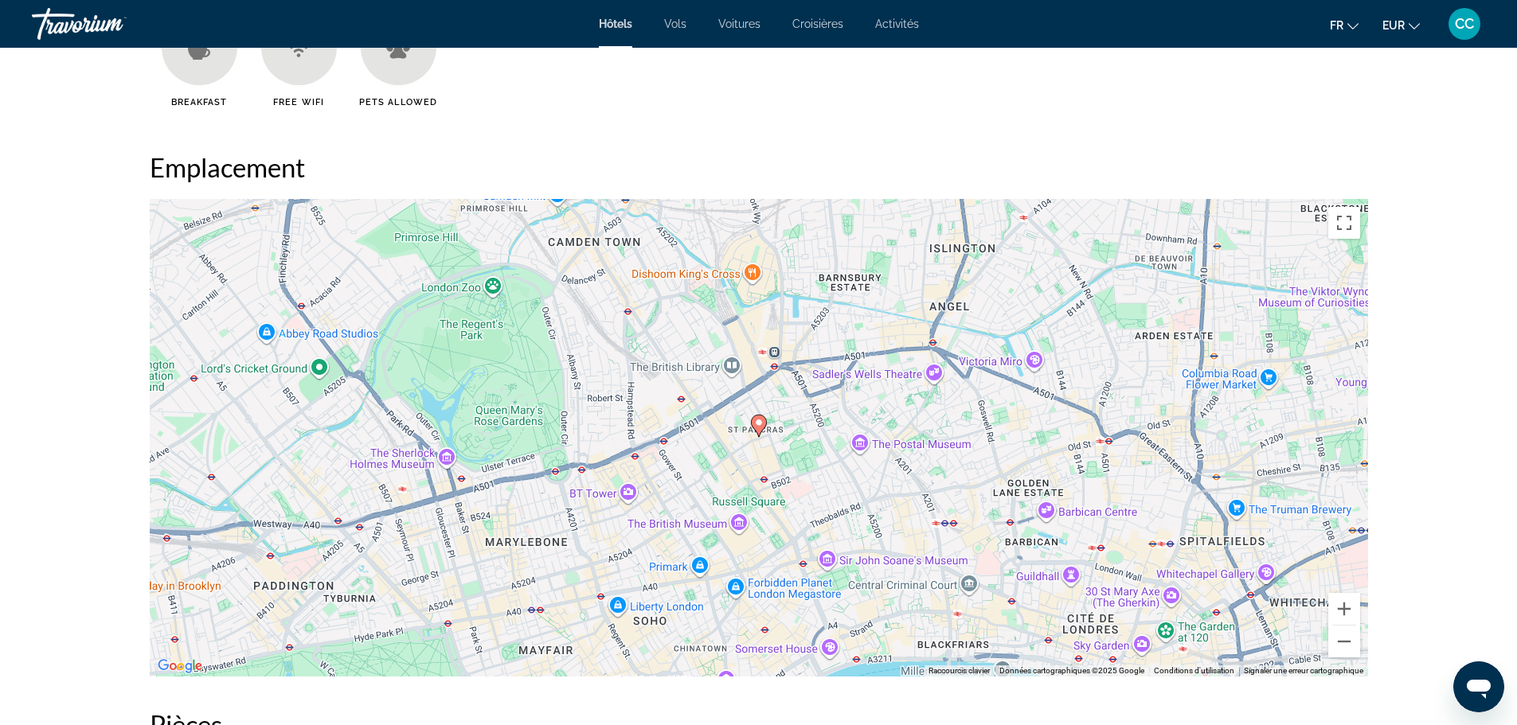
scroll to position [1592, 0]
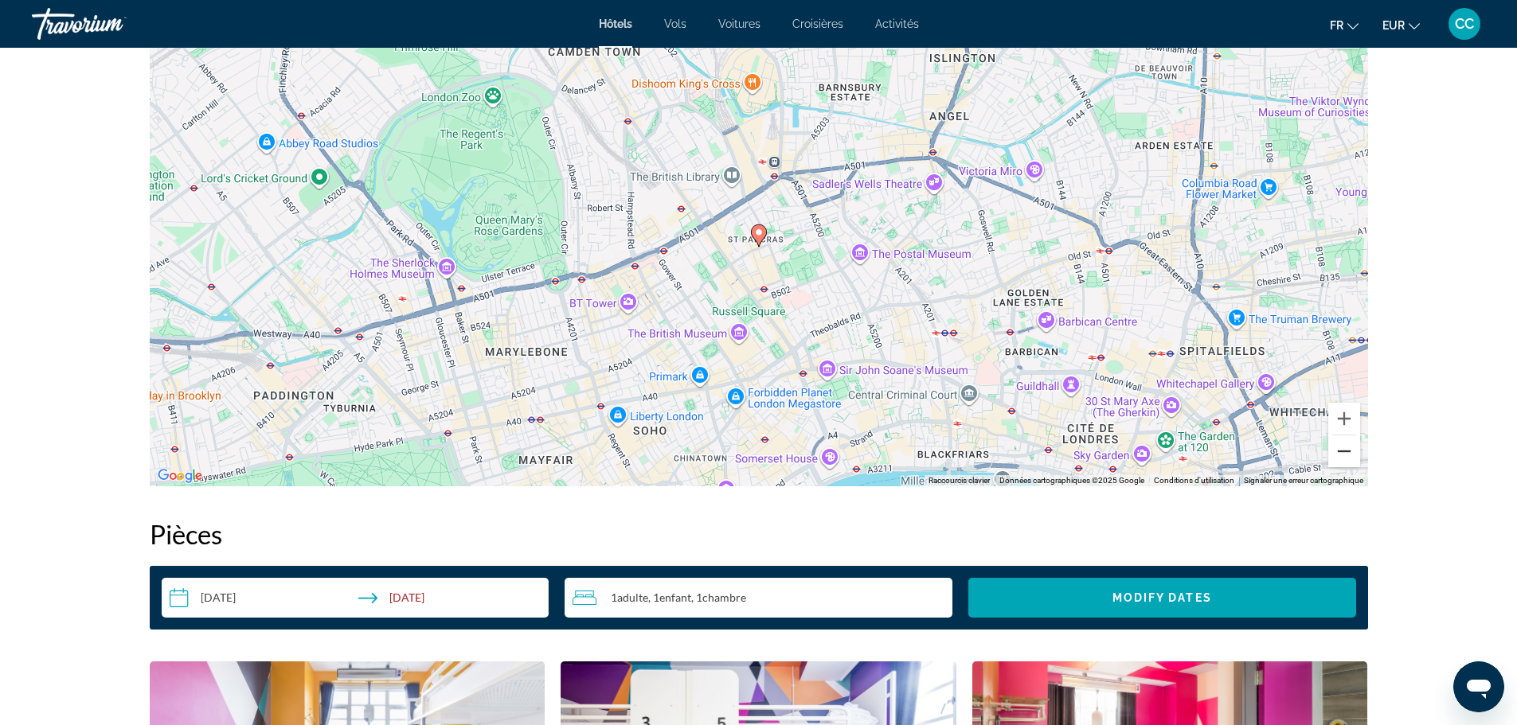
click at [1344, 442] on button "Zoom arrière" at bounding box center [1344, 451] width 32 height 32
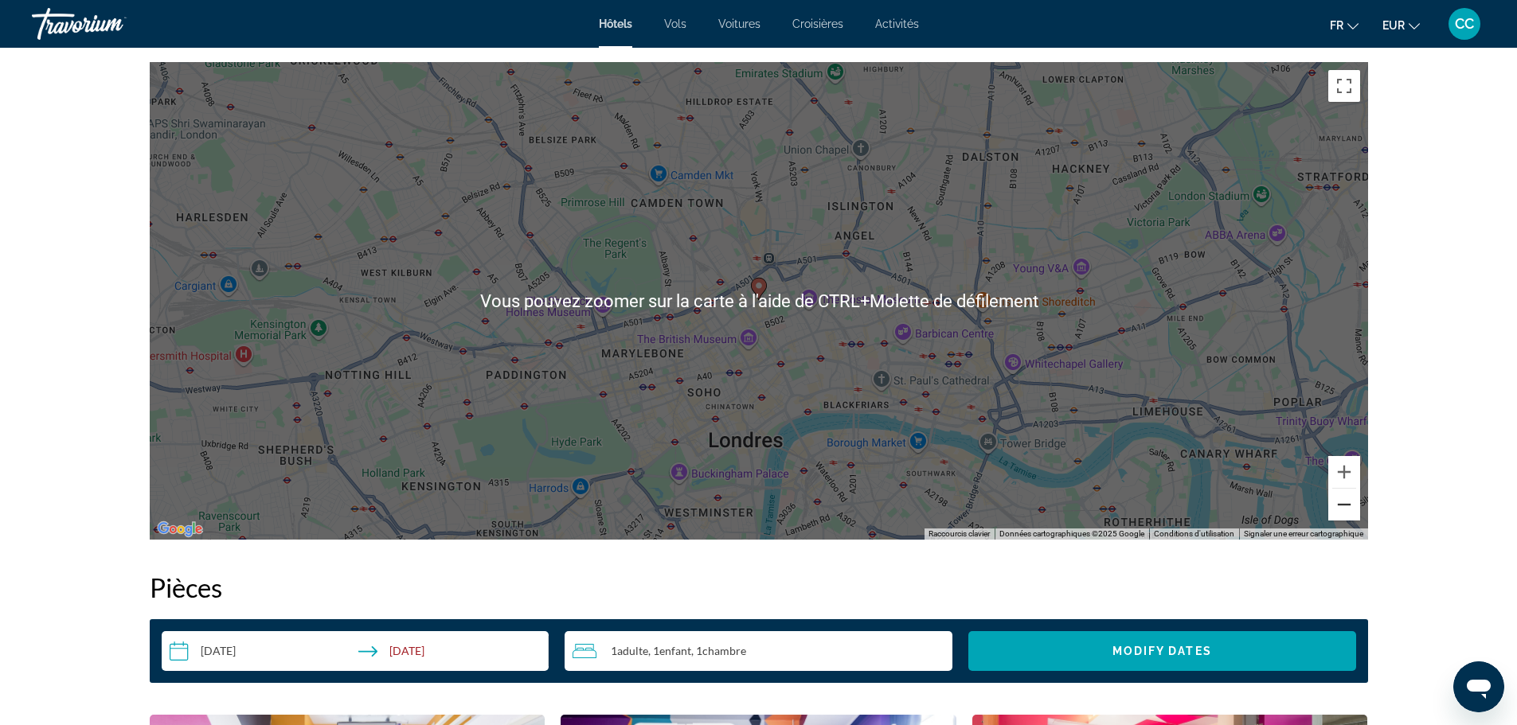
scroll to position [1513, 0]
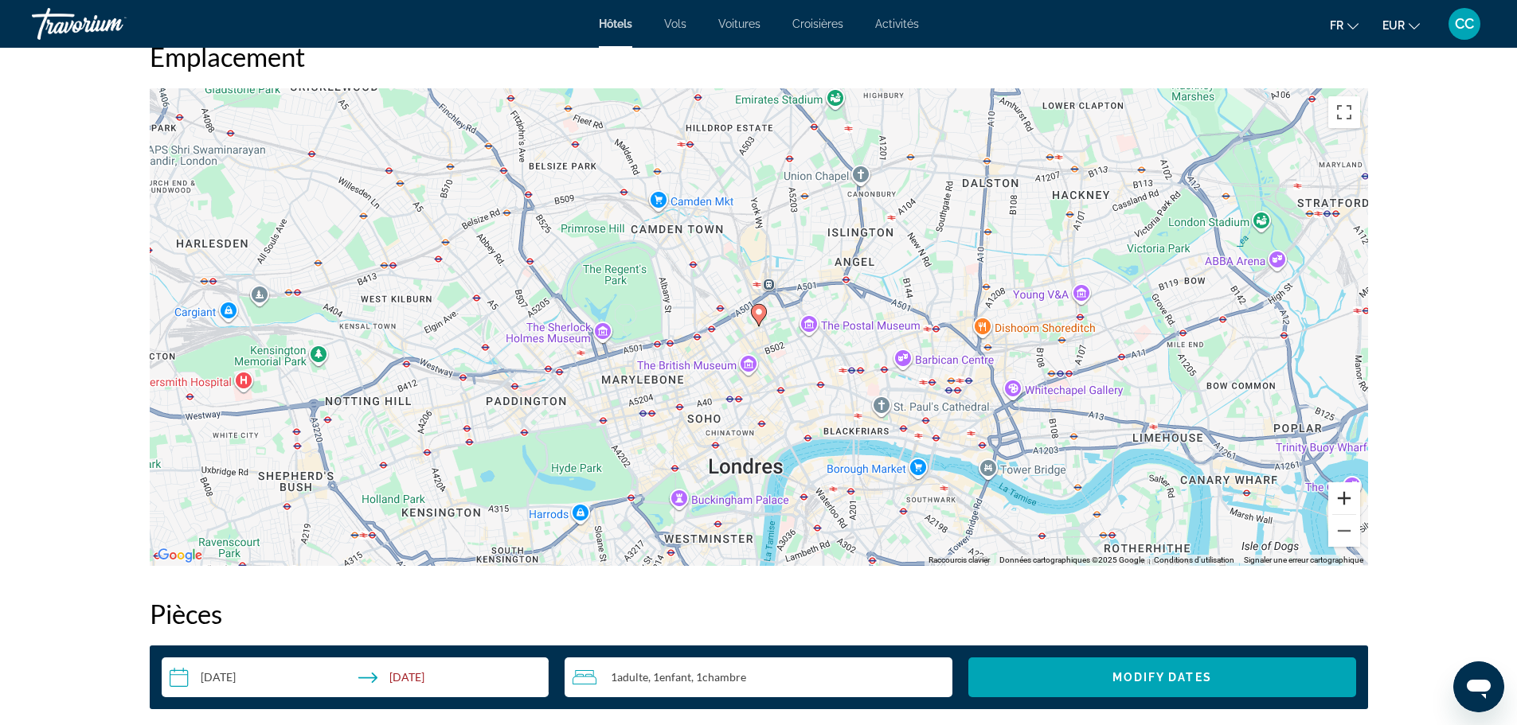
click at [1336, 487] on button "Zoom avant" at bounding box center [1344, 498] width 32 height 32
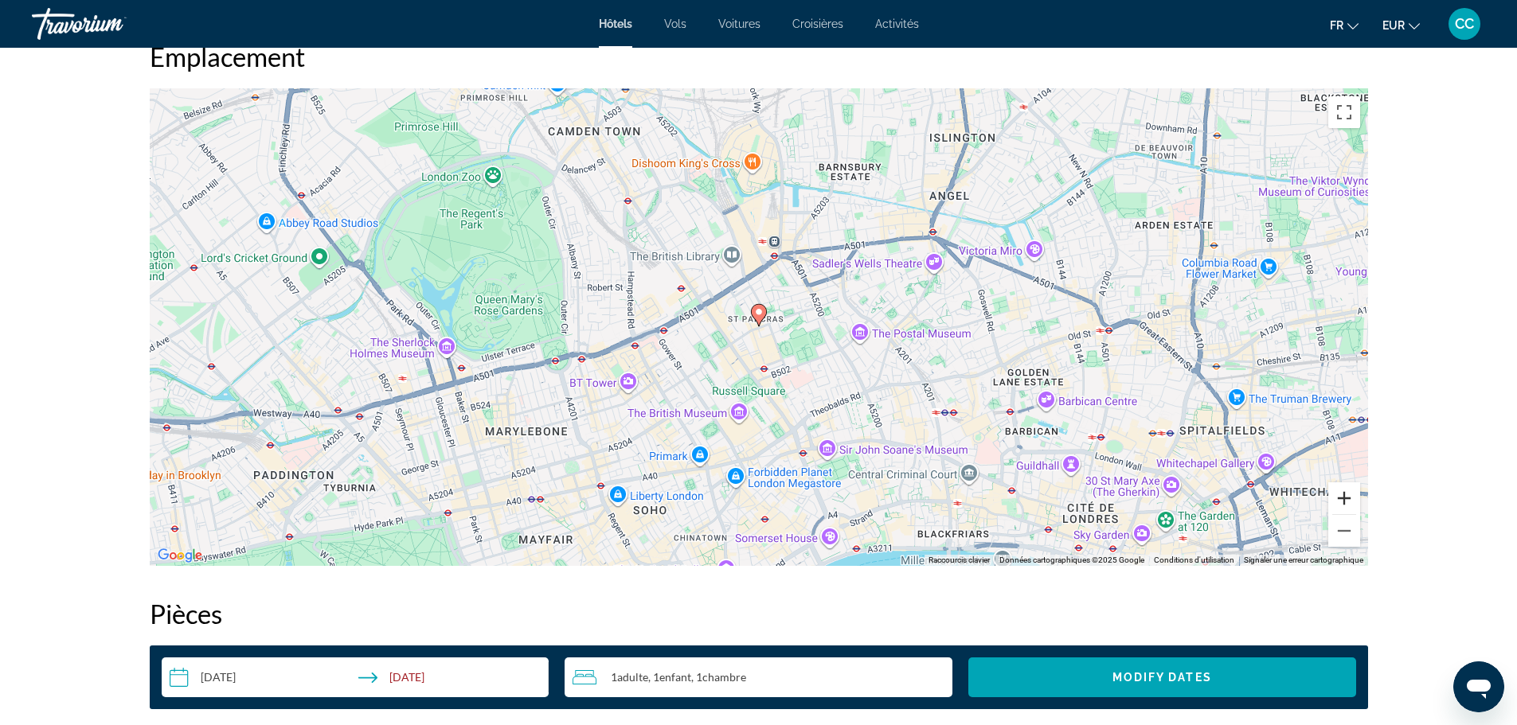
click at [1336, 487] on button "Zoom avant" at bounding box center [1344, 498] width 32 height 32
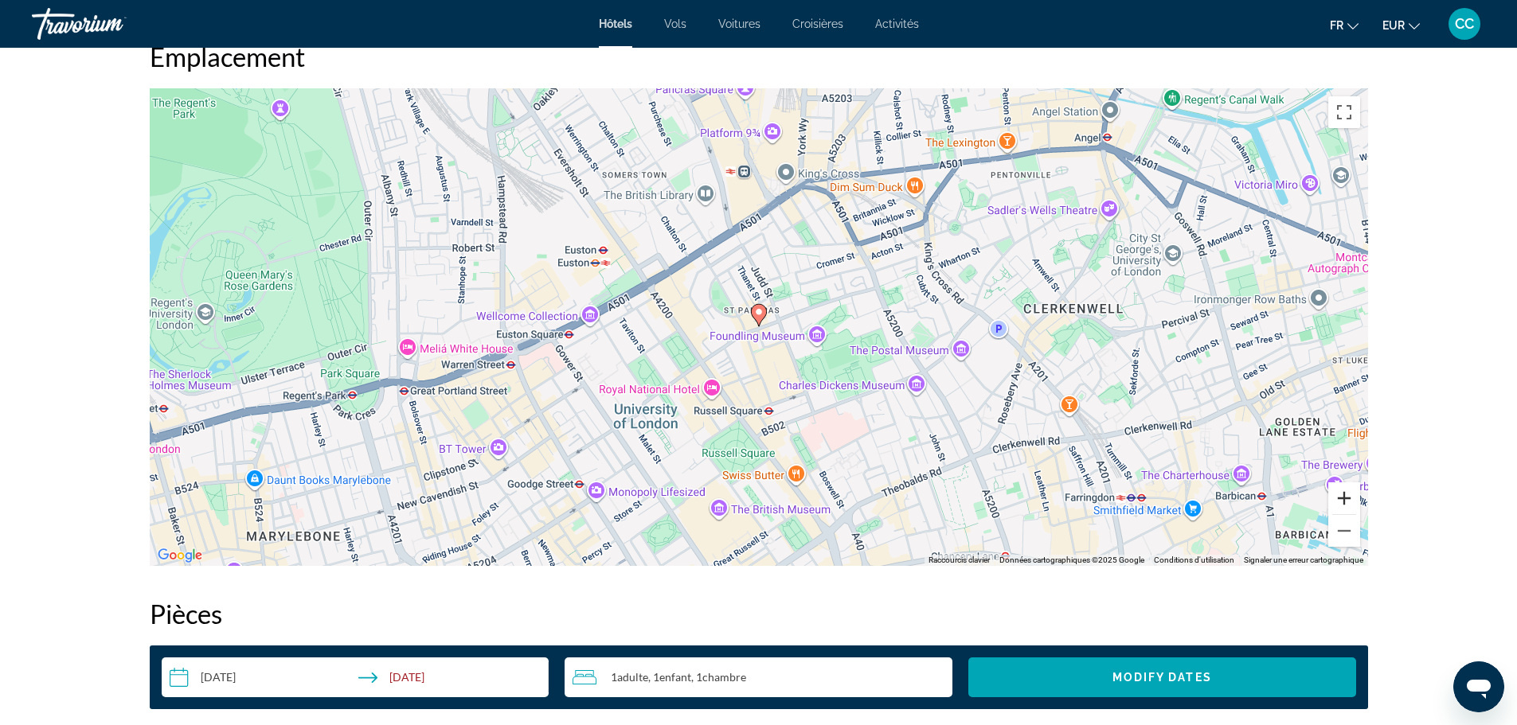
click at [1336, 487] on button "Zoom avant" at bounding box center [1344, 498] width 32 height 32
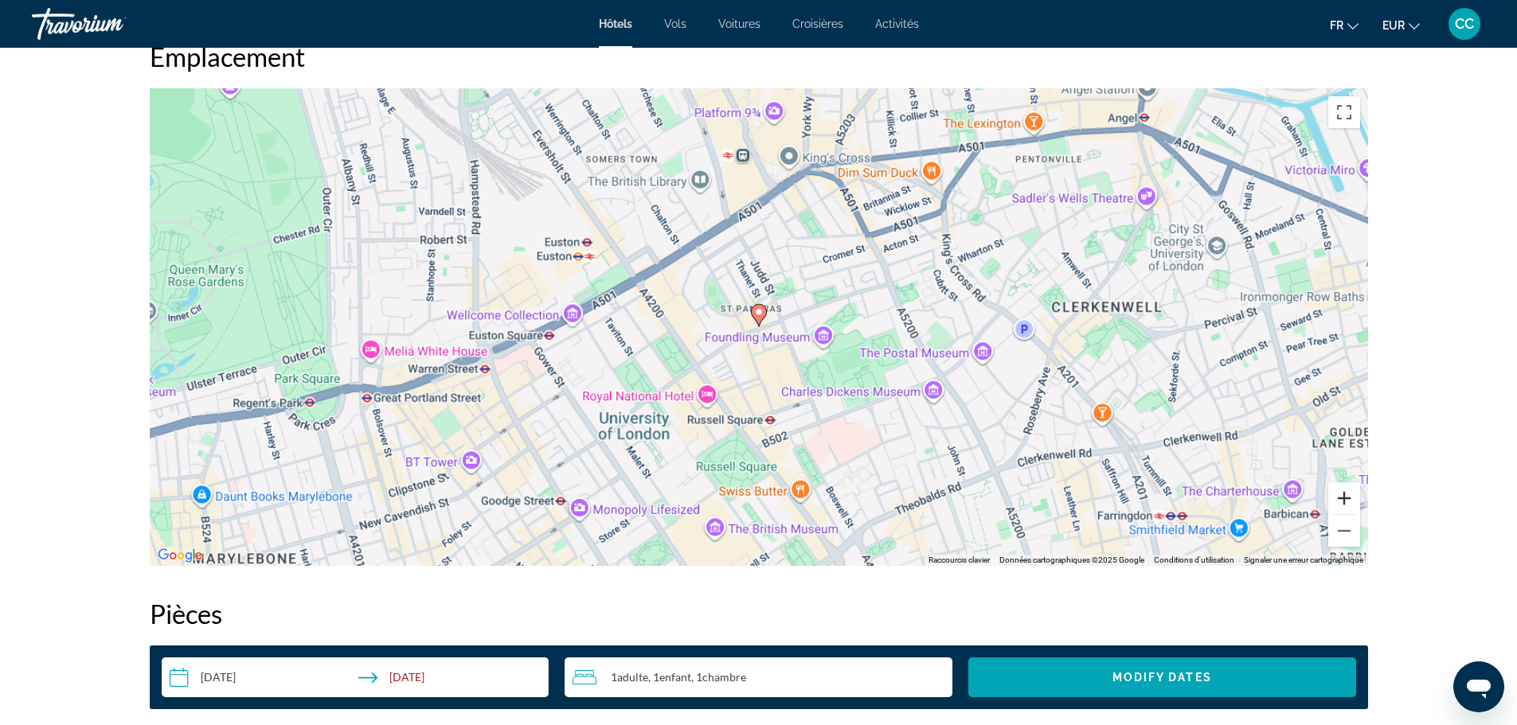
click at [1336, 487] on button "Zoom avant" at bounding box center [1344, 498] width 32 height 32
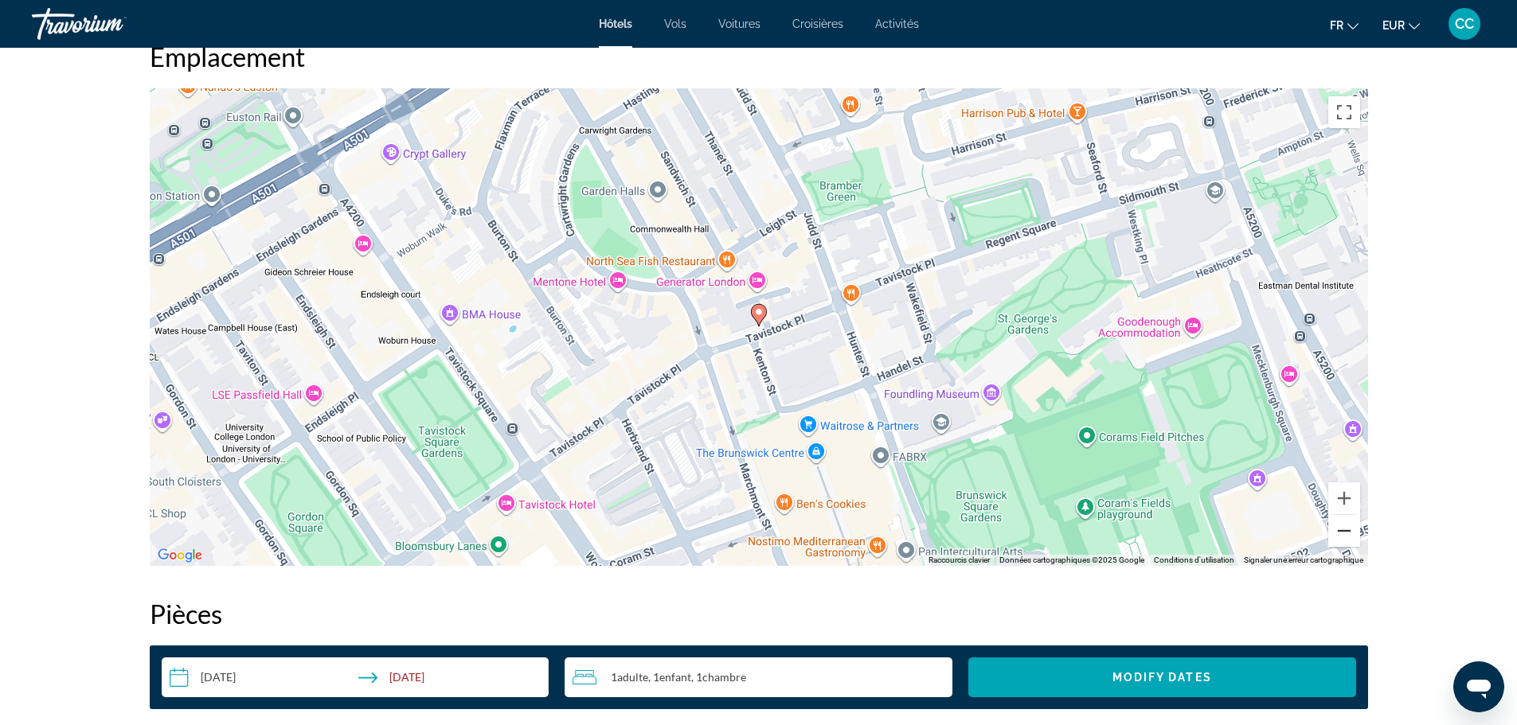
click at [1351, 528] on button "Zoom arrière" at bounding box center [1344, 531] width 32 height 32
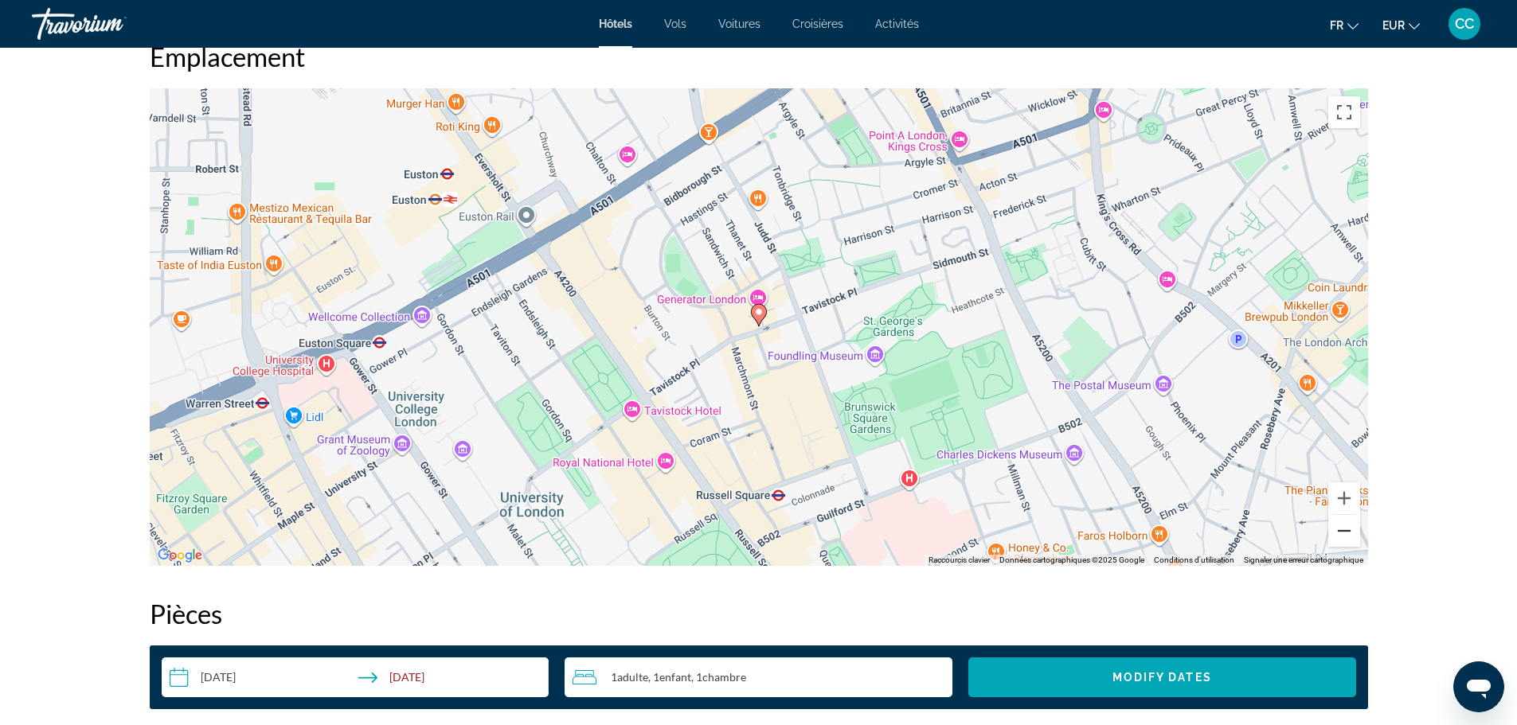
click at [1351, 528] on button "Zoom arrière" at bounding box center [1344, 531] width 32 height 32
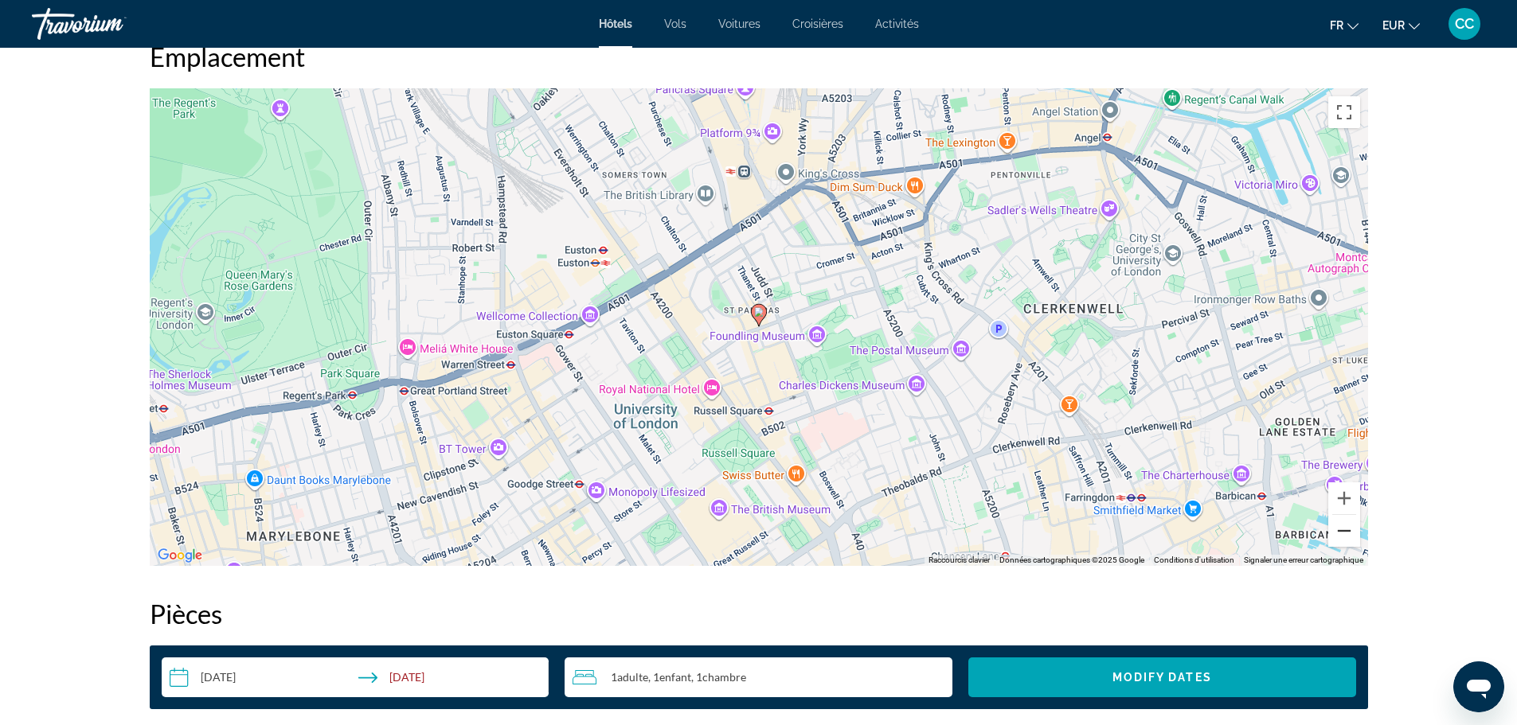
click at [1351, 528] on button "Zoom arrière" at bounding box center [1344, 531] width 32 height 32
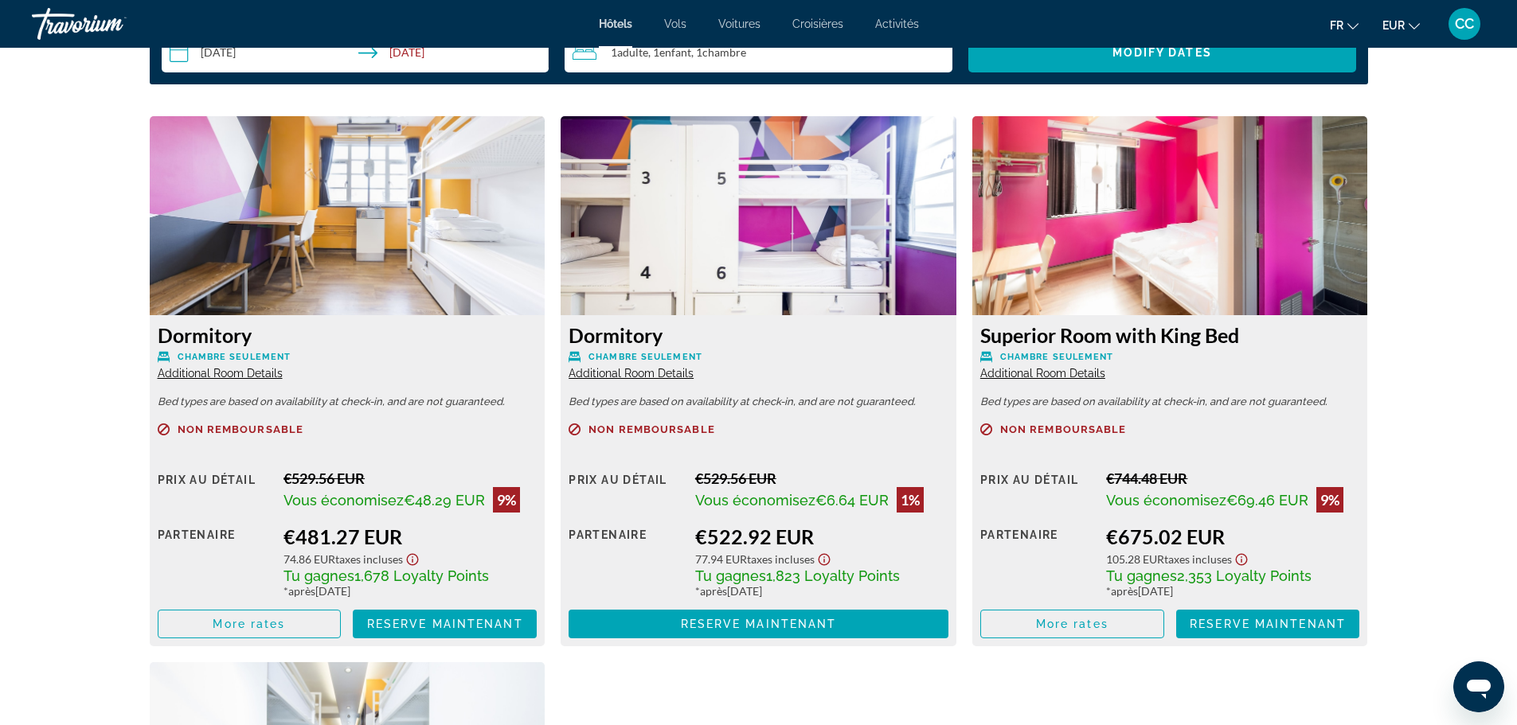
scroll to position [2229, 0]
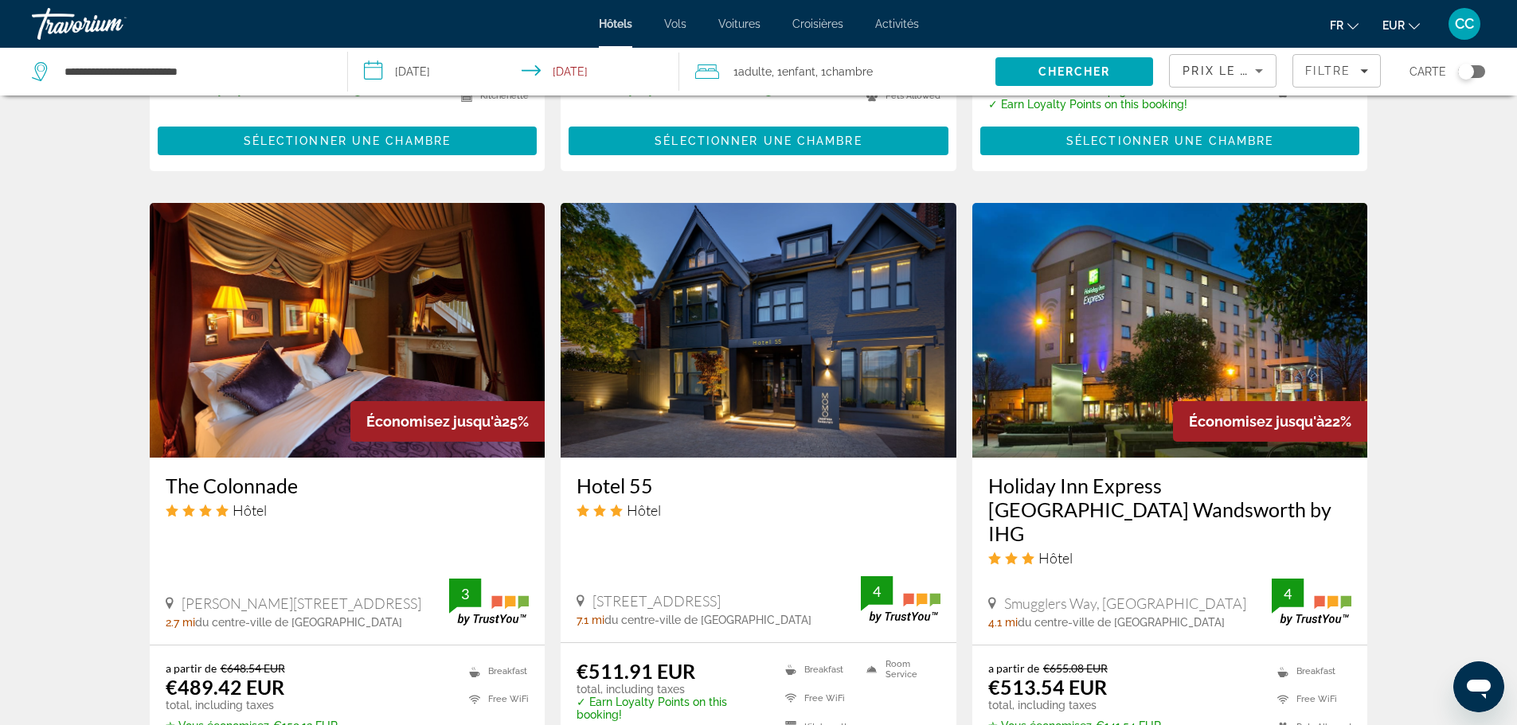
scroll to position [1194, 0]
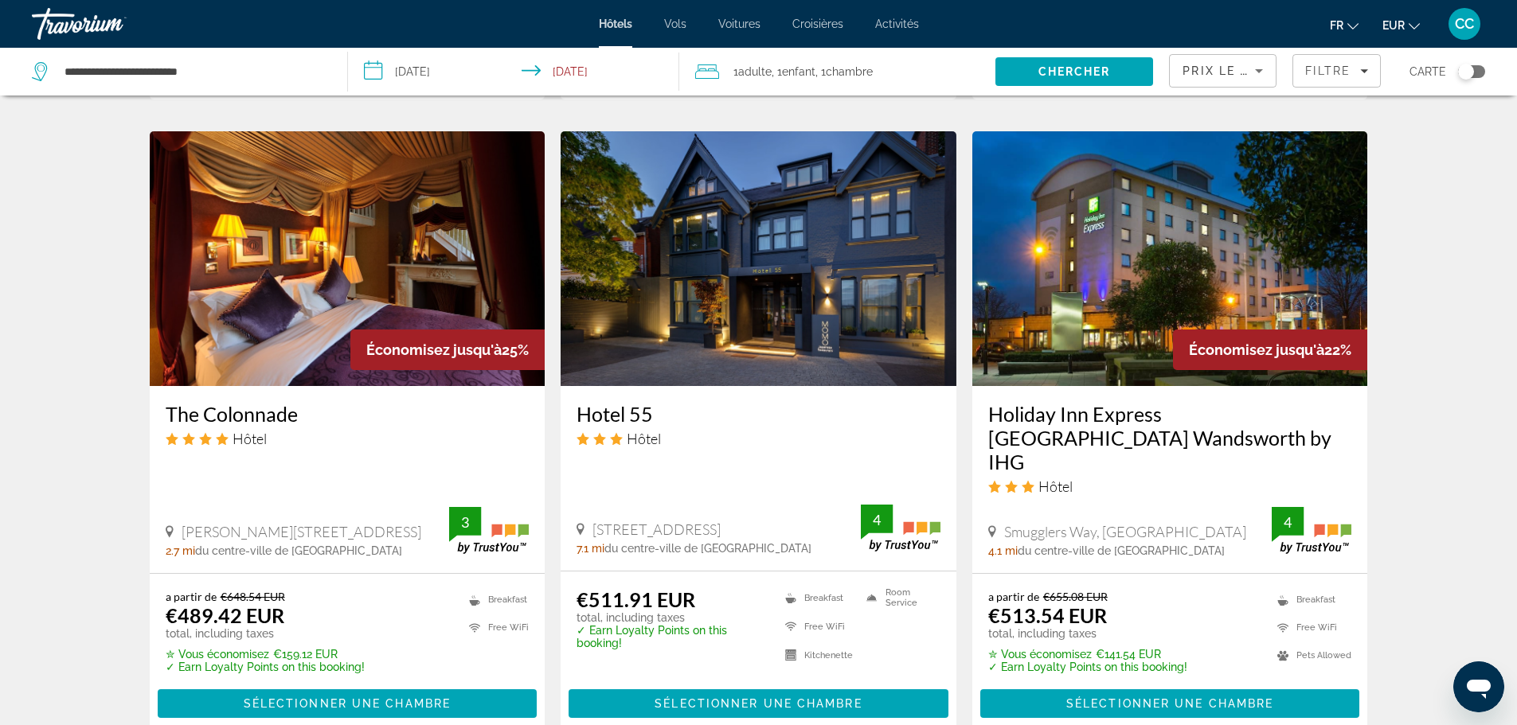
click at [1224, 283] on img "Main content" at bounding box center [1170, 258] width 396 height 255
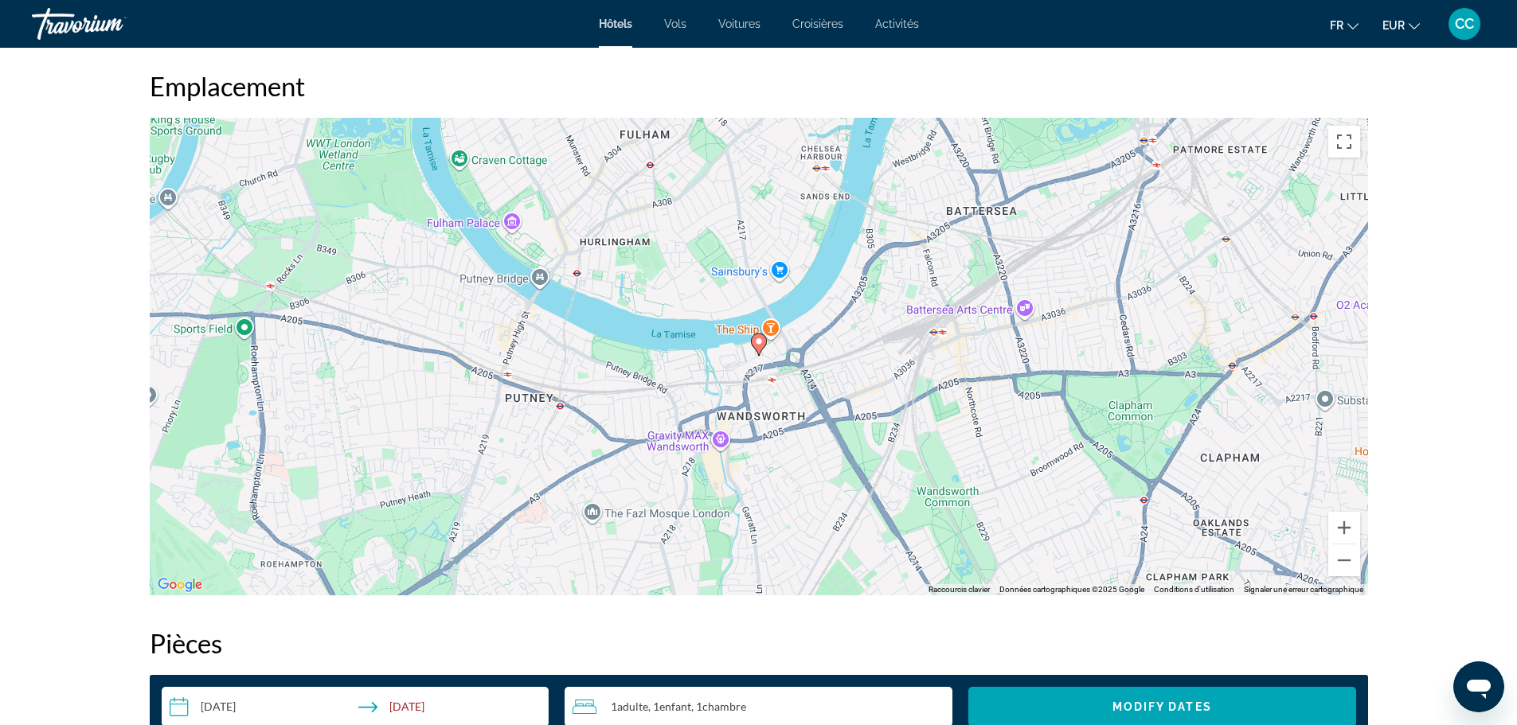
scroll to position [1513, 0]
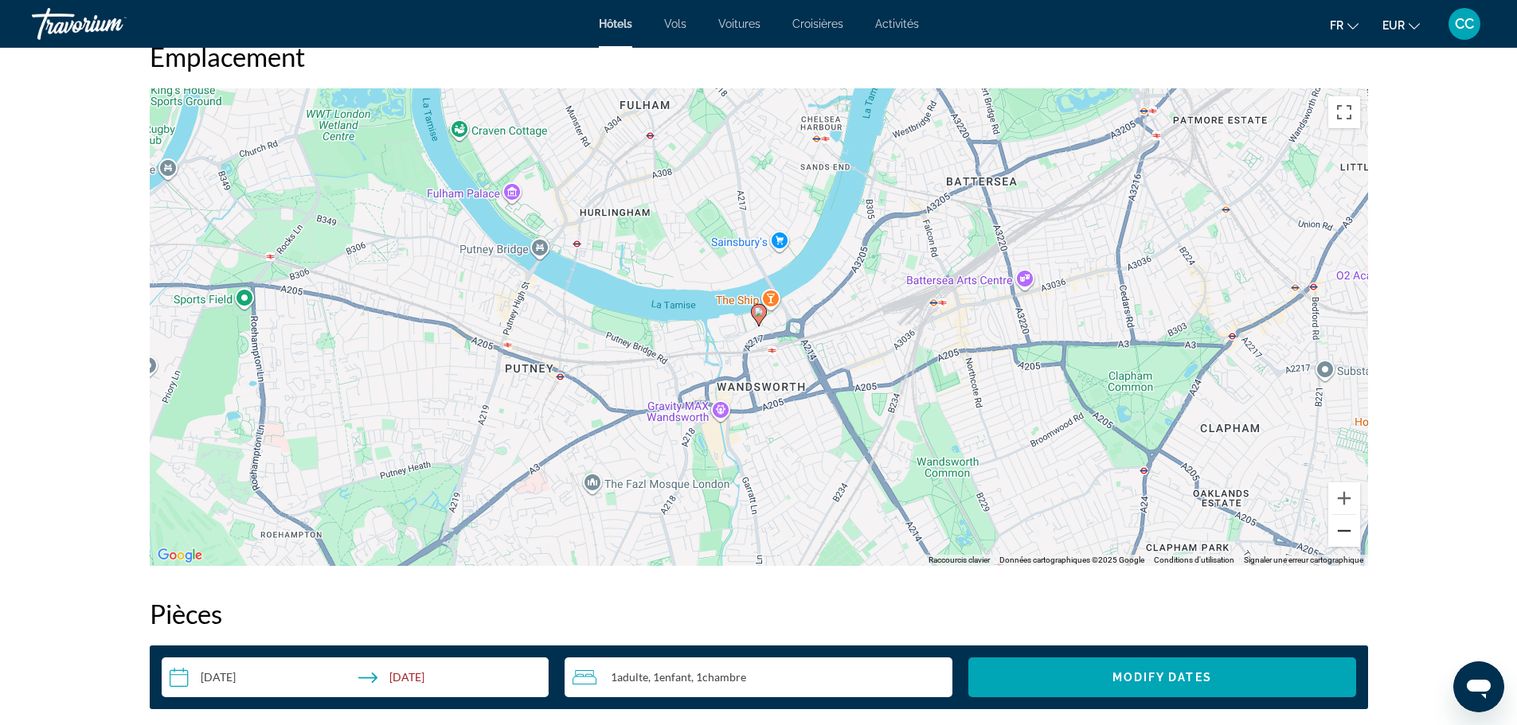
click at [1355, 537] on button "Zoom arrière" at bounding box center [1344, 531] width 32 height 32
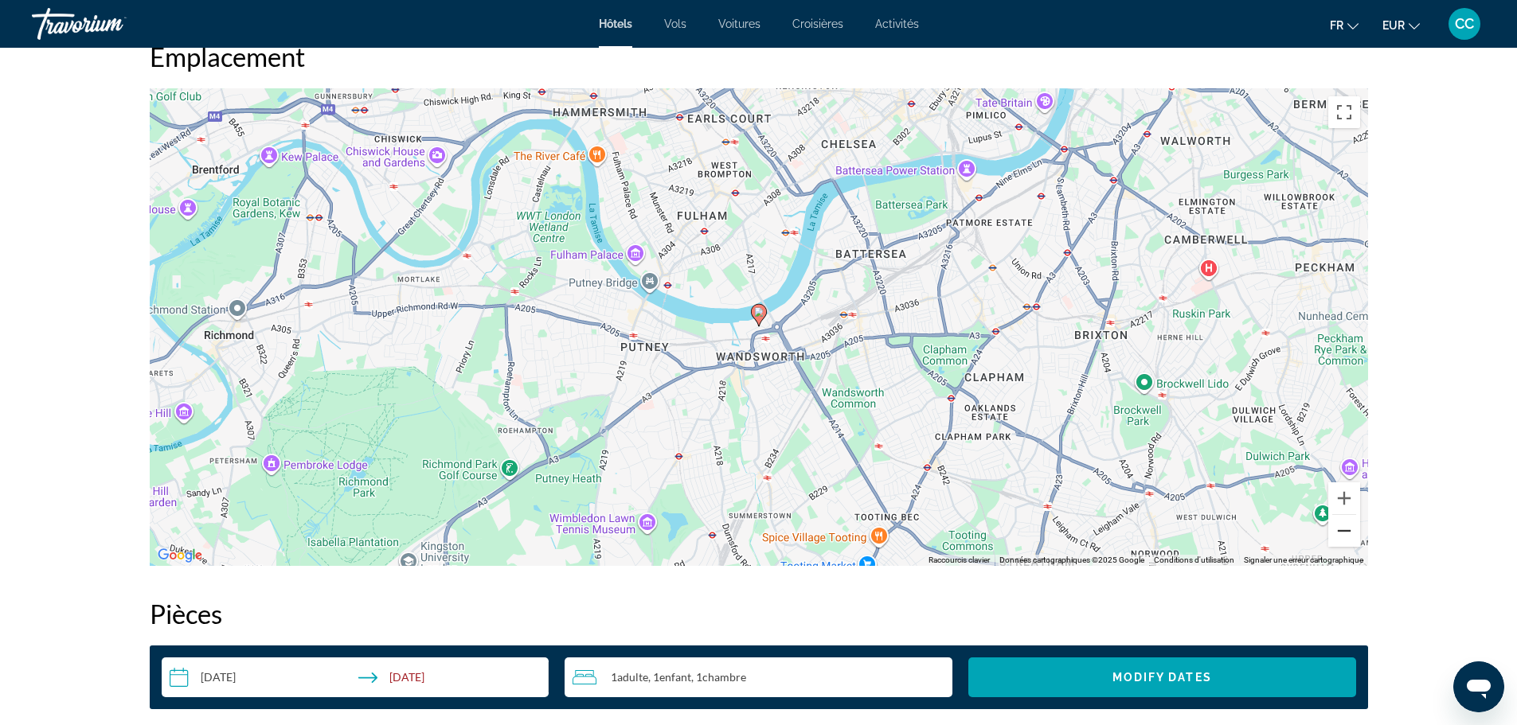
click at [1355, 537] on button "Zoom arrière" at bounding box center [1344, 531] width 32 height 32
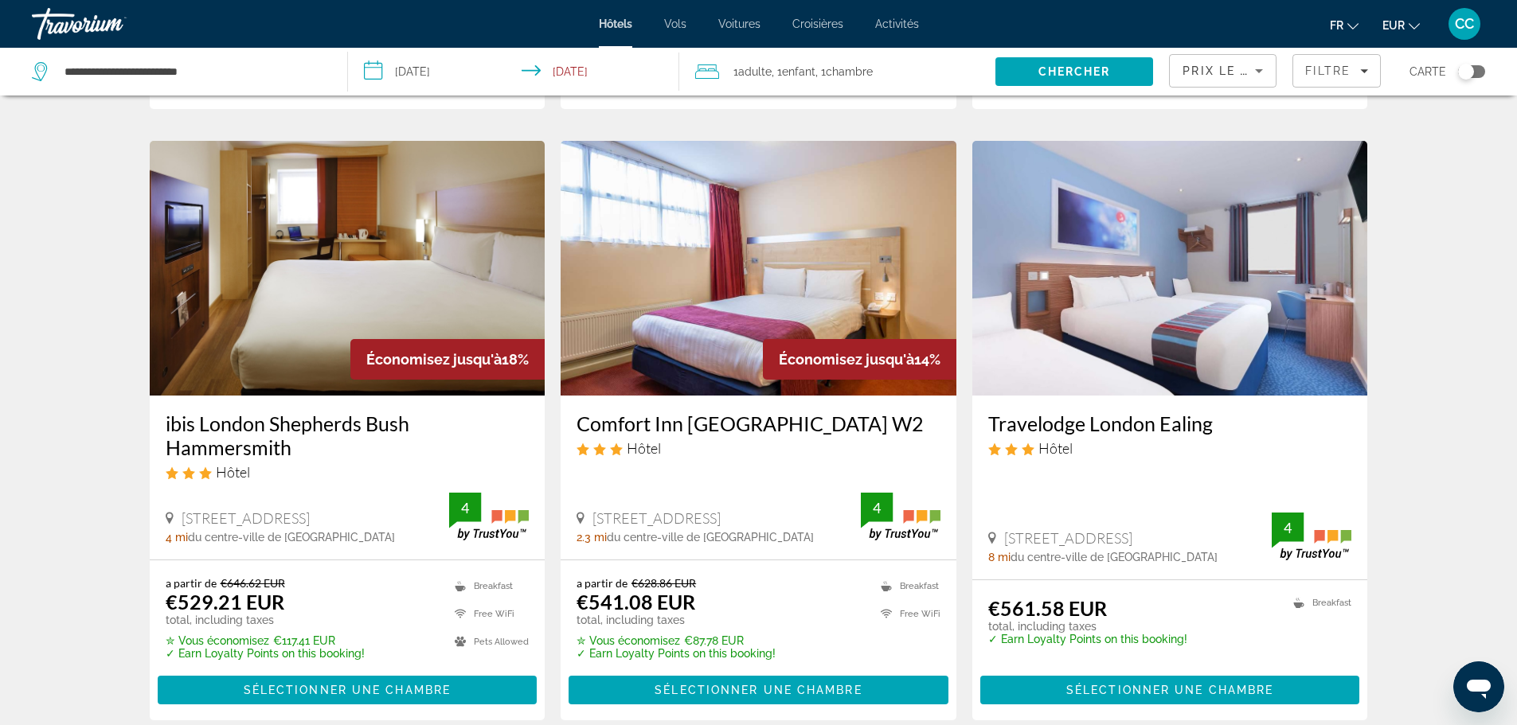
scroll to position [1831, 0]
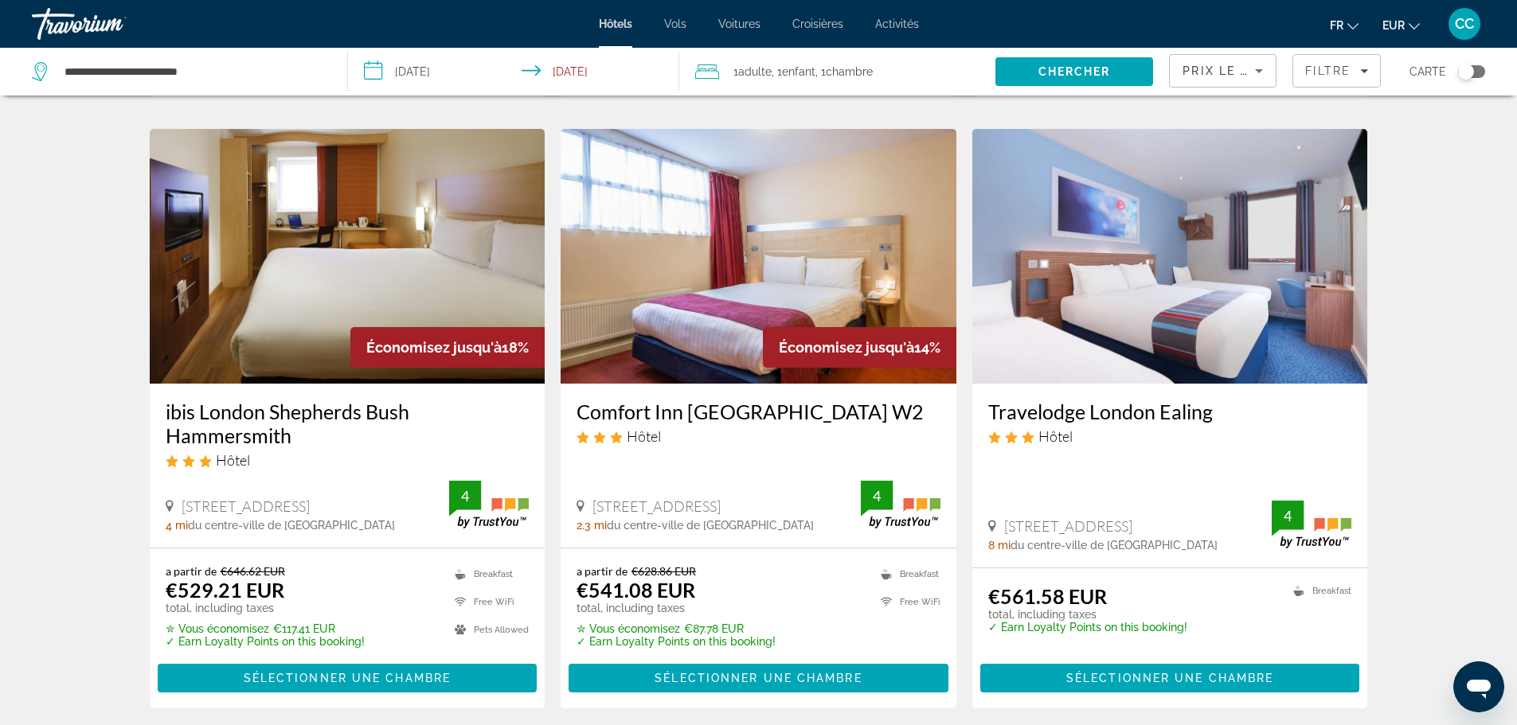
click at [681, 260] on img "Main content" at bounding box center [758, 256] width 396 height 255
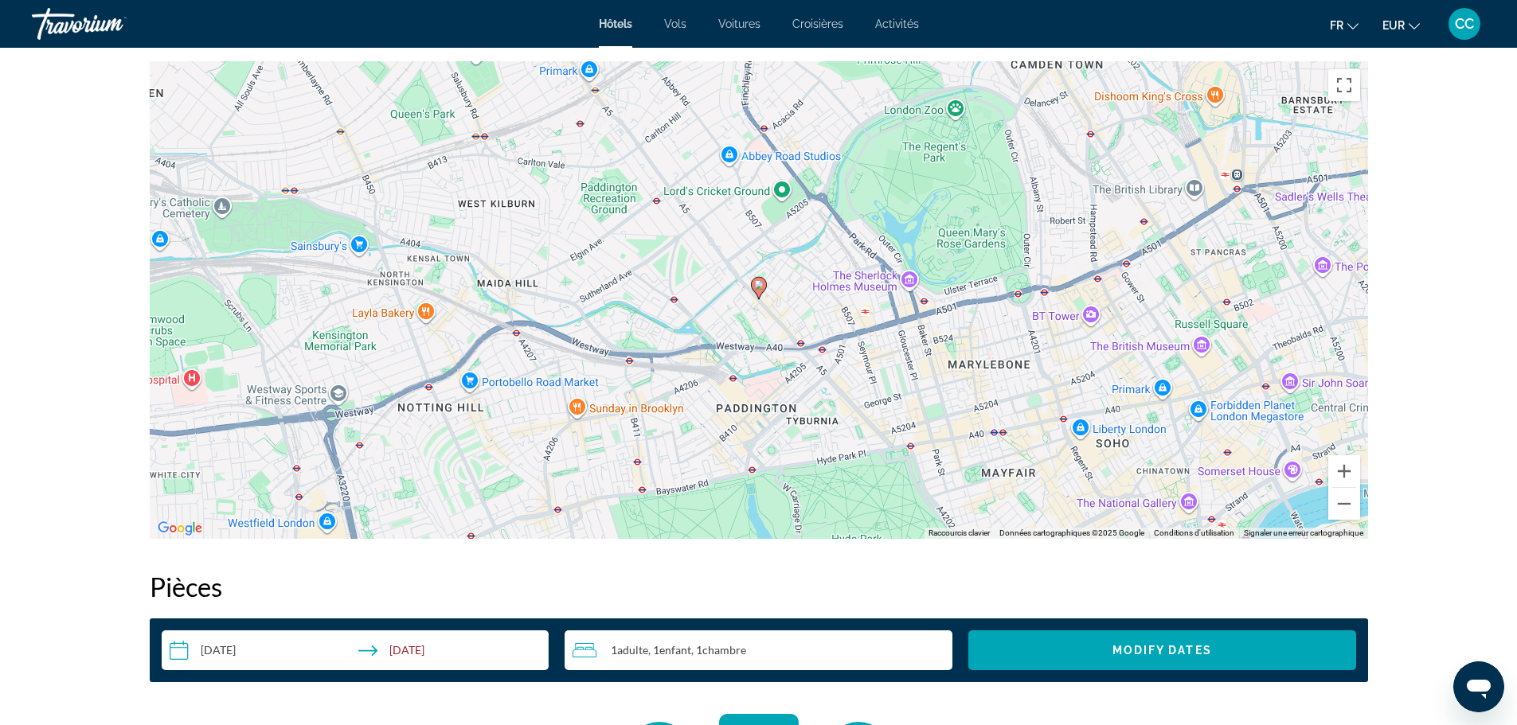
scroll to position [1592, 0]
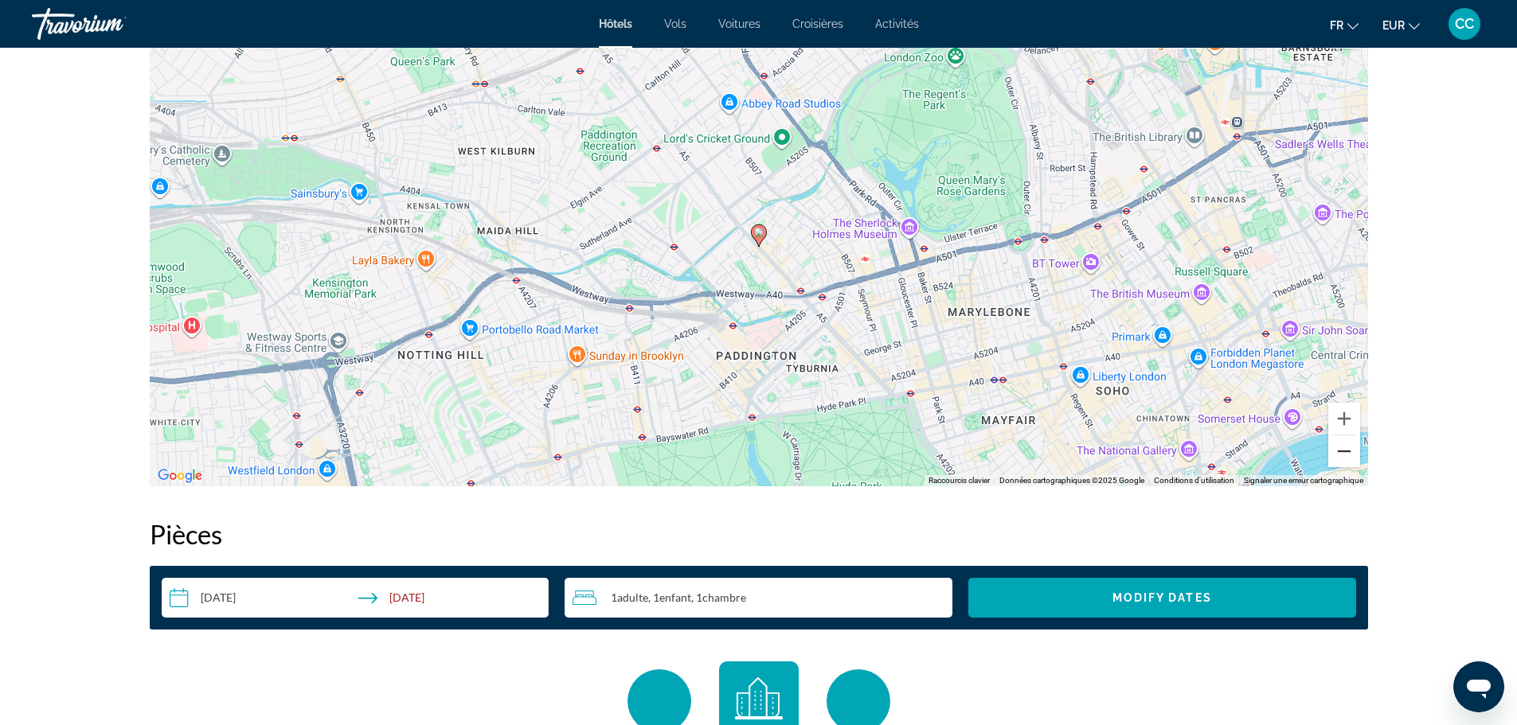
click at [1349, 459] on button "Zoom arrière" at bounding box center [1344, 451] width 32 height 32
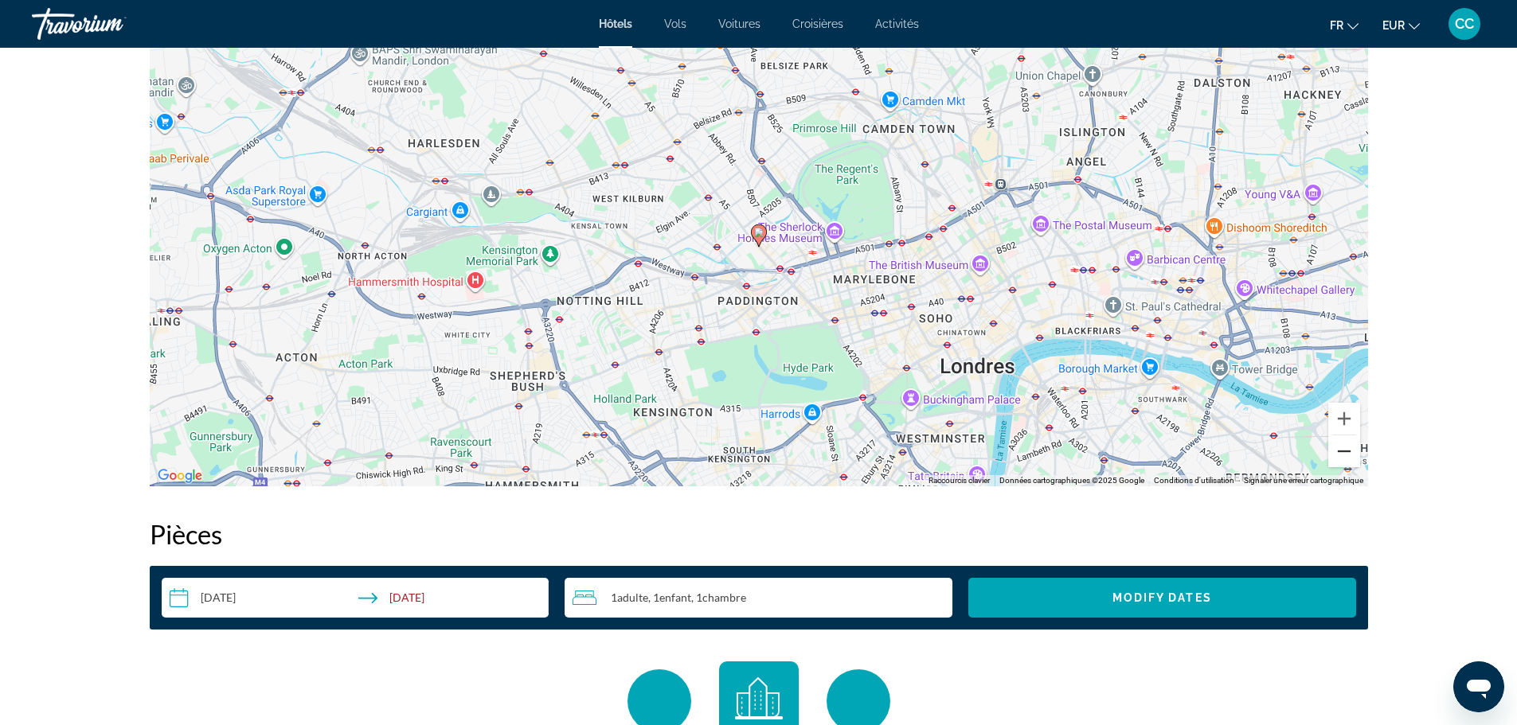
click at [1349, 459] on button "Zoom arrière" at bounding box center [1344, 451] width 32 height 32
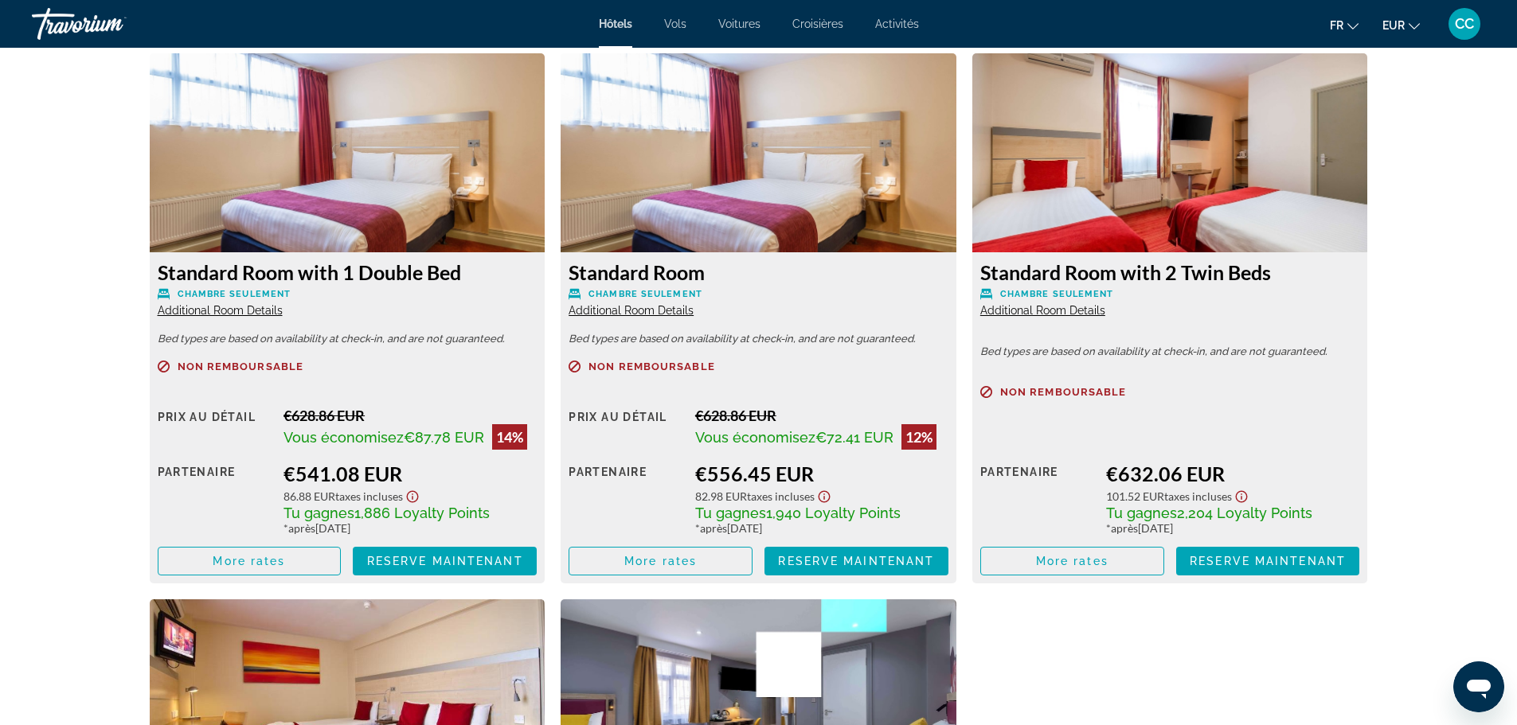
scroll to position [2229, 0]
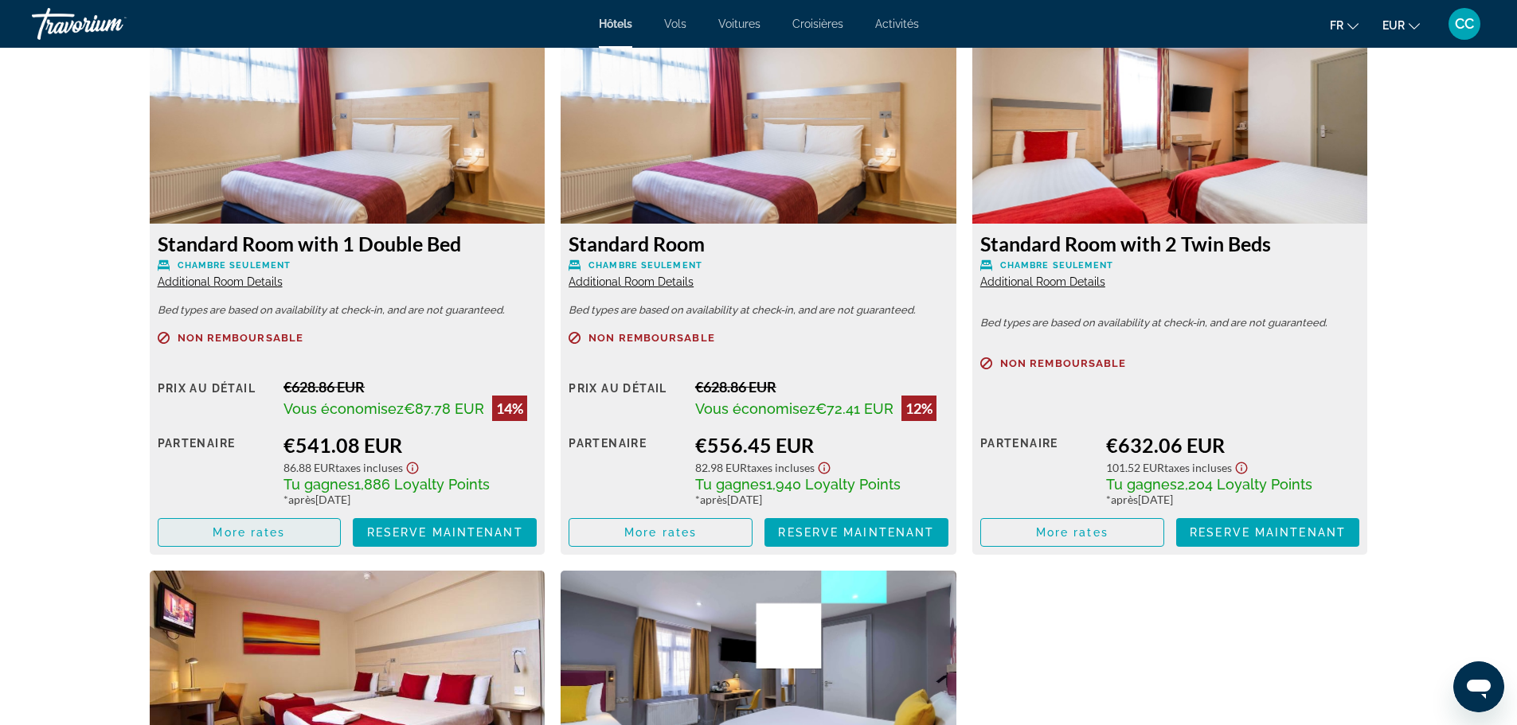
click at [234, 521] on span "Main content" at bounding box center [249, 532] width 182 height 38
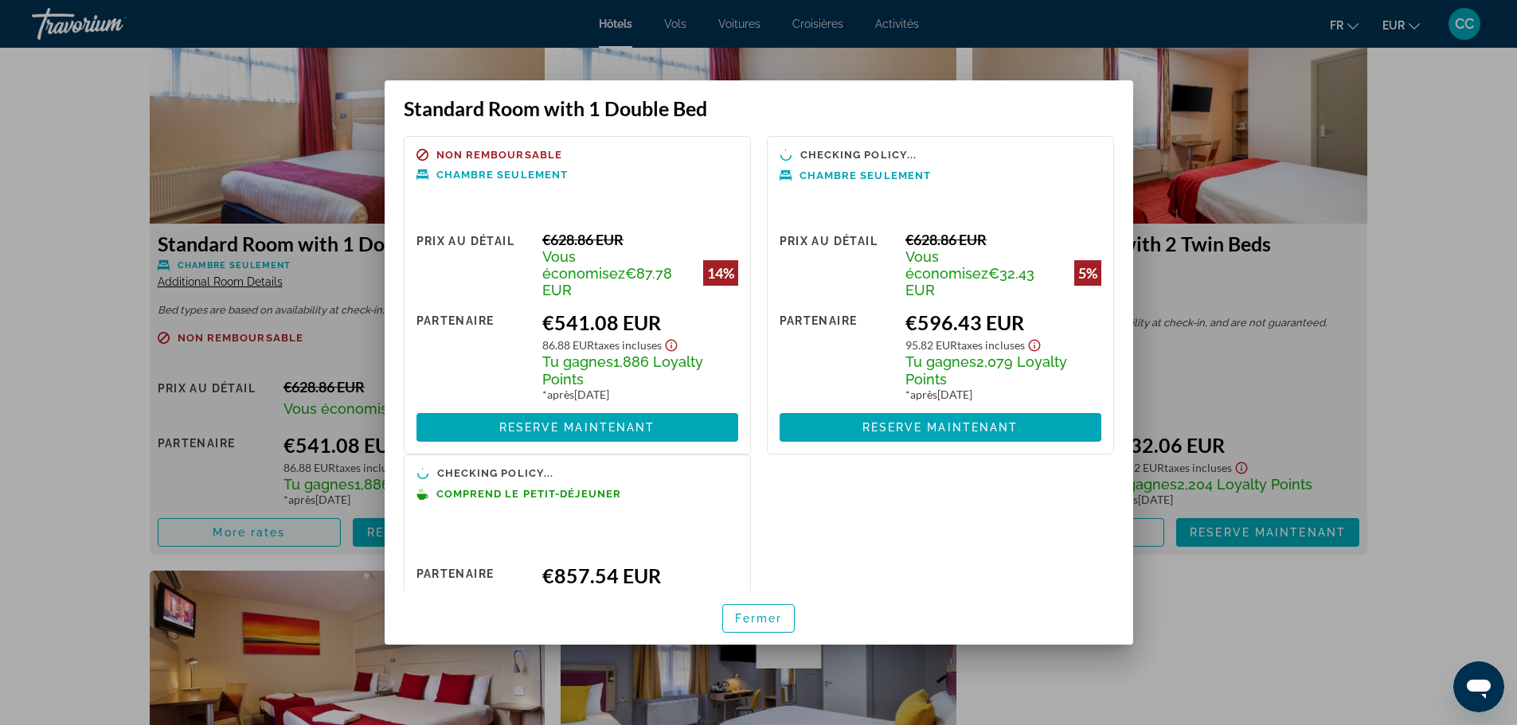
scroll to position [0, 0]
click at [759, 604] on span "button" at bounding box center [759, 618] width 72 height 38
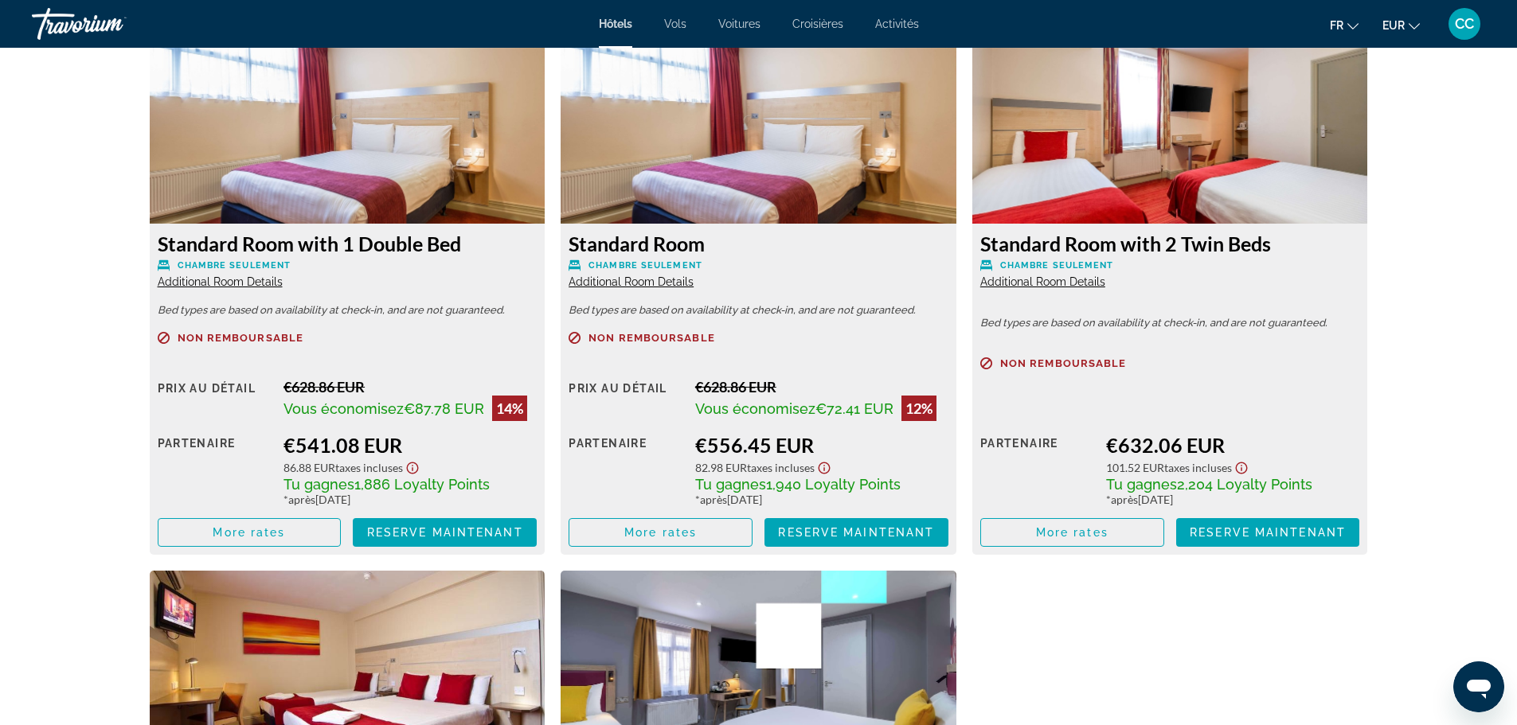
scroll to position [2229, 0]
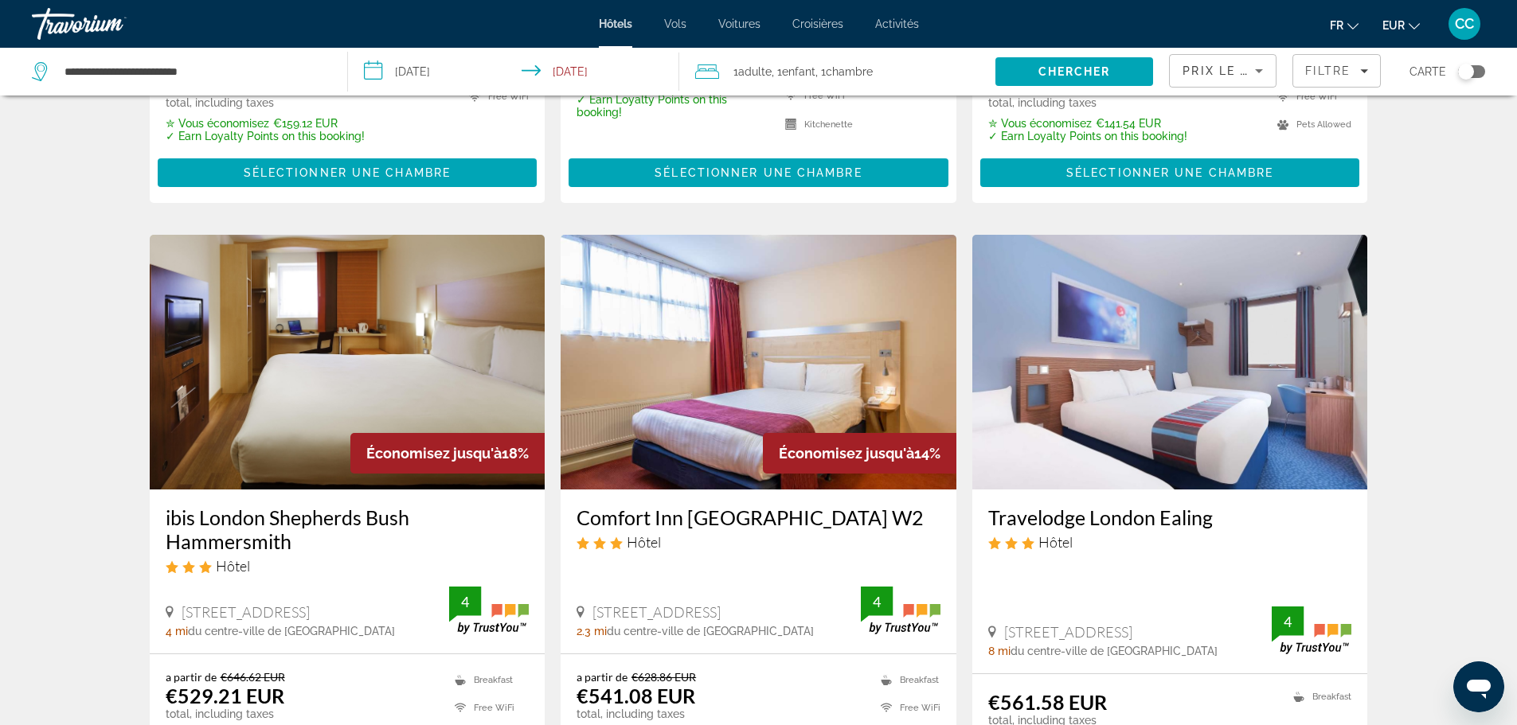
scroll to position [1831, 0]
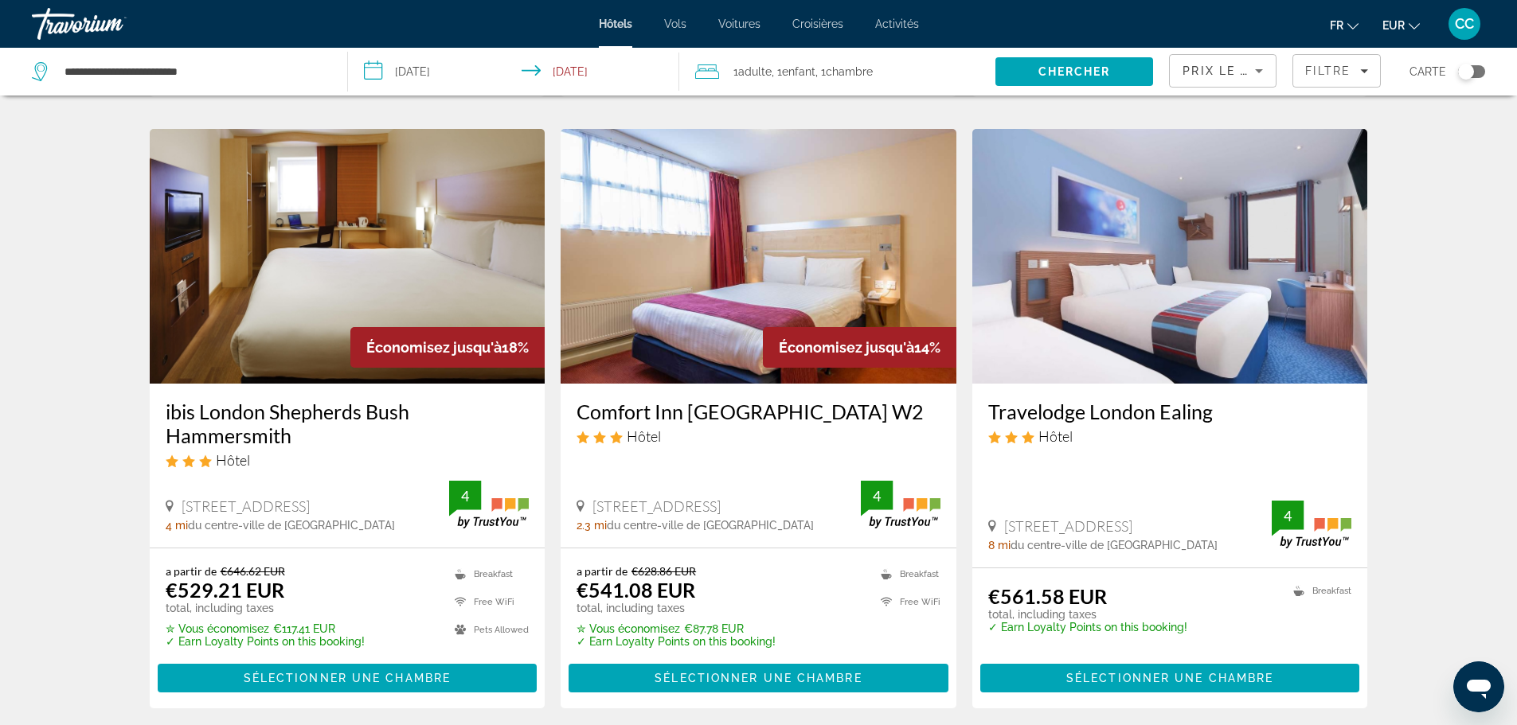
click at [303, 244] on img "Main content" at bounding box center [348, 256] width 396 height 255
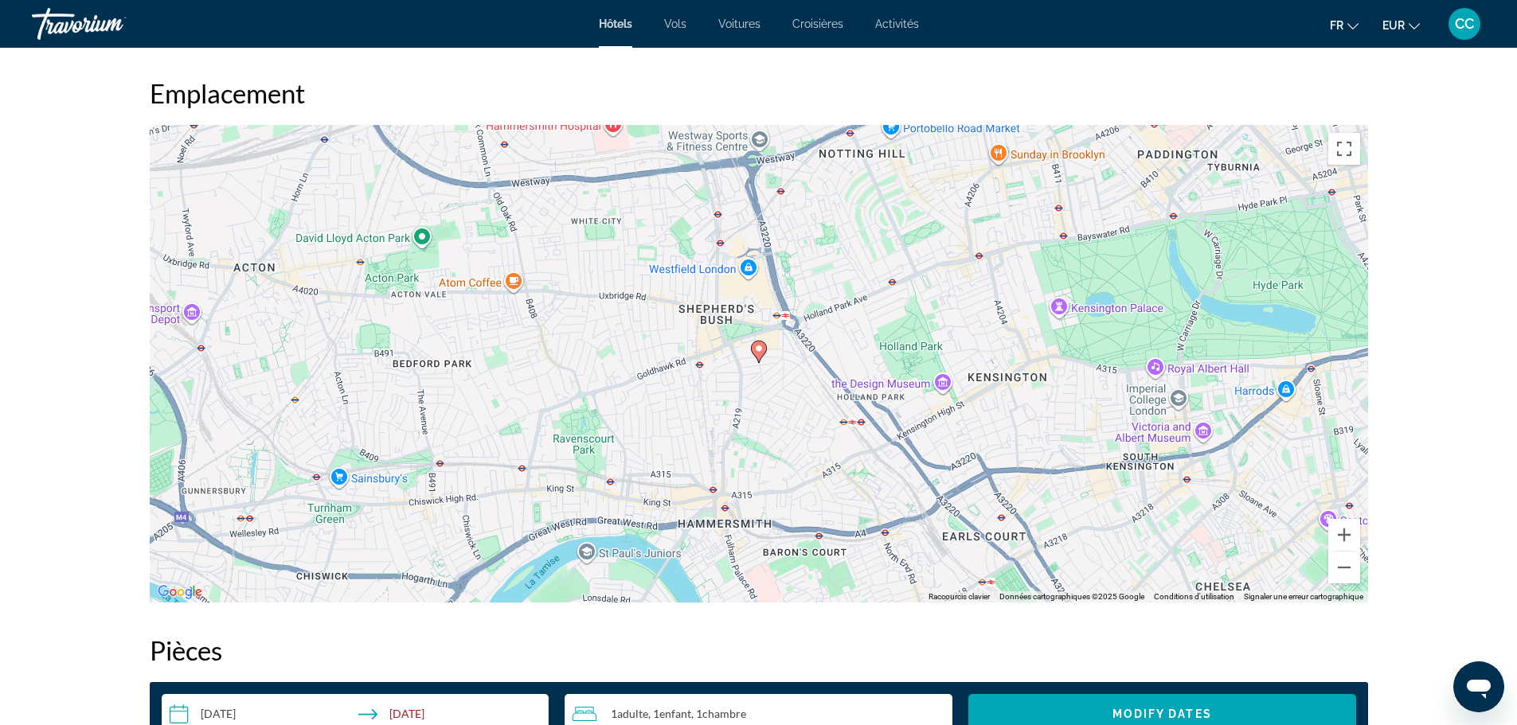
scroll to position [1513, 0]
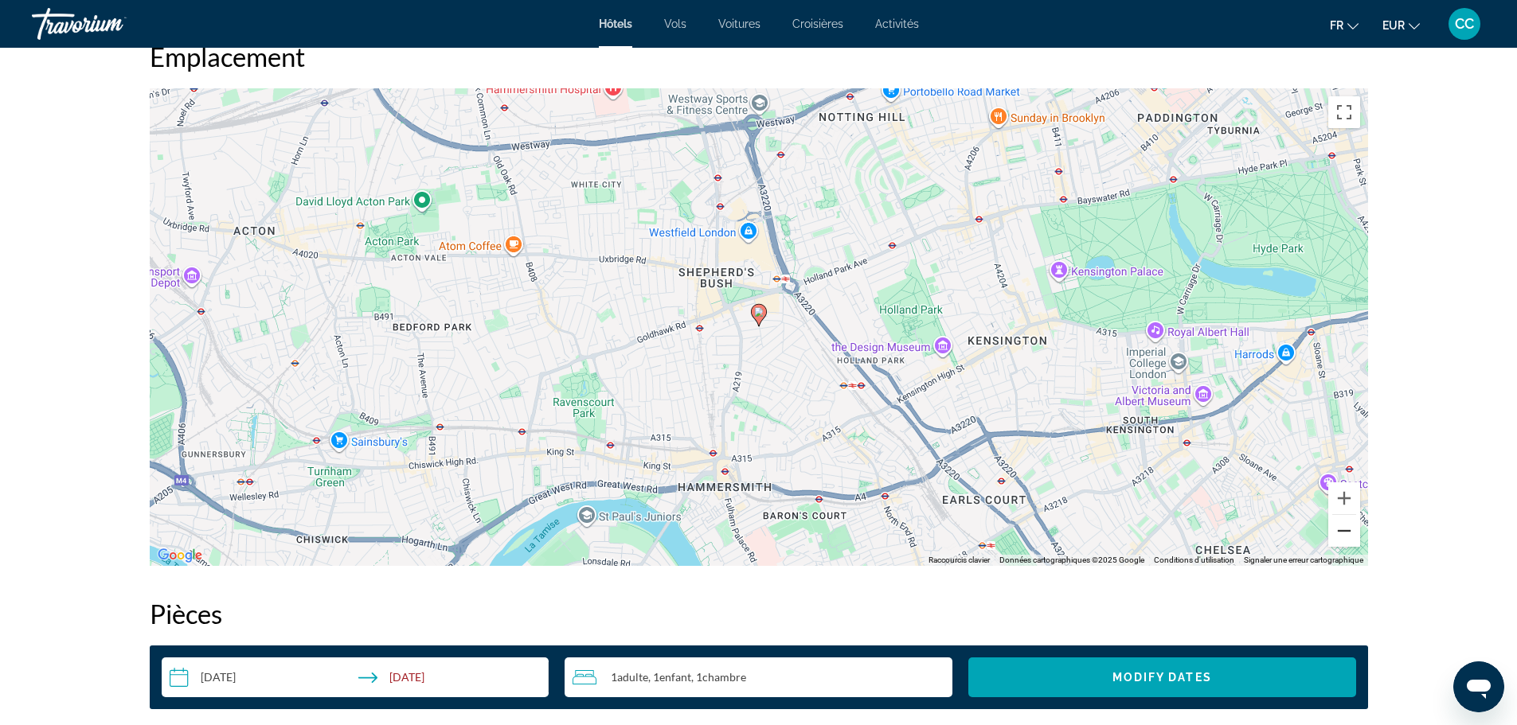
click at [1347, 535] on button "Zoom arrière" at bounding box center [1344, 531] width 32 height 32
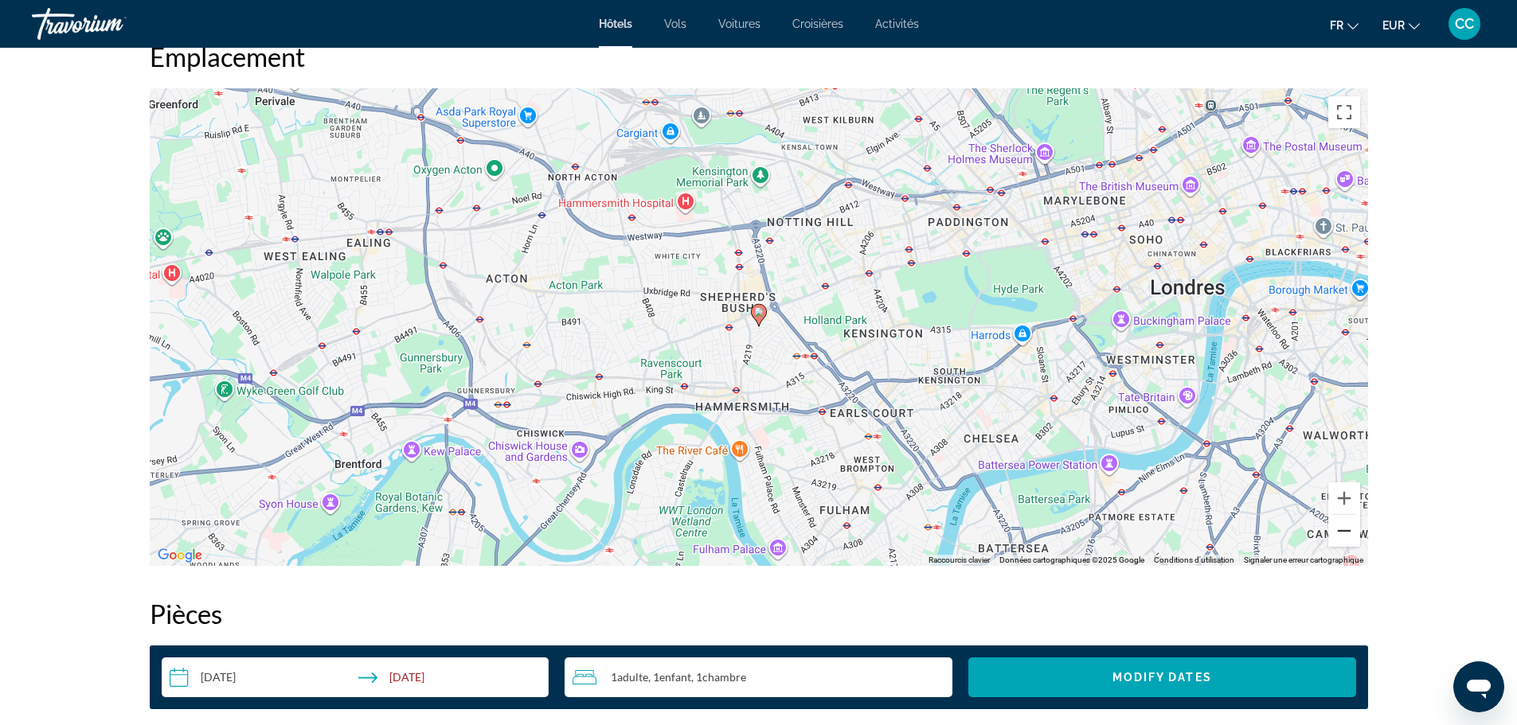
click at [1347, 535] on button "Zoom arrière" at bounding box center [1344, 531] width 32 height 32
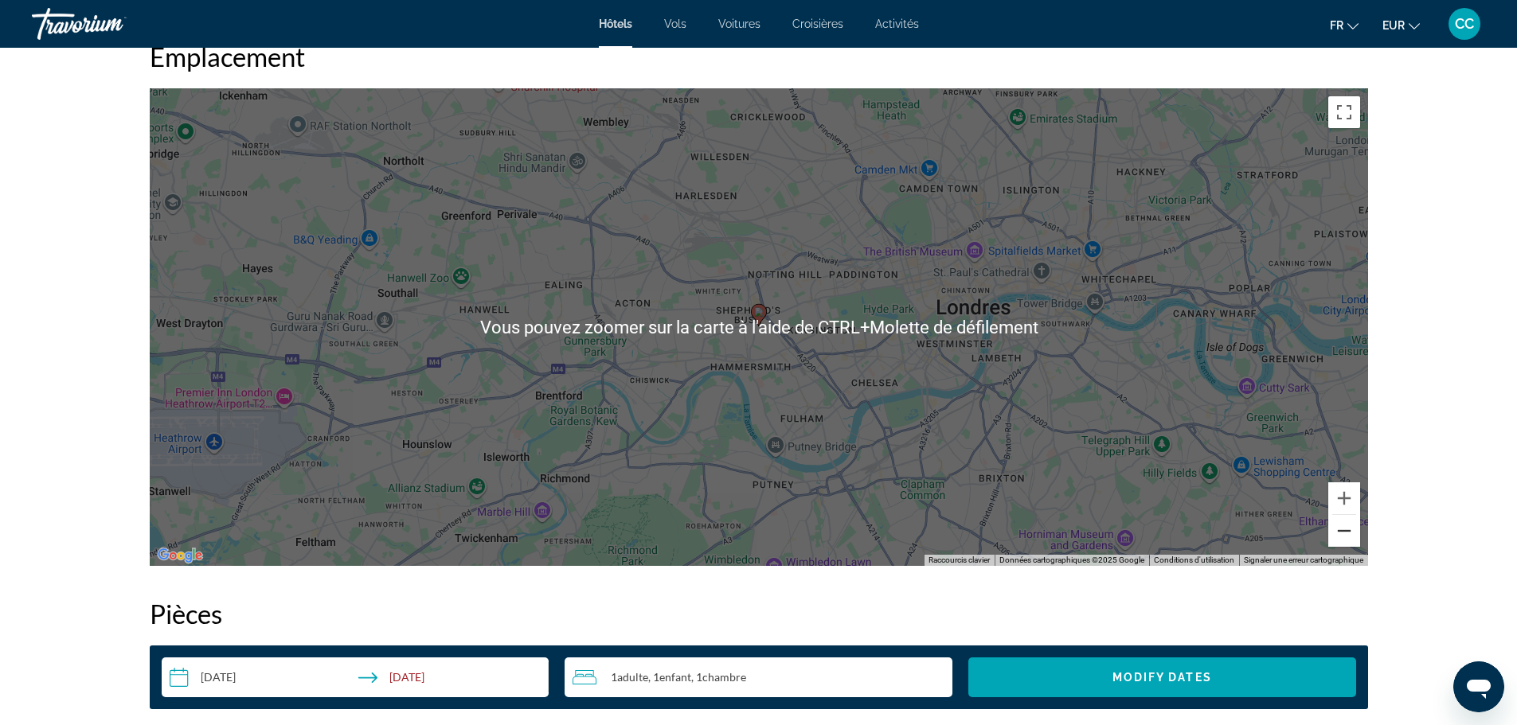
scroll to position [1353, 0]
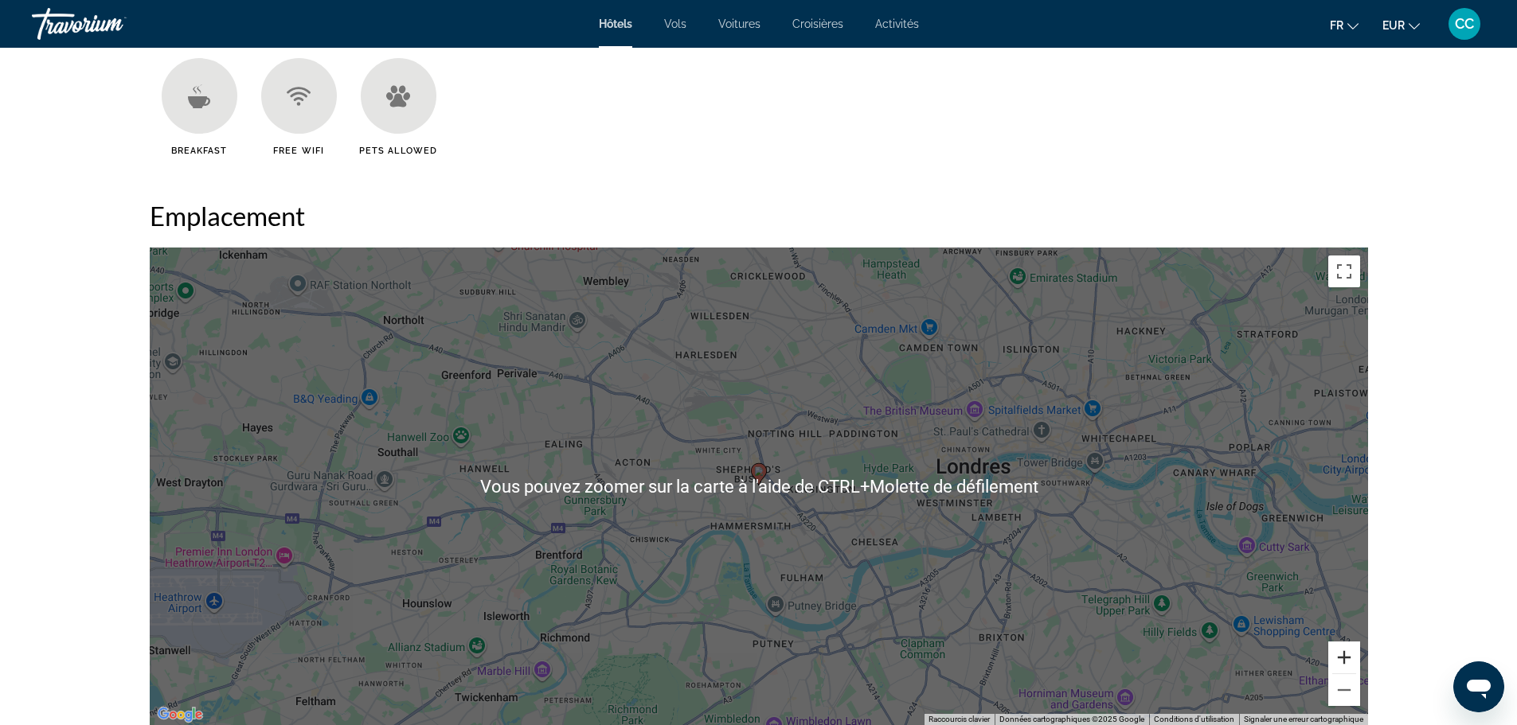
drag, startPoint x: 1329, startPoint y: 651, endPoint x: 1342, endPoint y: 650, distance: 13.6
click at [1329, 650] on button "Zoom avant" at bounding box center [1344, 658] width 32 height 32
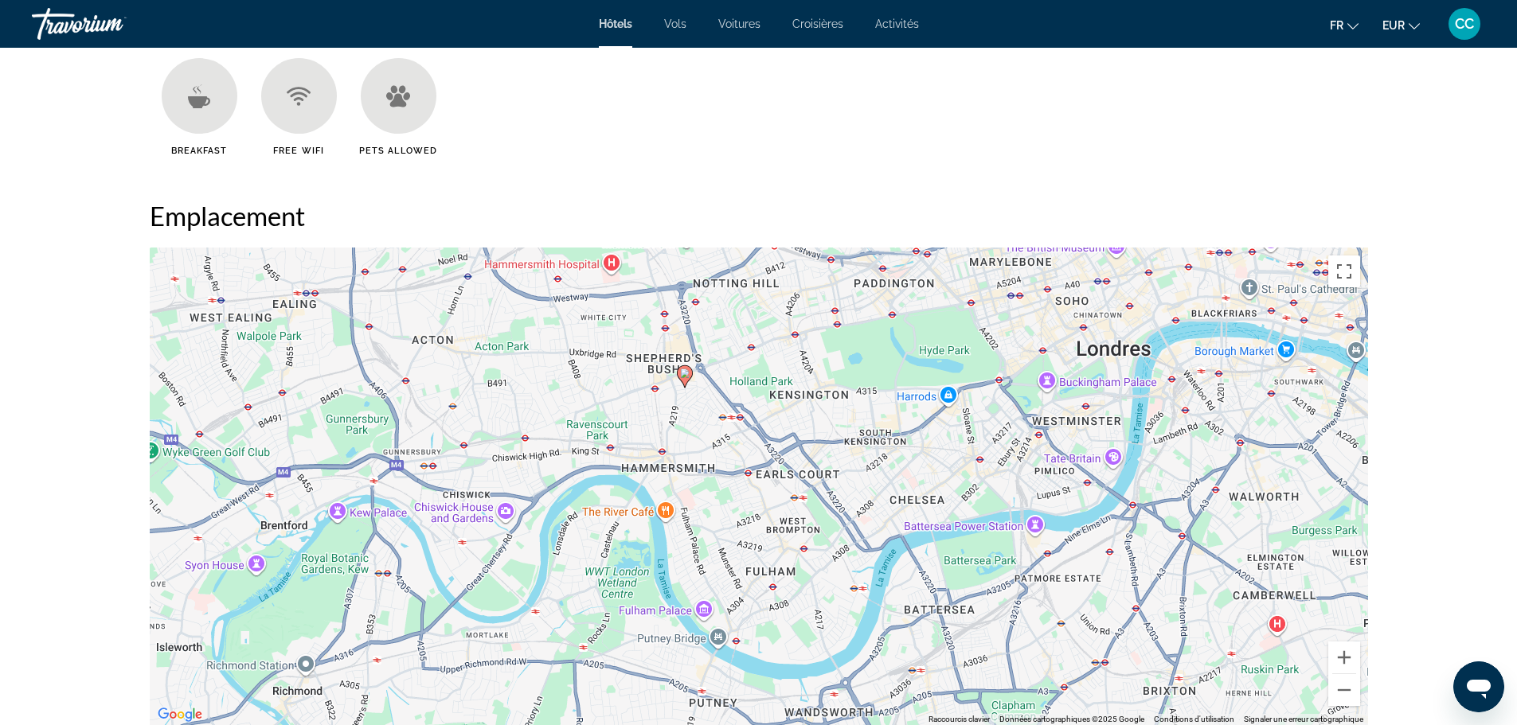
drag, startPoint x: 1057, startPoint y: 641, endPoint x: 1000, endPoint y: 560, distance: 99.4
click at [1000, 560] on div "Pour activer le glissement avec le clavier, appuyez sur Alt+Entrée. Une fois ce…" at bounding box center [759, 487] width 1218 height 478
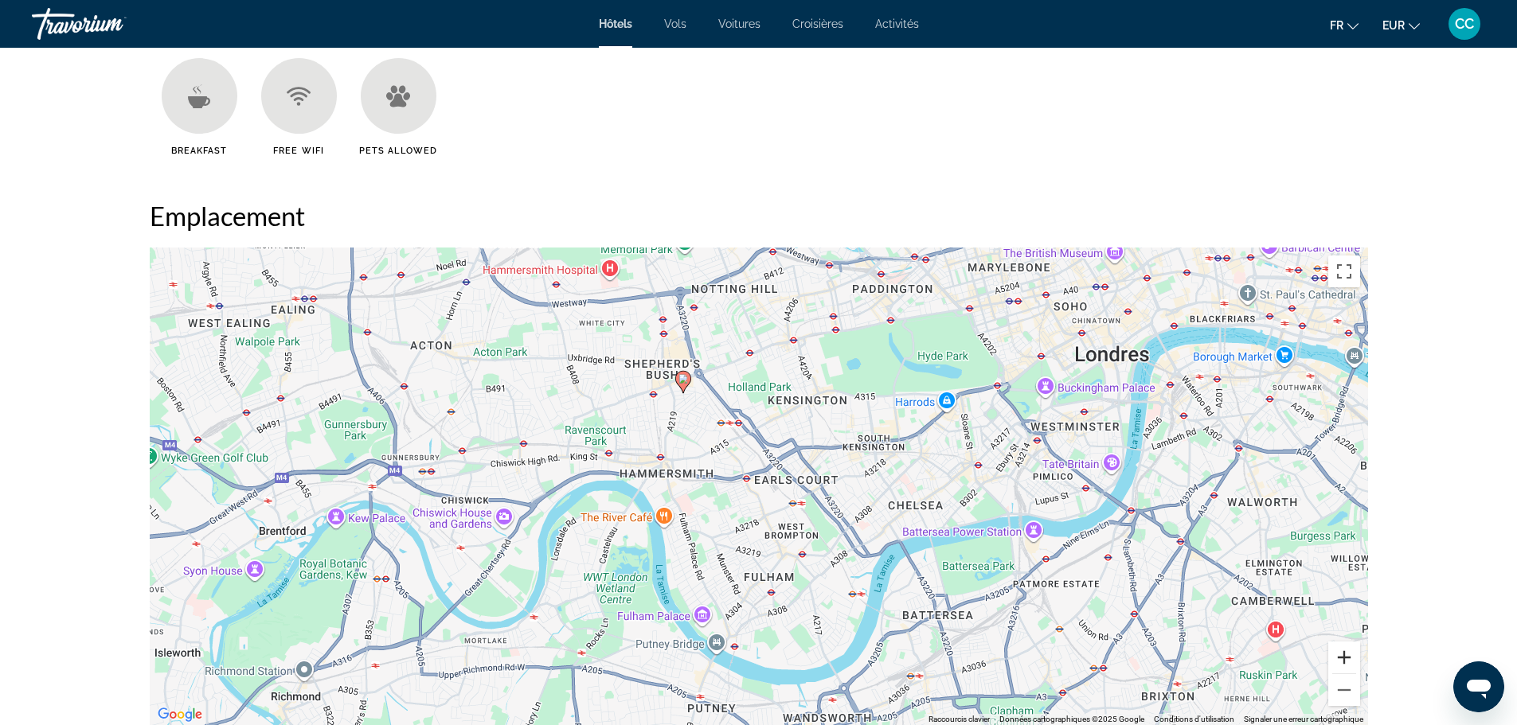
click at [1344, 661] on button "Zoom avant" at bounding box center [1344, 658] width 32 height 32
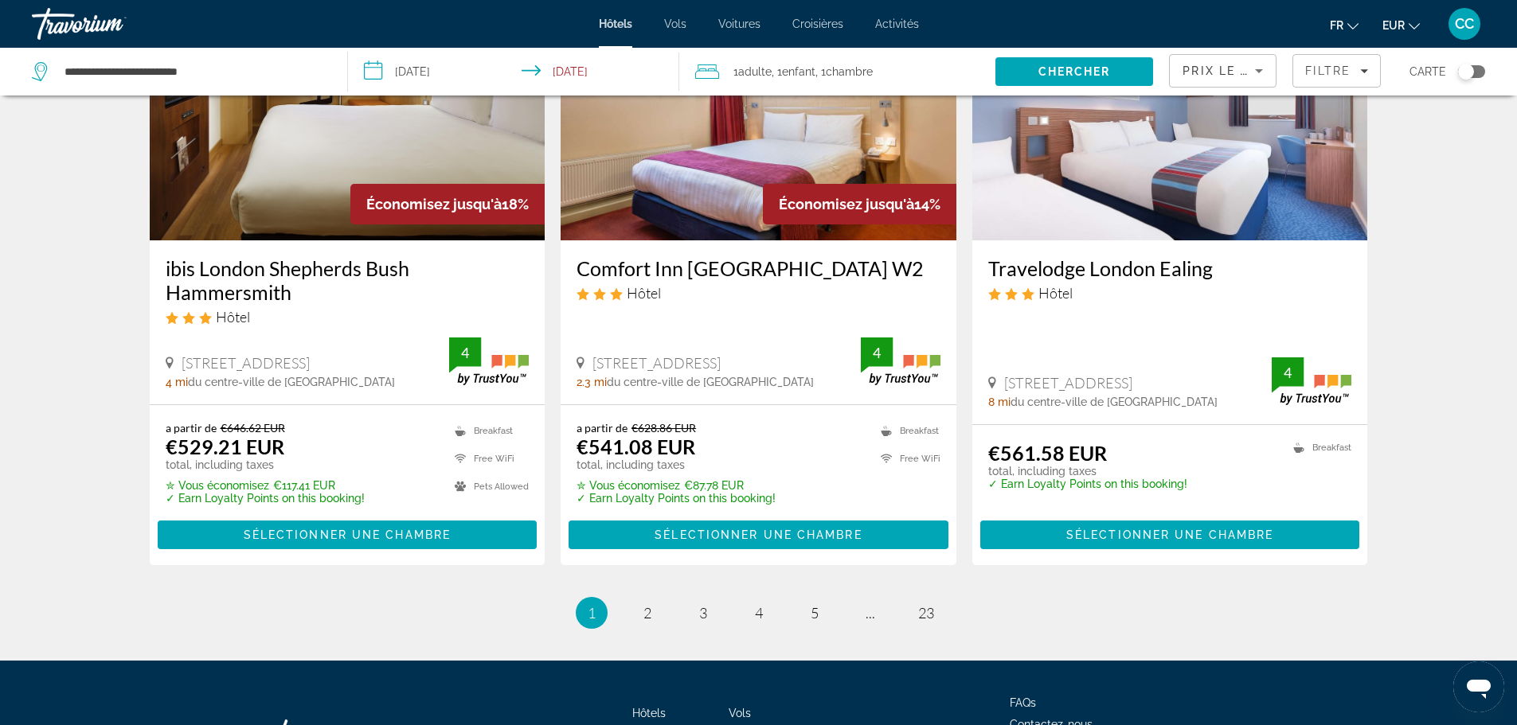
scroll to position [1990, 0]
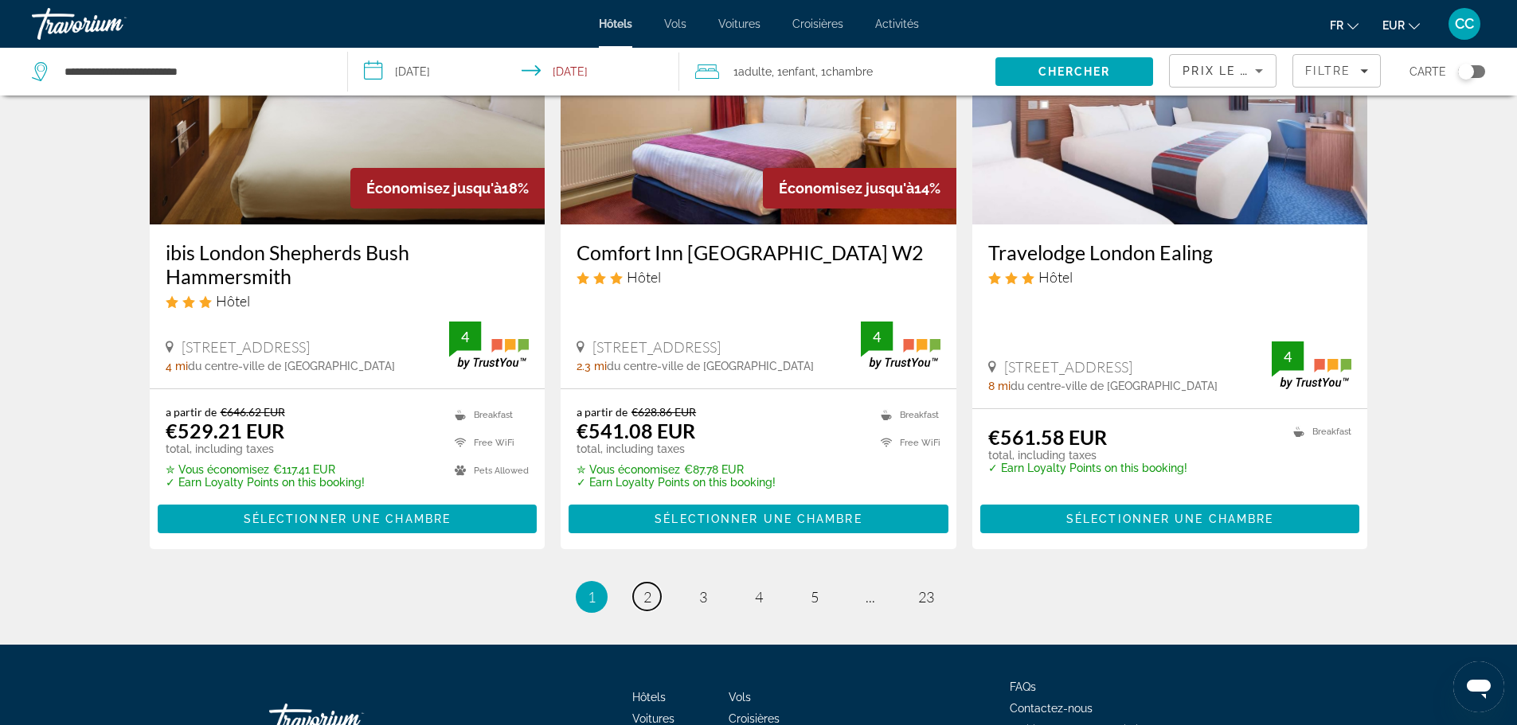
click at [650, 588] on span "2" at bounding box center [647, 597] width 8 height 18
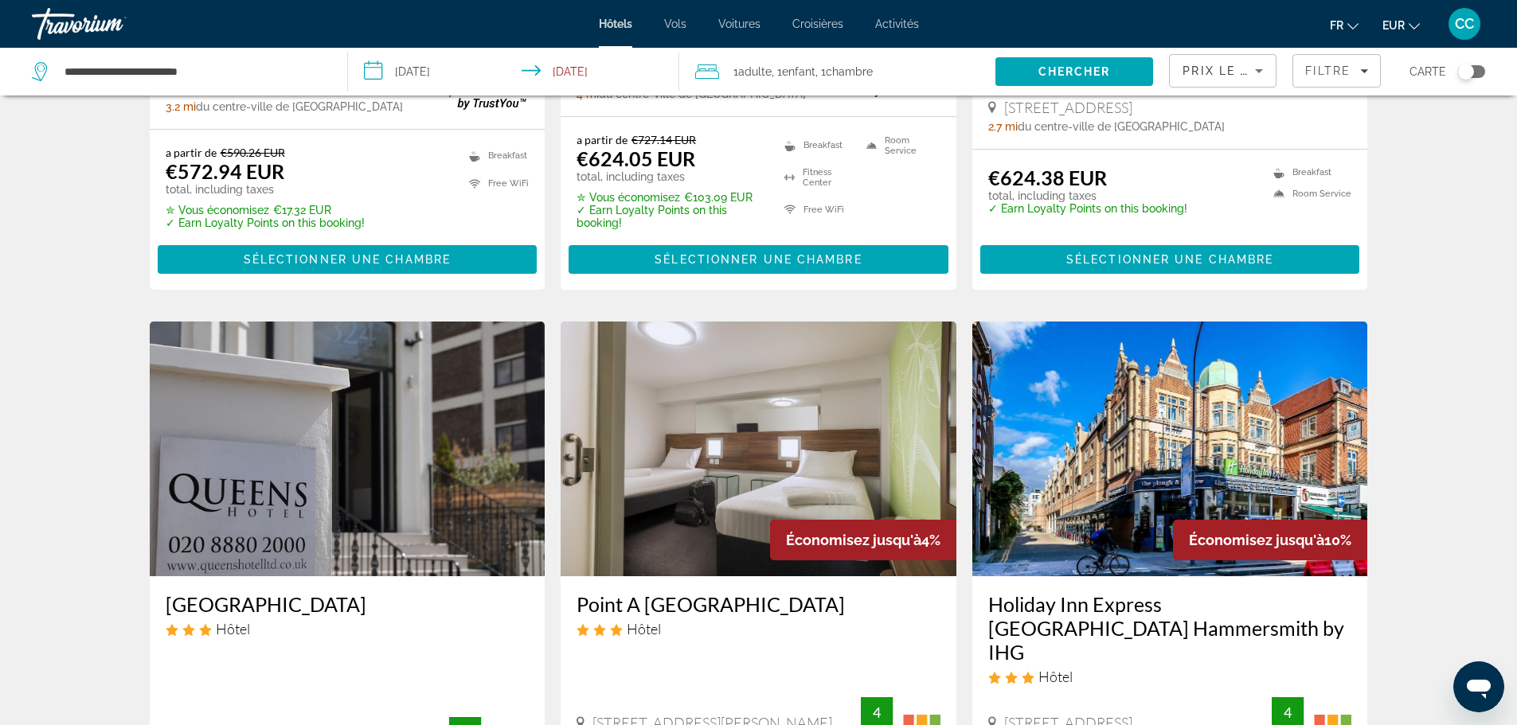
scroll to position [478, 0]
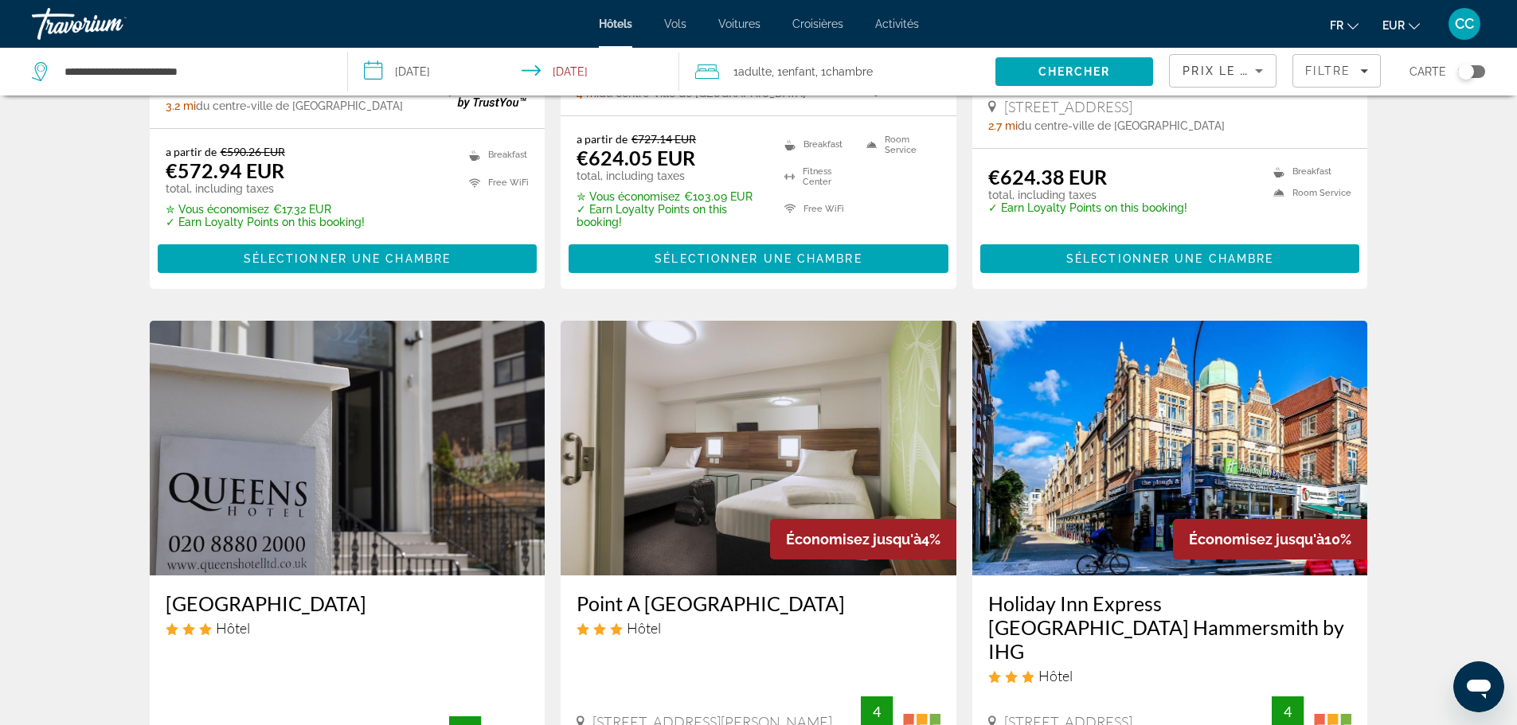
click at [592, 74] on input "**********" at bounding box center [517, 74] width 338 height 53
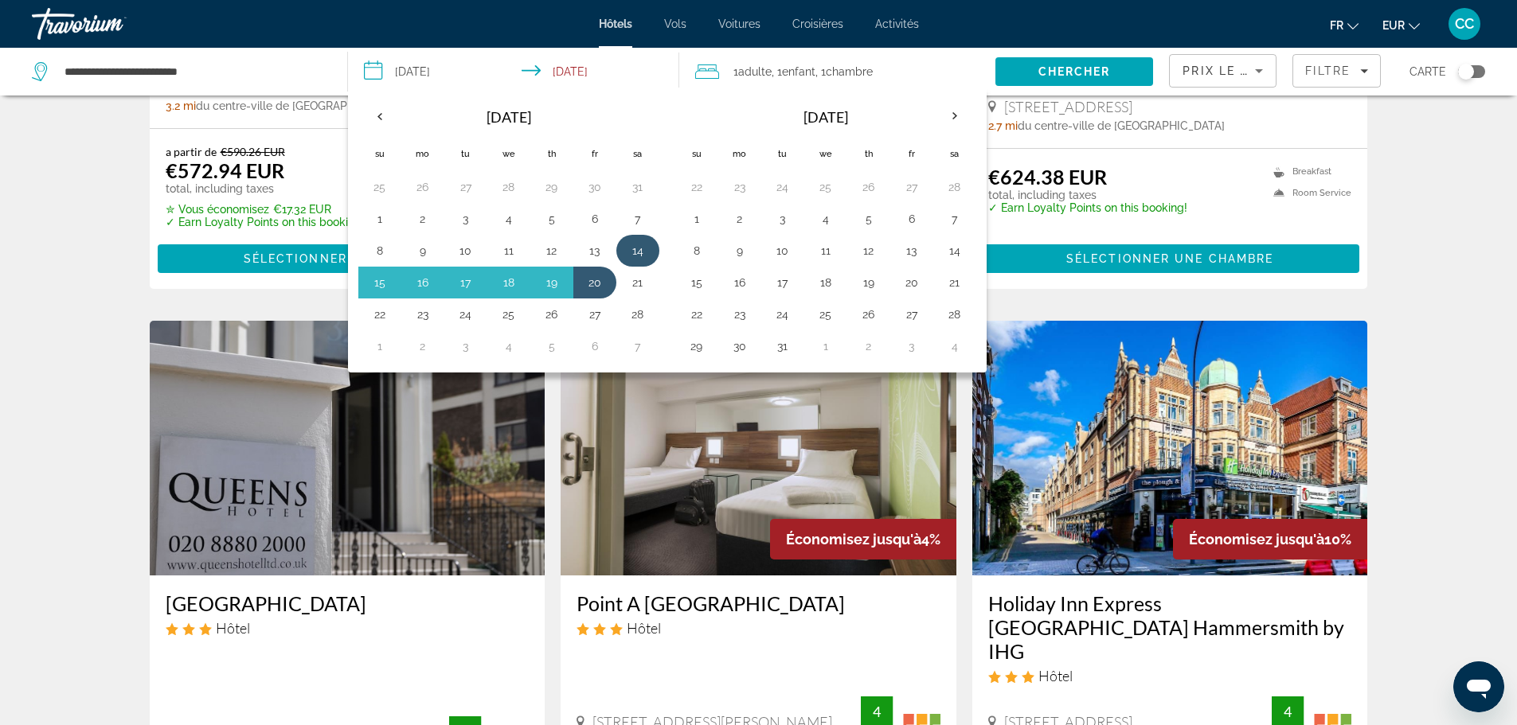
click at [629, 252] on button "14" at bounding box center [637, 251] width 25 height 22
click at [557, 288] on button "19" at bounding box center [551, 282] width 25 height 22
type input "**********"
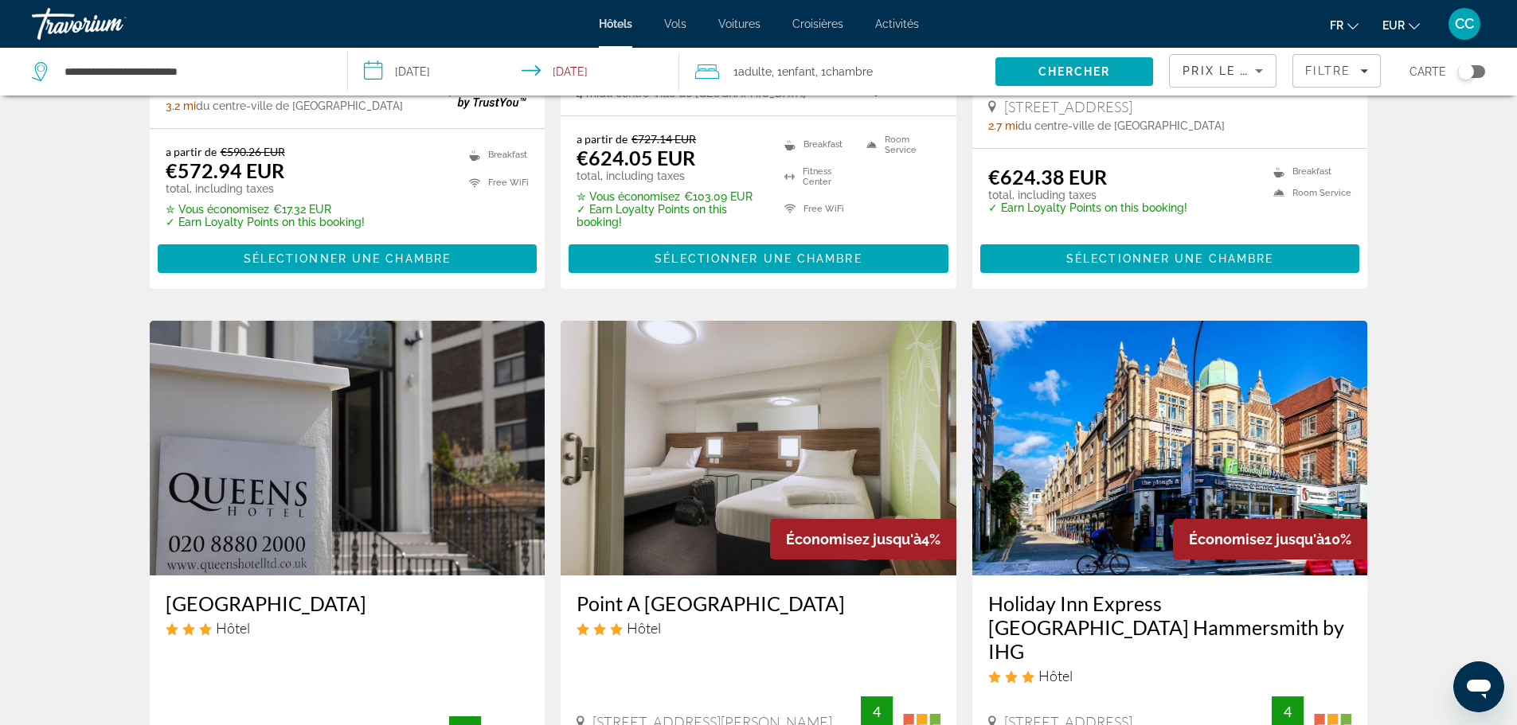
click at [1066, 72] on span "Chercher" at bounding box center [1074, 71] width 72 height 13
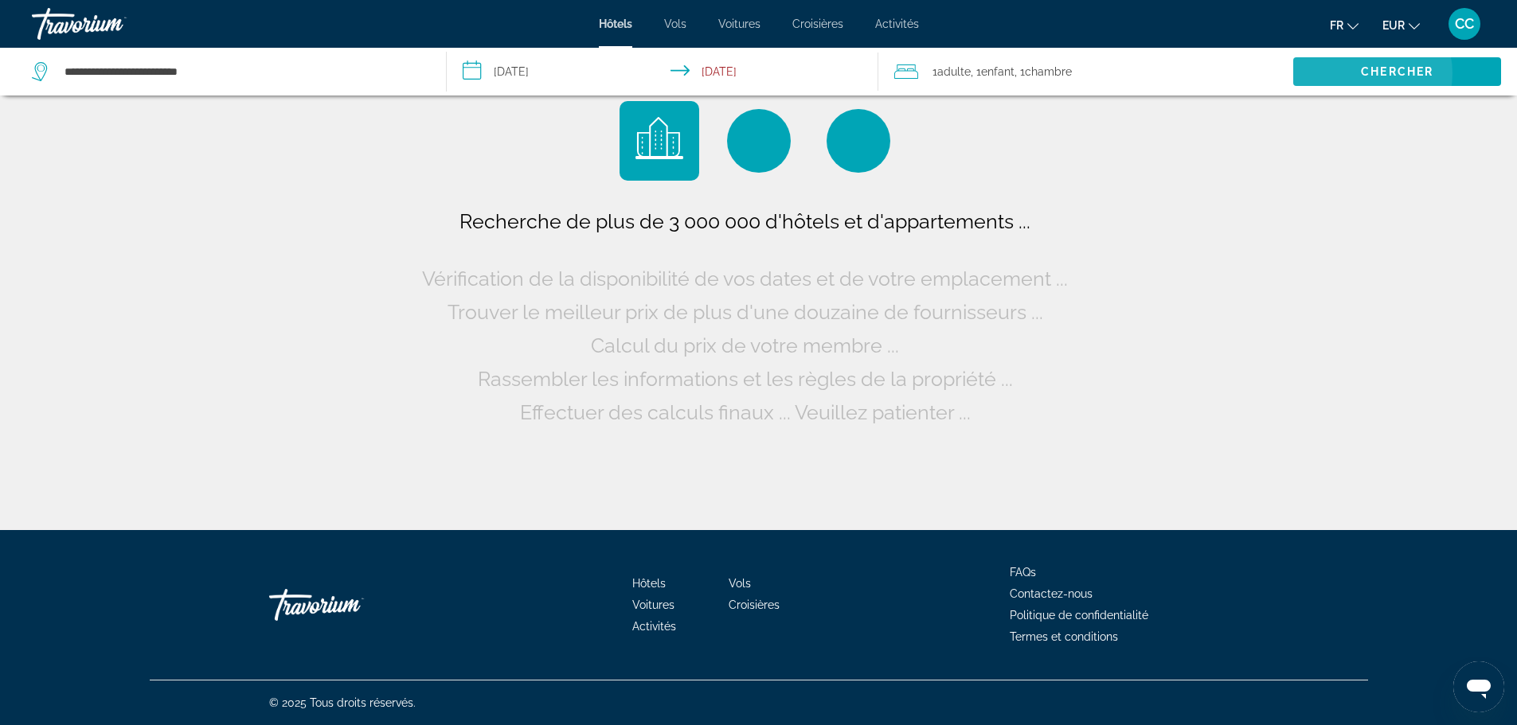
scroll to position [0, 0]
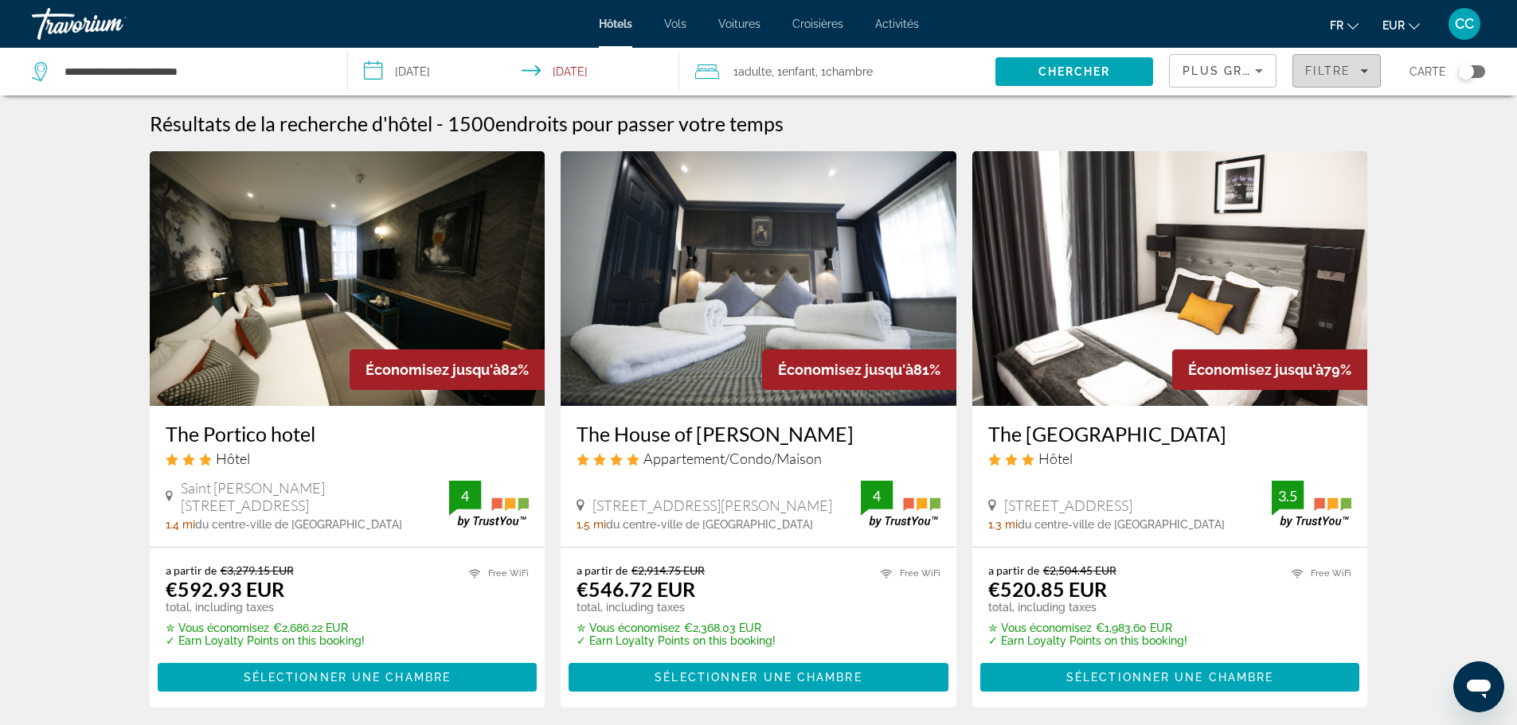
click at [1349, 62] on span "Filters" at bounding box center [1336, 71] width 87 height 38
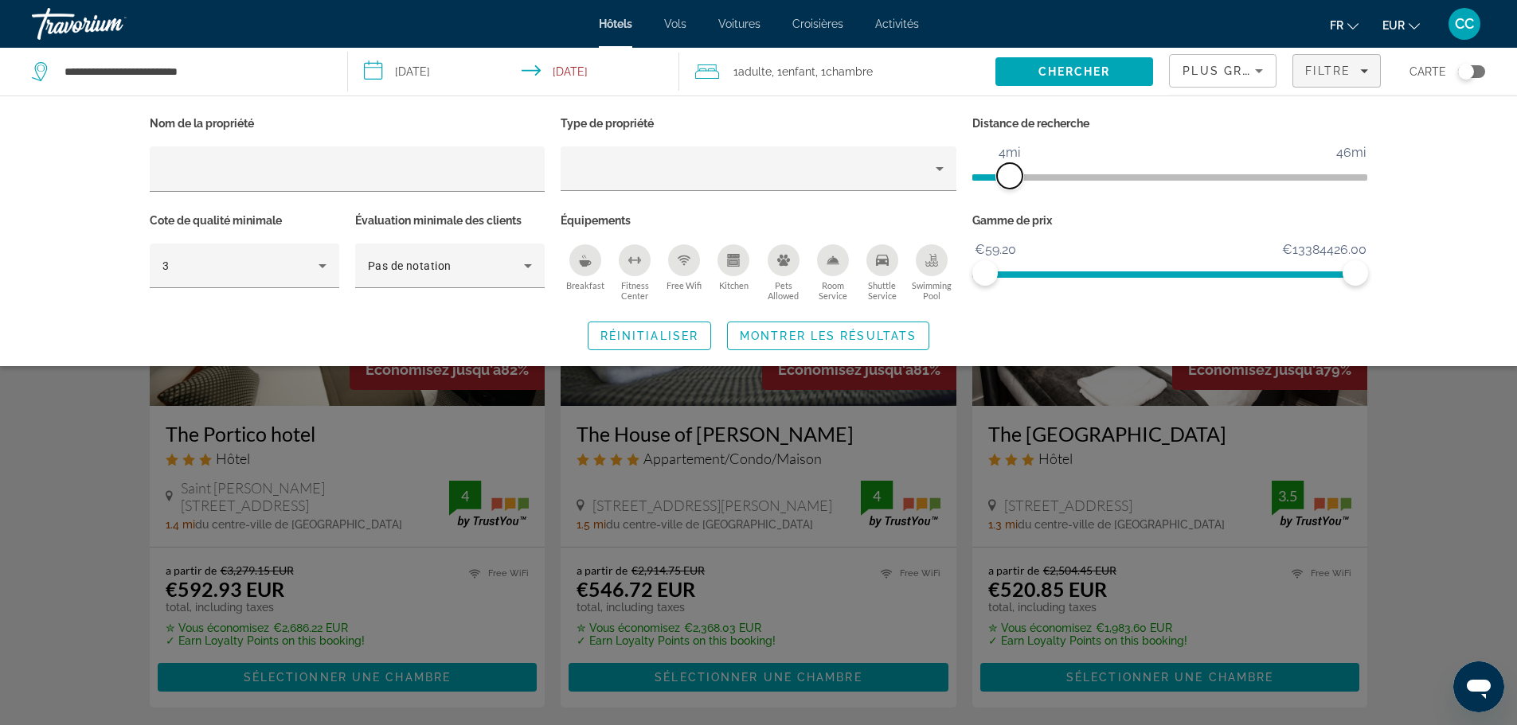
drag, startPoint x: 1231, startPoint y: 174, endPoint x: 1005, endPoint y: 173, distance: 225.3
click at [1005, 173] on span "ngx-slider" at bounding box center [1009, 175] width 25 height 25
click at [586, 257] on icon "Breakfast" at bounding box center [585, 260] width 13 height 13
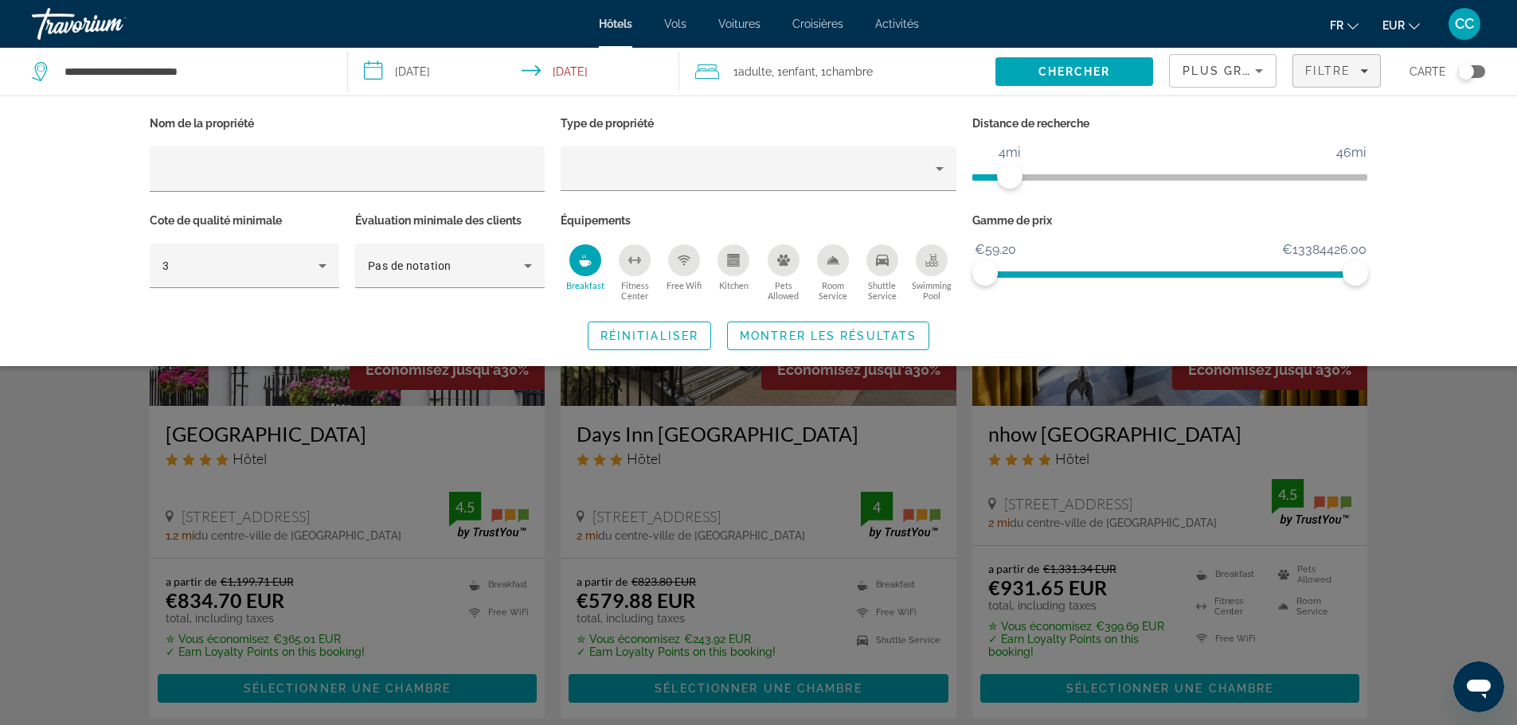
click at [874, 333] on span "Montrer les résultats" at bounding box center [828, 336] width 177 height 13
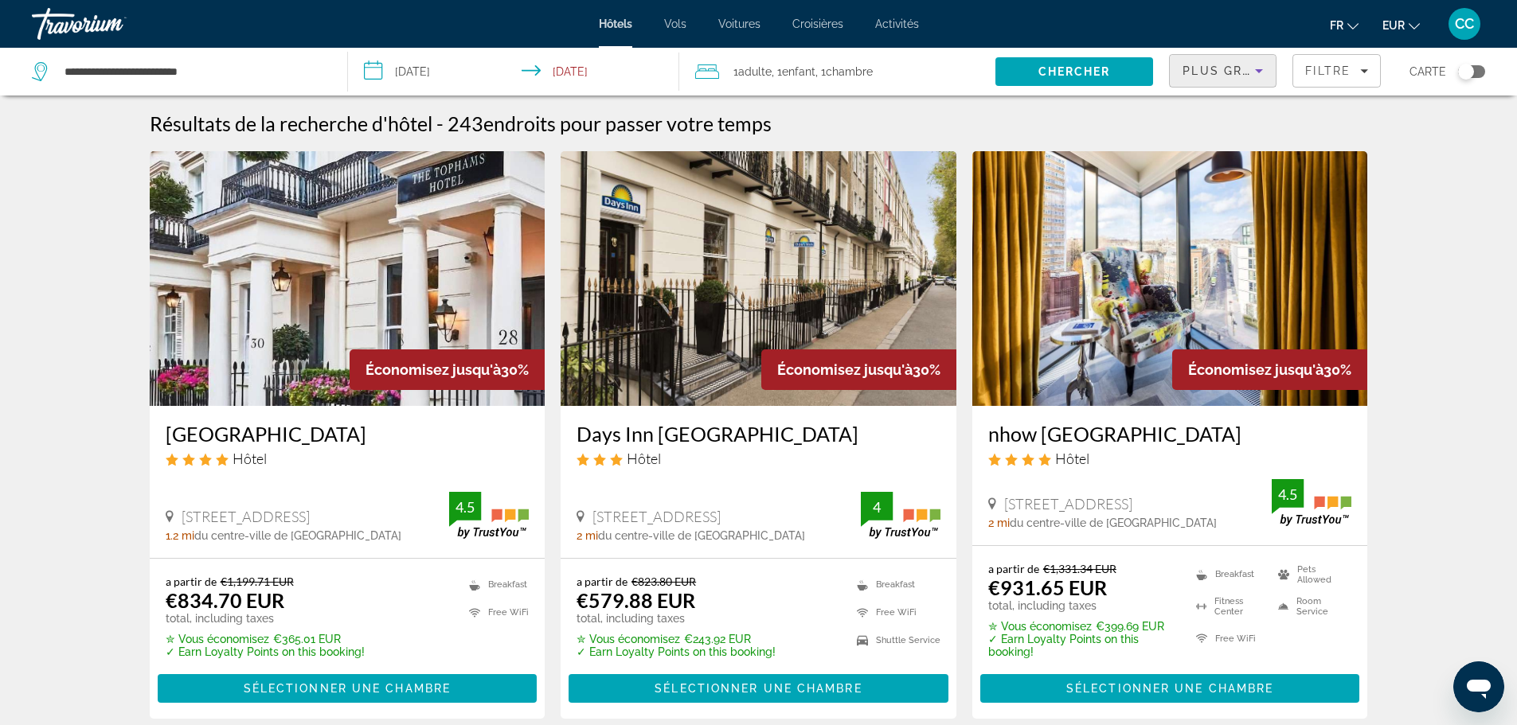
click at [1255, 71] on icon "Sort by" at bounding box center [1258, 70] width 19 height 19
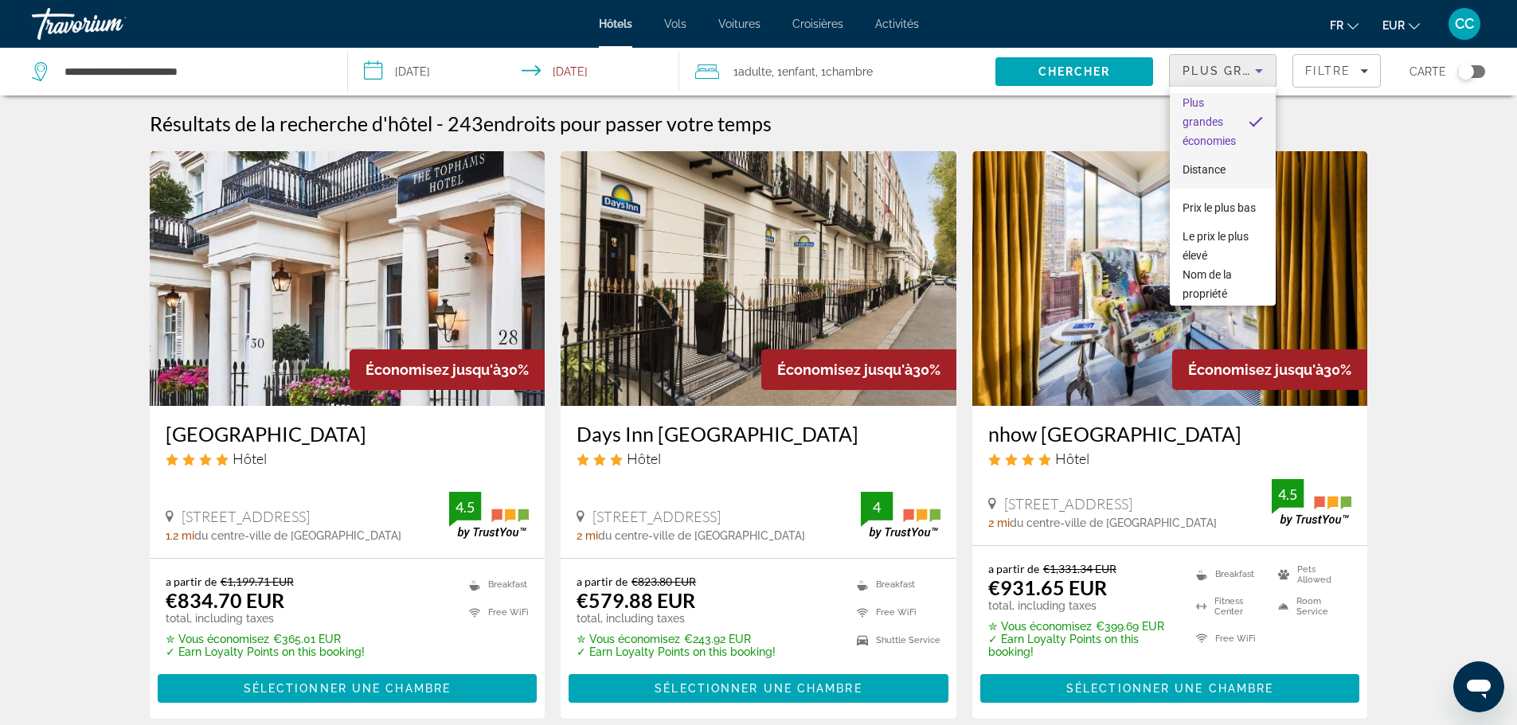
click at [1226, 171] on mat-option "Distance" at bounding box center [1222, 169] width 106 height 38
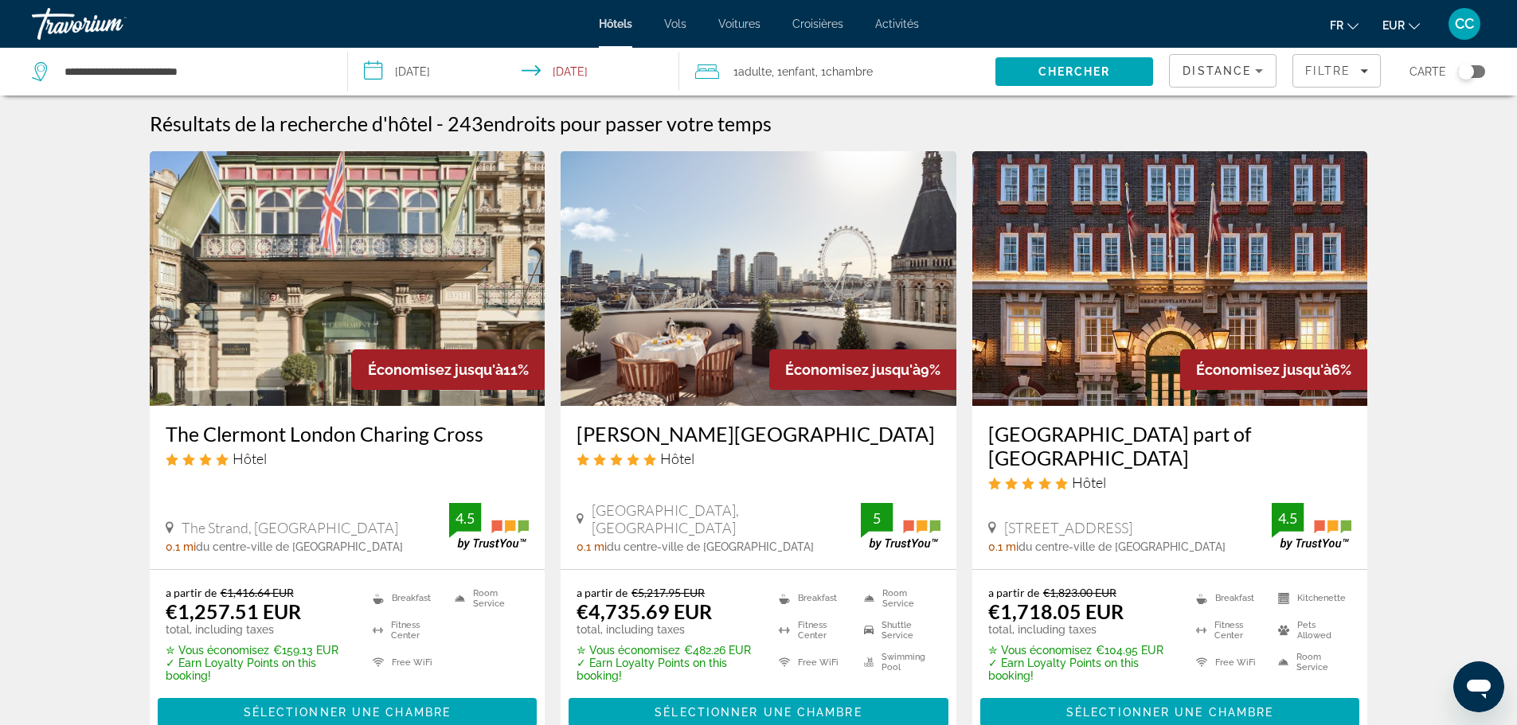
click at [1239, 57] on div "Distance" at bounding box center [1222, 77] width 80 height 45
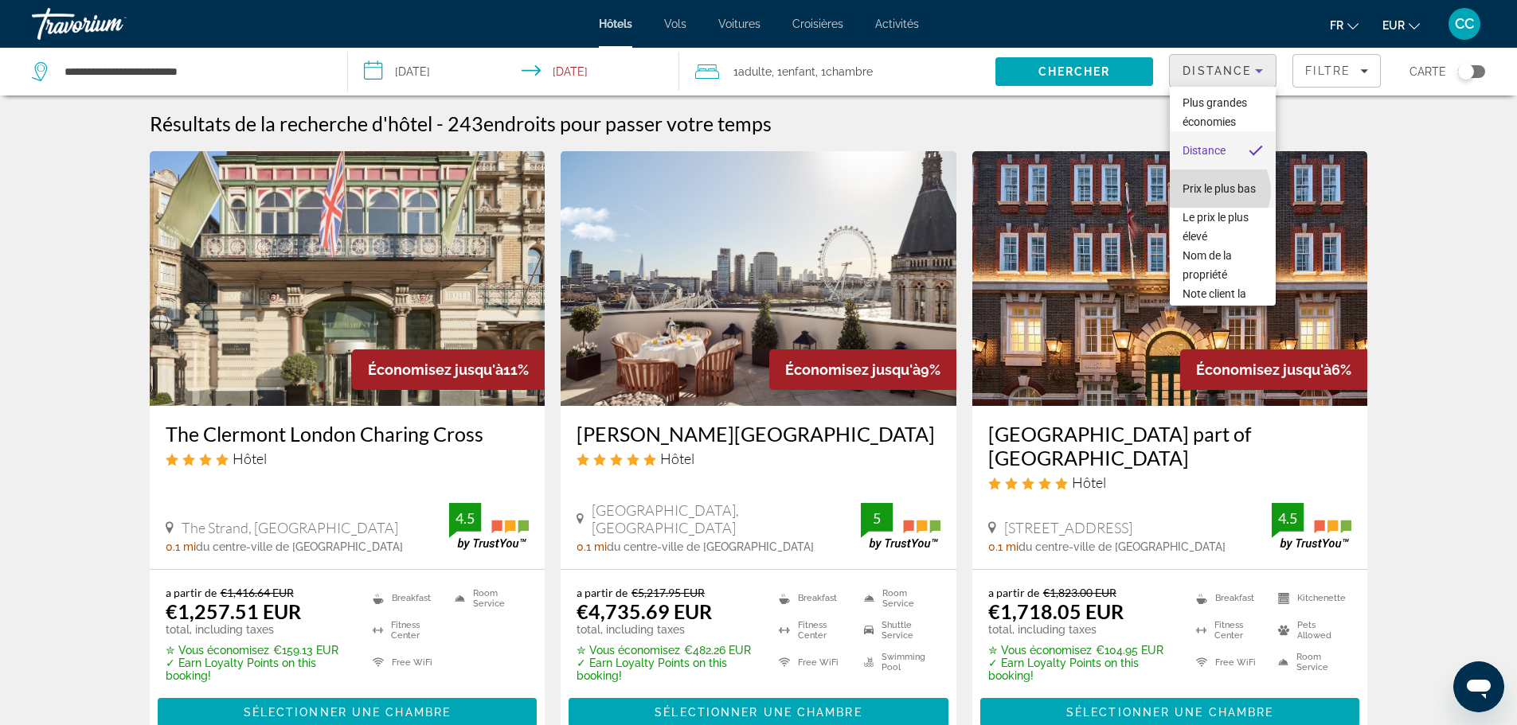
click at [1218, 191] on span "Prix le plus bas" at bounding box center [1218, 188] width 73 height 19
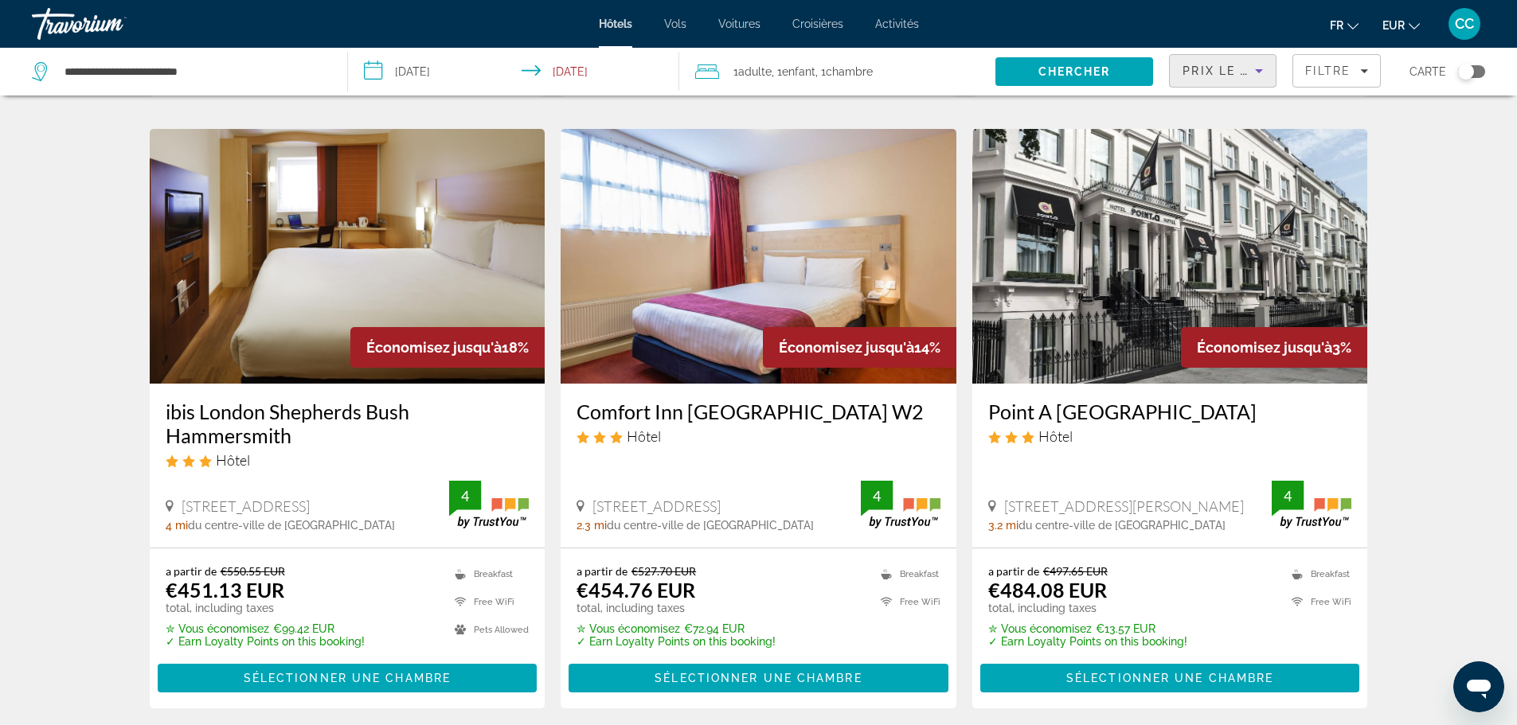
scroll to position [637, 0]
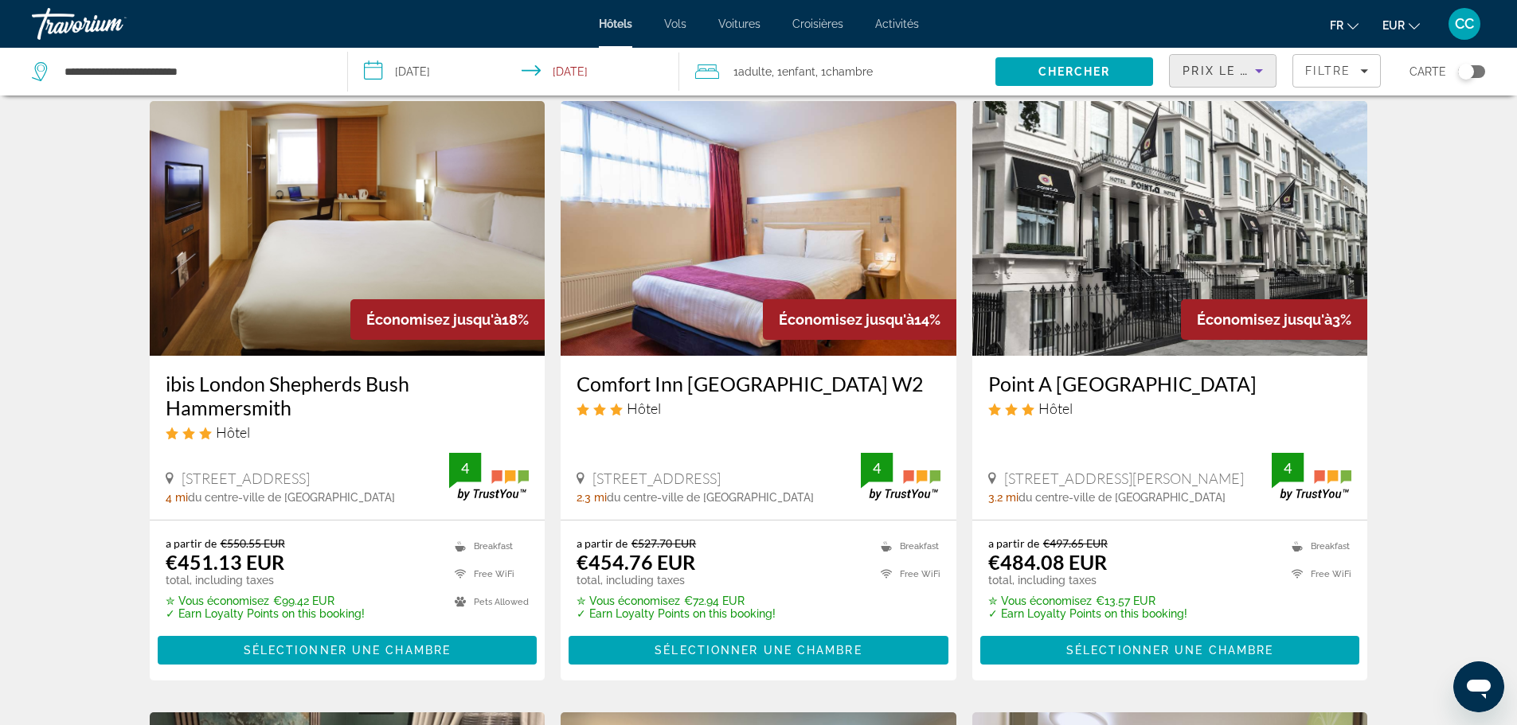
click at [1165, 256] on img "Main content" at bounding box center [1170, 228] width 396 height 255
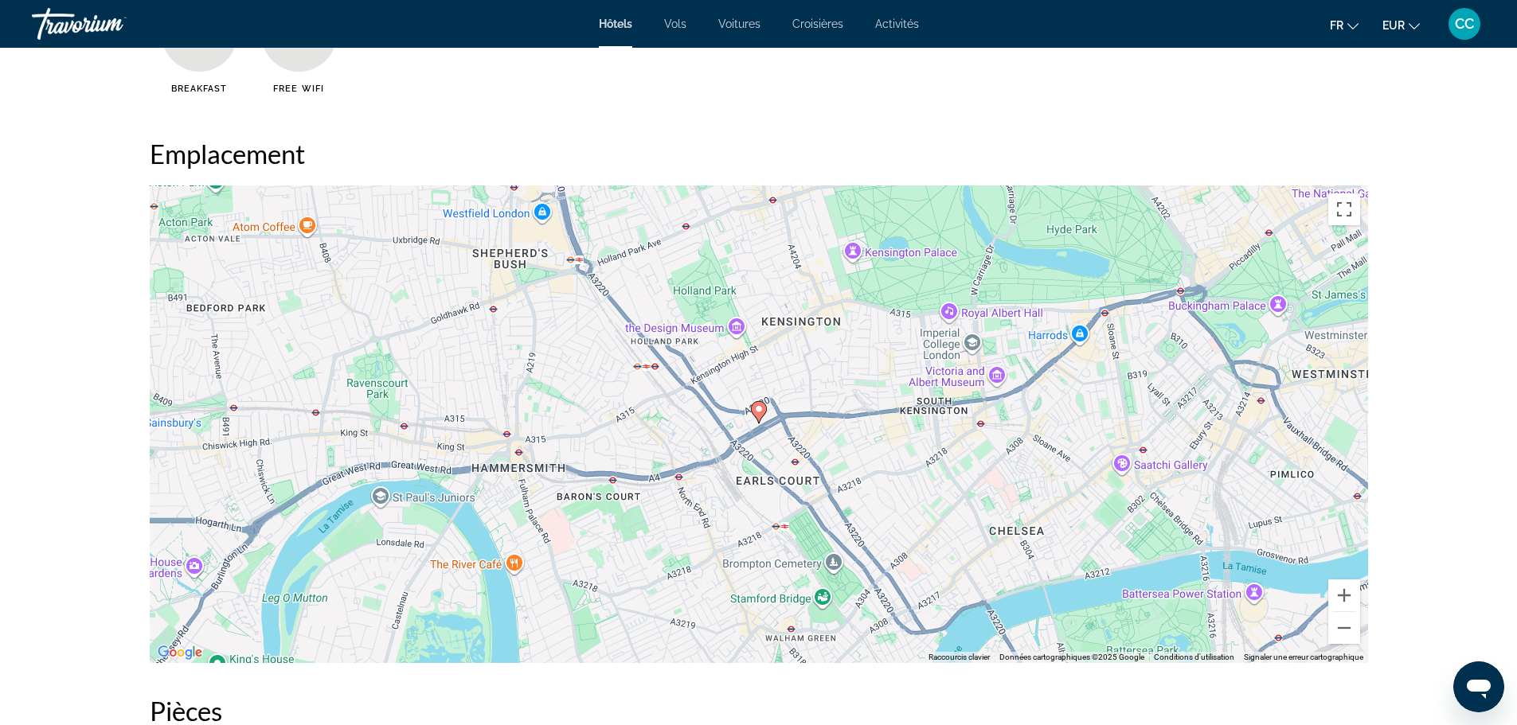
scroll to position [1433, 0]
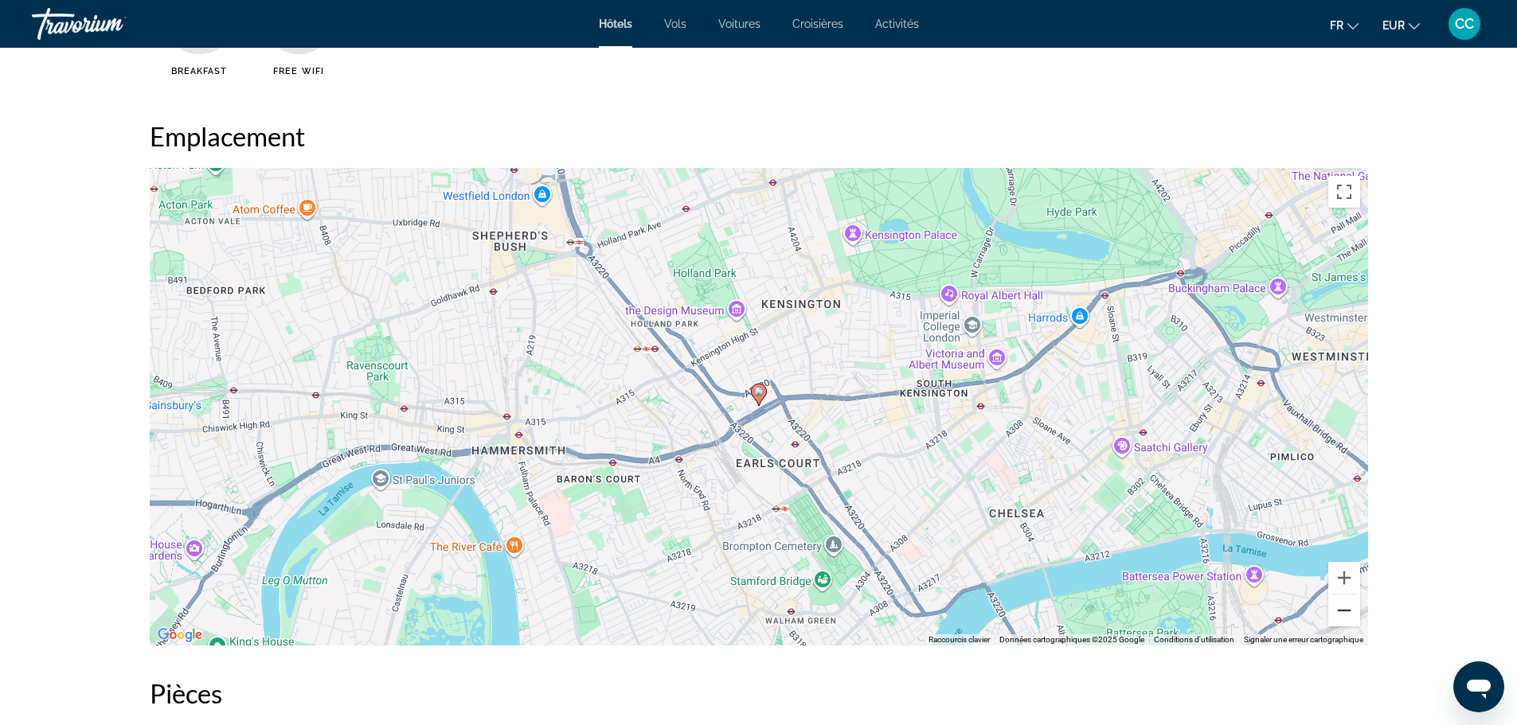
click at [1345, 614] on button "Zoom arrière" at bounding box center [1344, 611] width 32 height 32
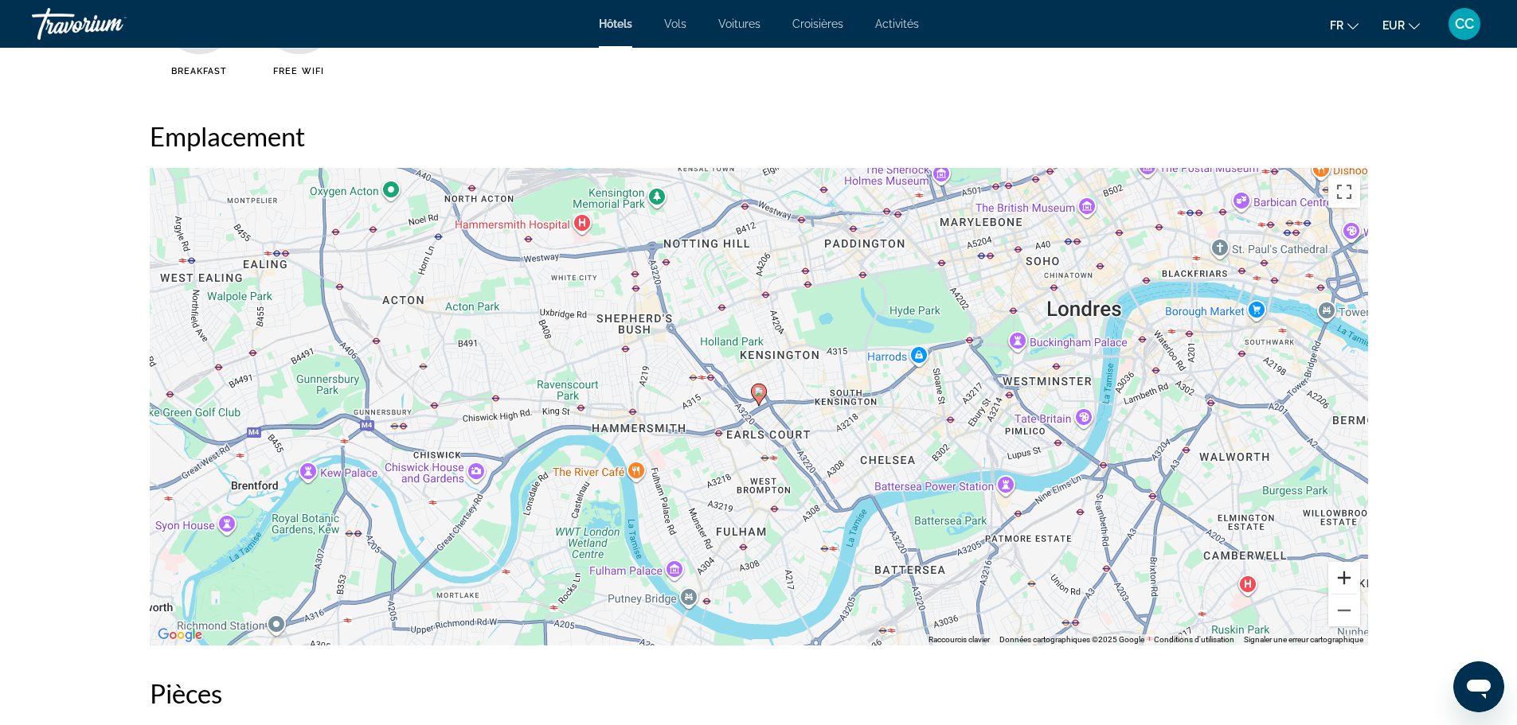
click at [1345, 576] on button "Zoom avant" at bounding box center [1344, 578] width 32 height 32
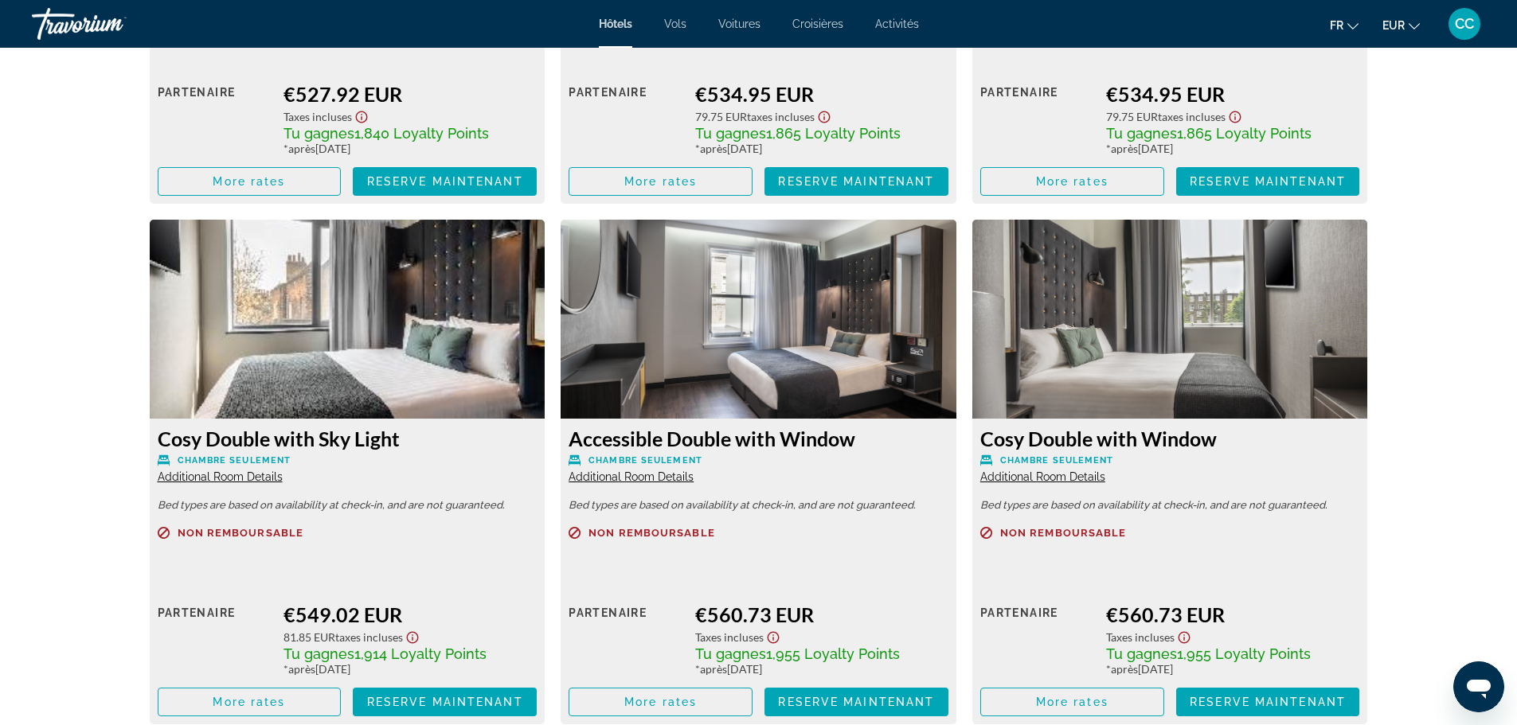
scroll to position [3105, 0]
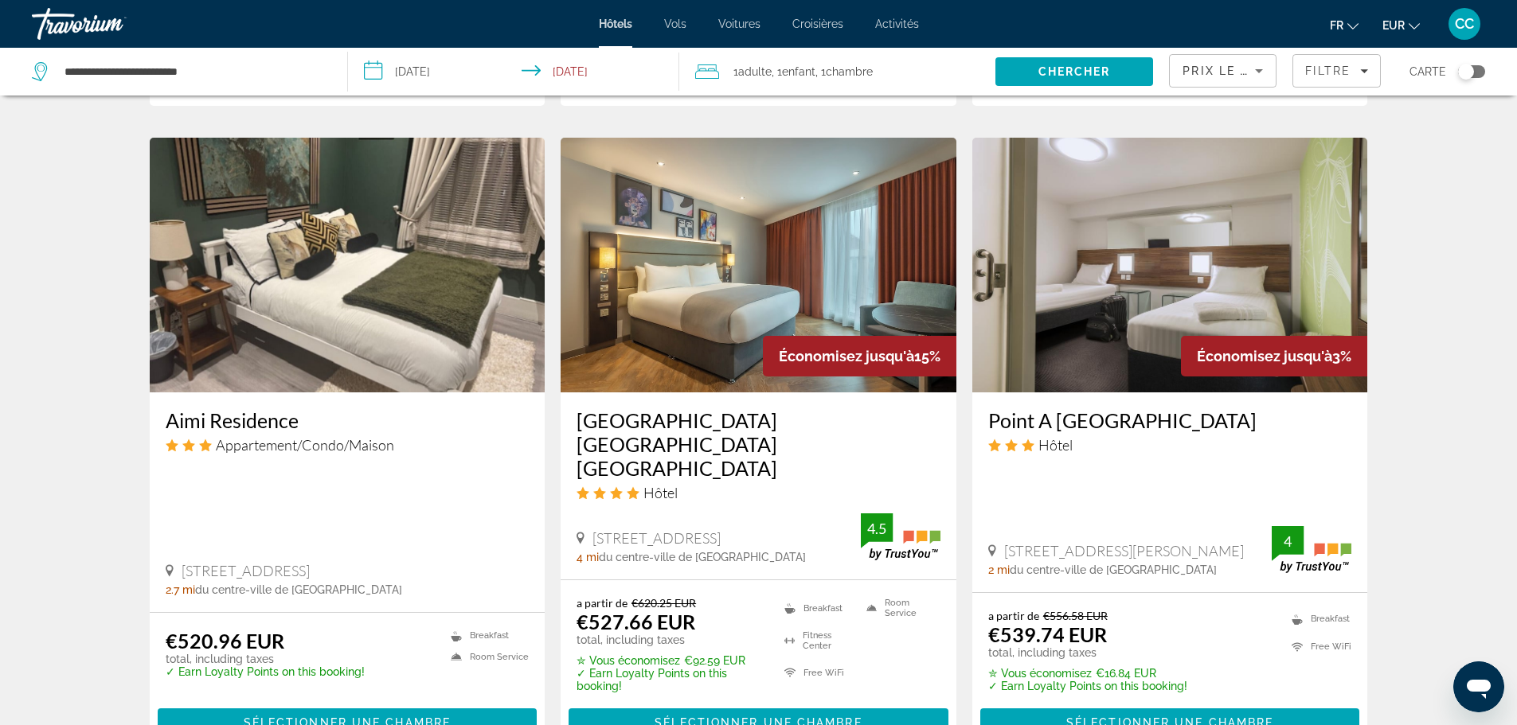
scroll to position [1274, 0]
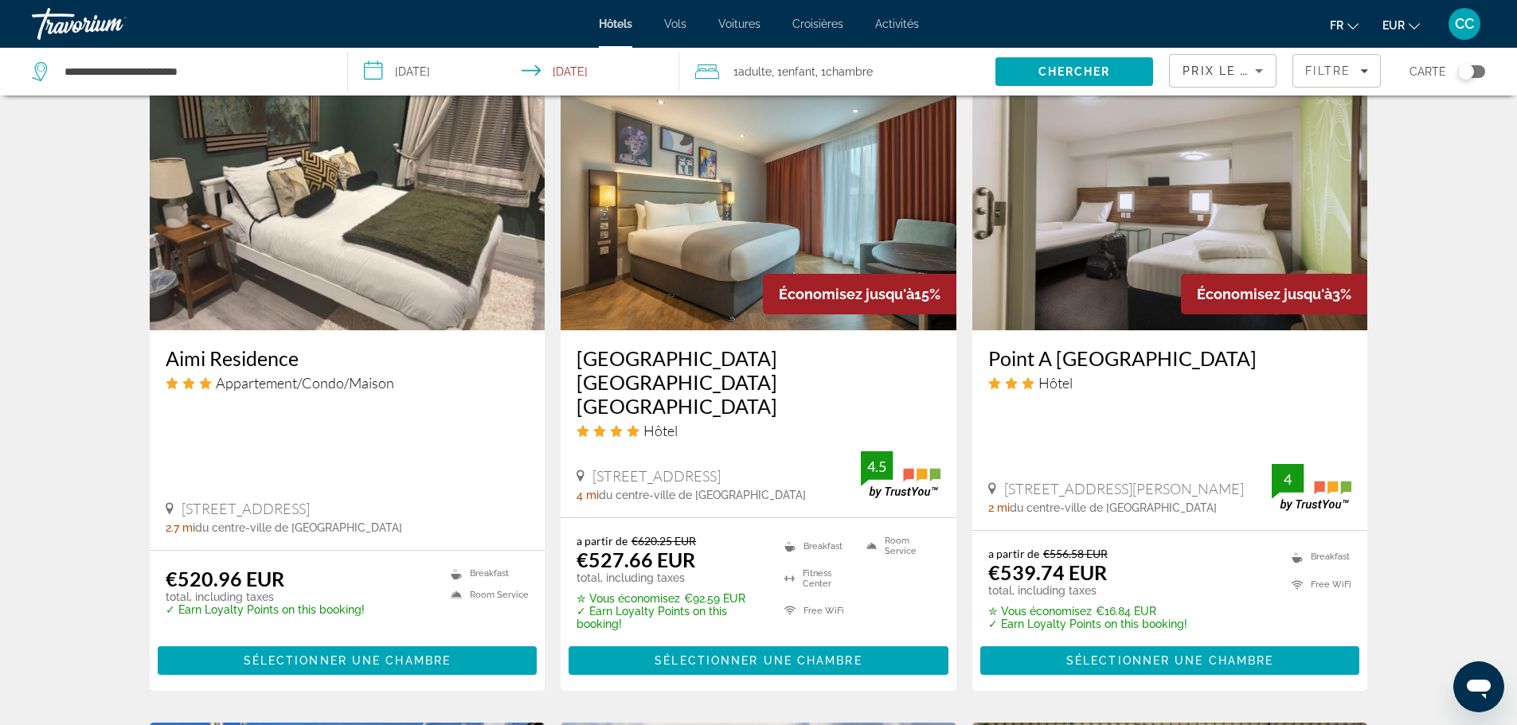
click at [1125, 236] on img "Main content" at bounding box center [1170, 203] width 396 height 255
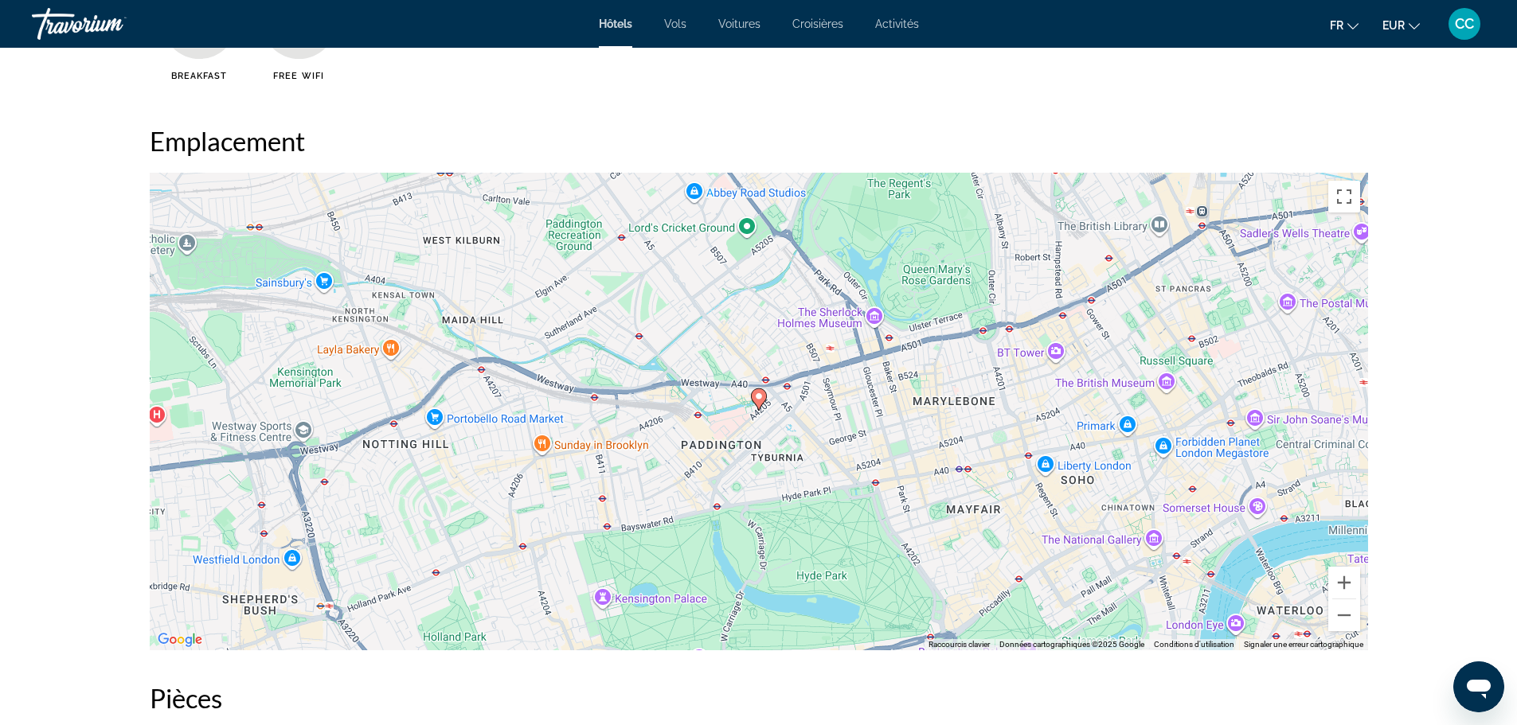
scroll to position [1513, 0]
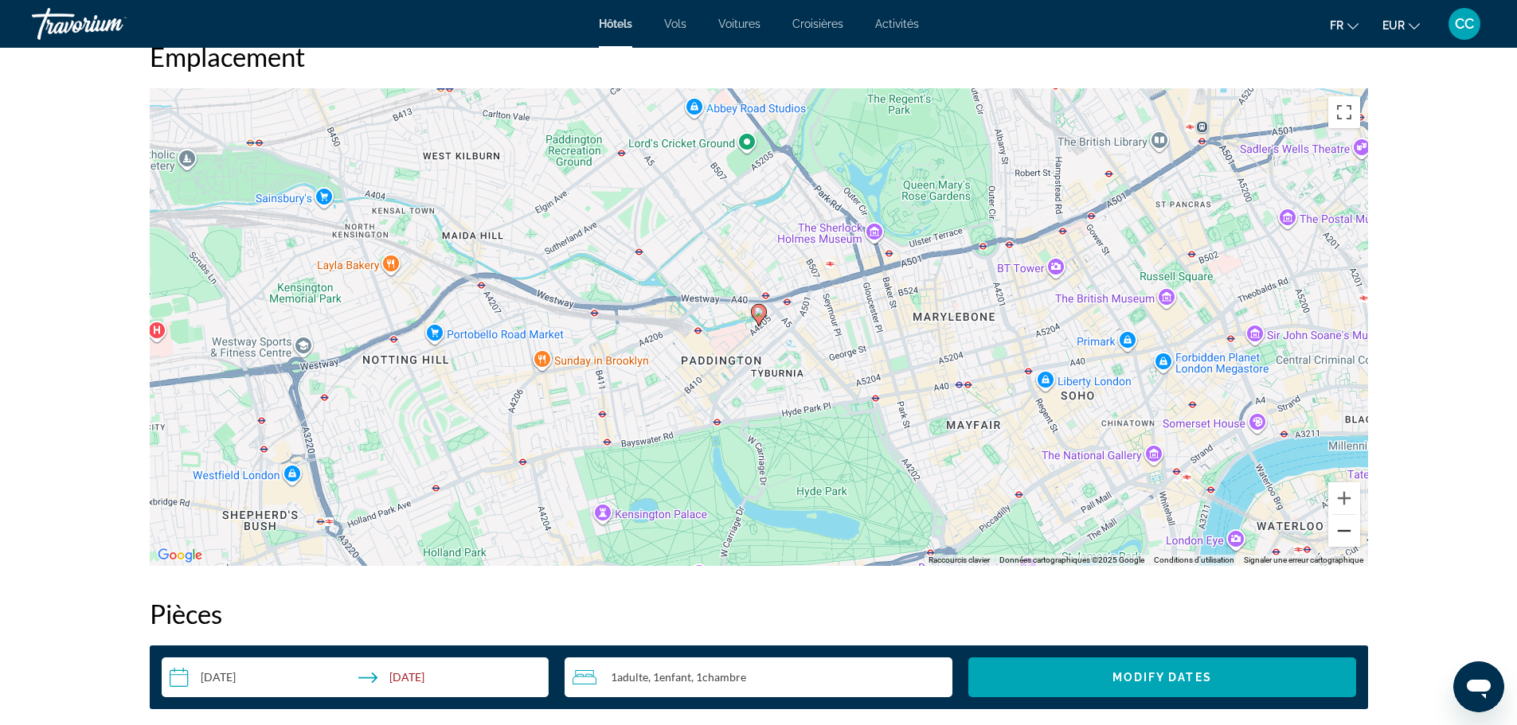
click at [1349, 528] on button "Zoom arrière" at bounding box center [1344, 531] width 32 height 32
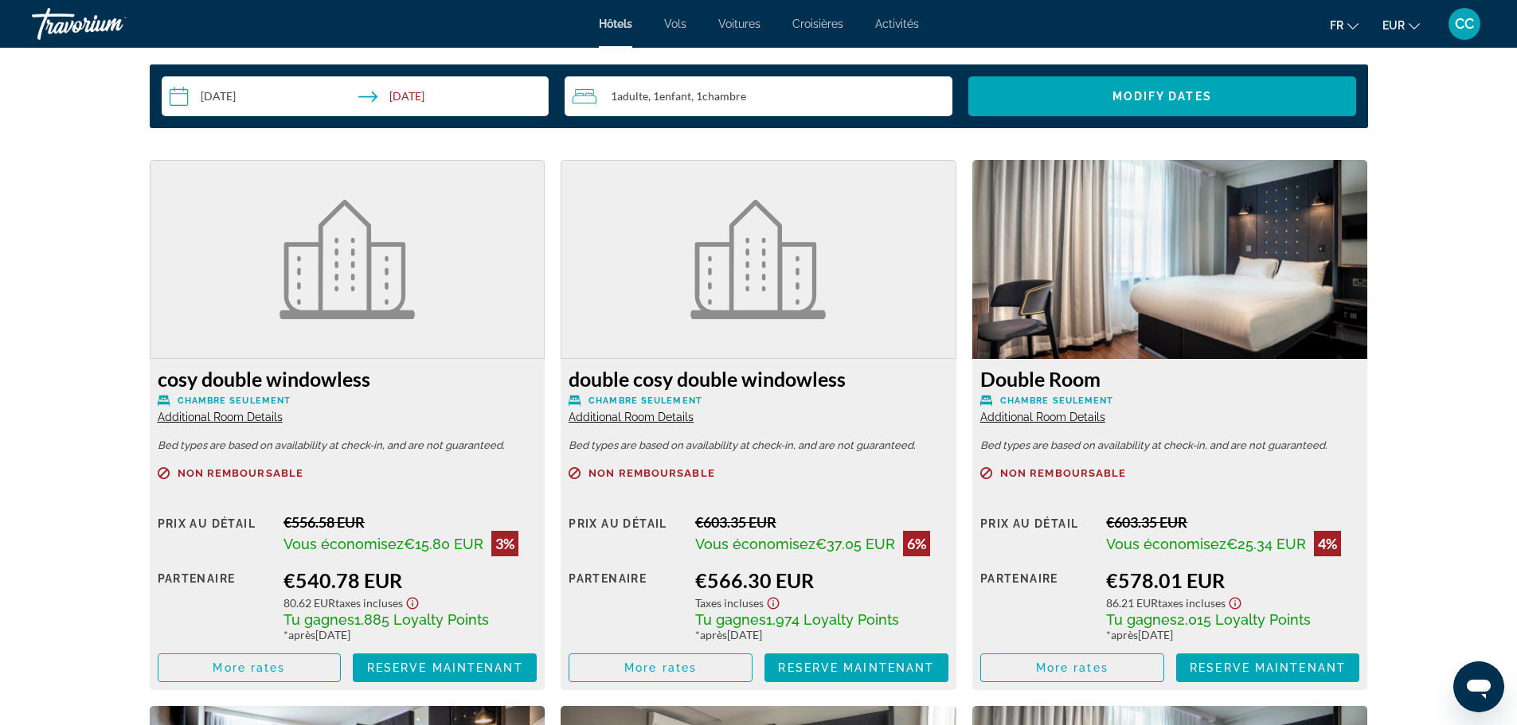
scroll to position [2149, 0]
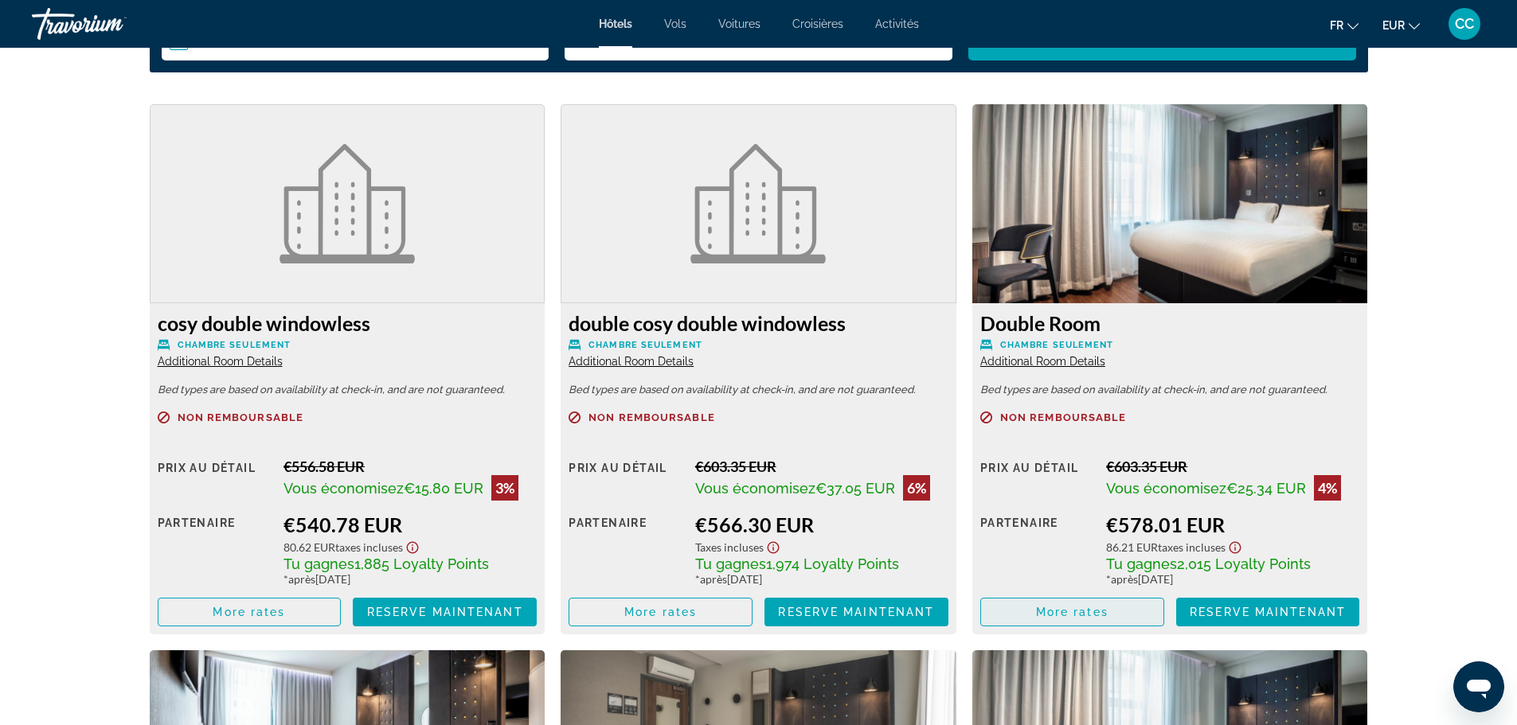
click at [1063, 611] on span "More rates" at bounding box center [1072, 612] width 72 height 13
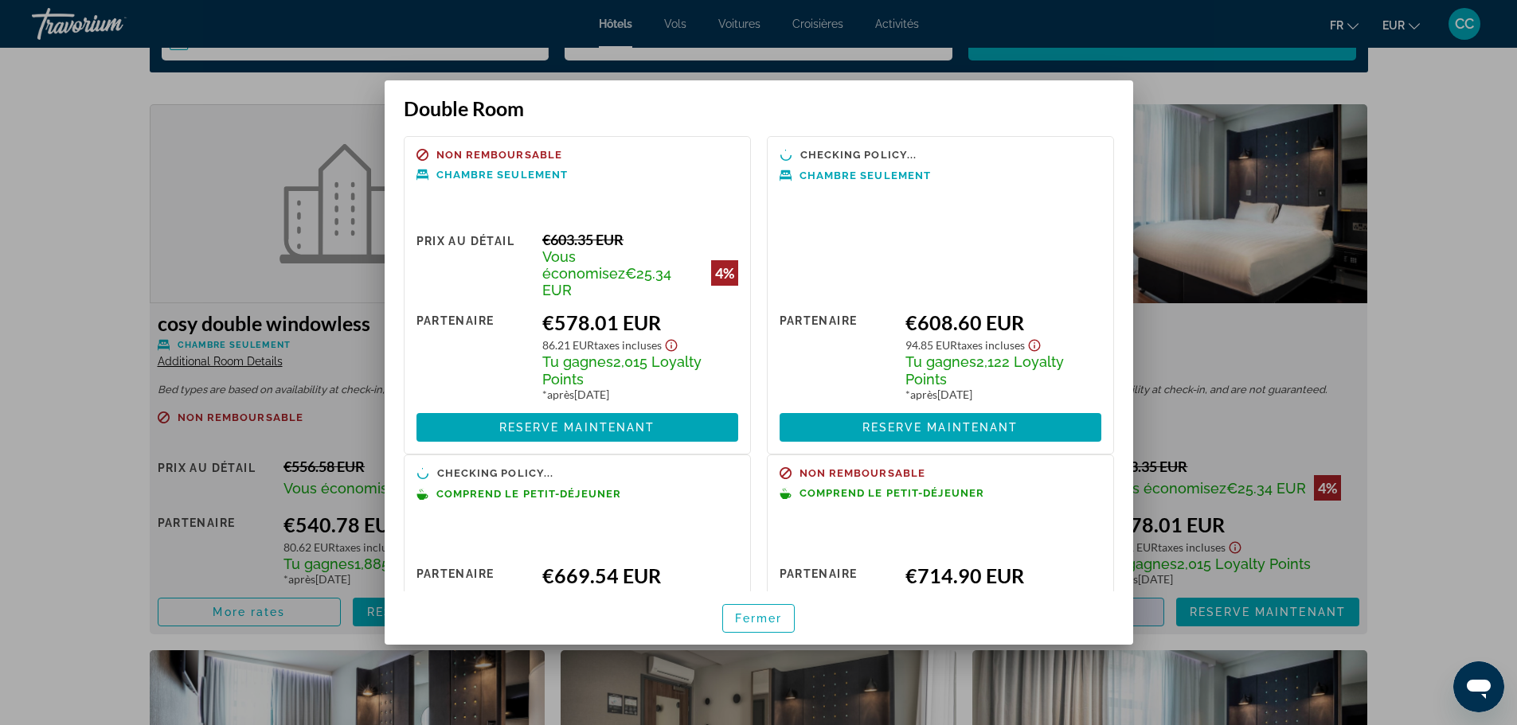
scroll to position [0, 0]
click at [748, 614] on span "Fermer" at bounding box center [759, 618] width 48 height 13
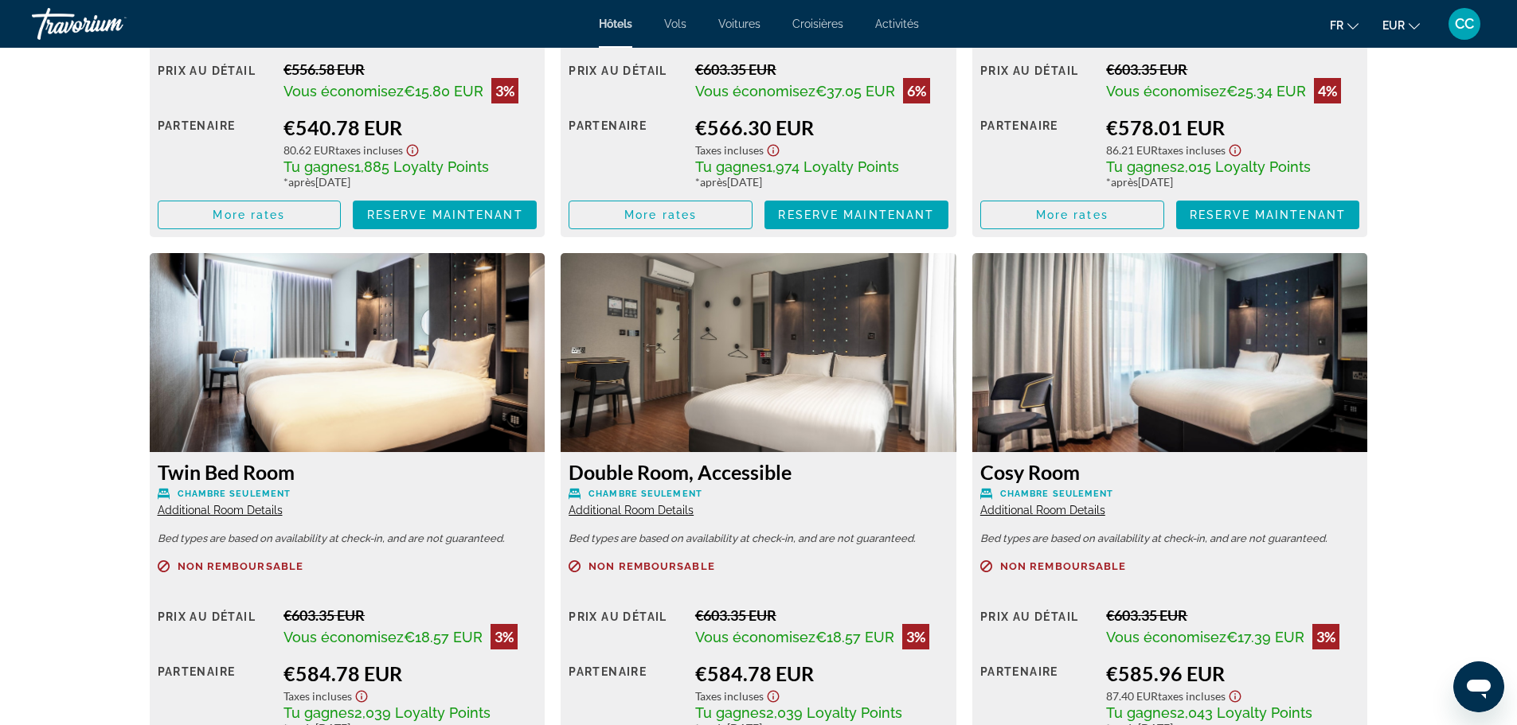
scroll to position [2547, 0]
